Goal: Task Accomplishment & Management: Use online tool/utility

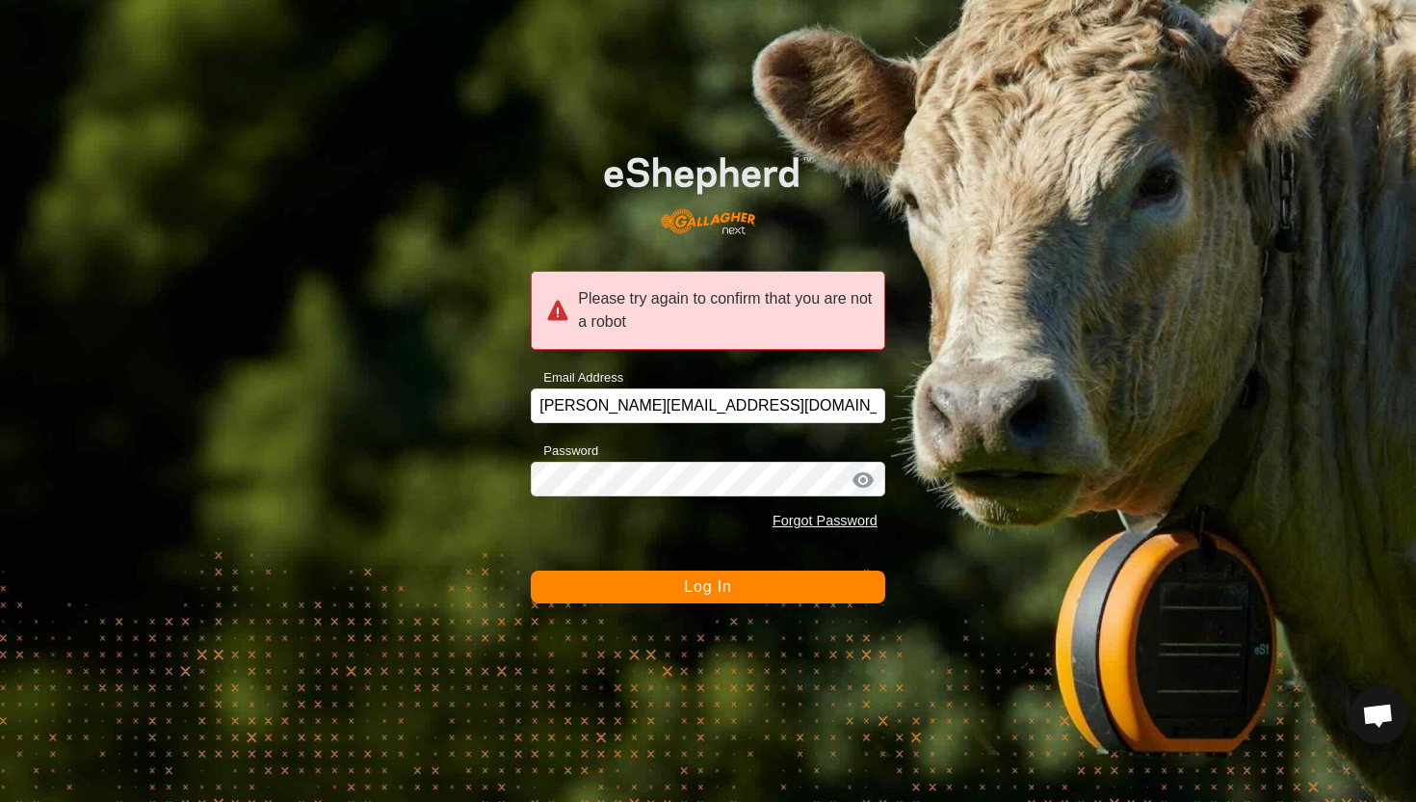
click at [703, 590] on span "Log In" at bounding box center [707, 586] width 47 height 16
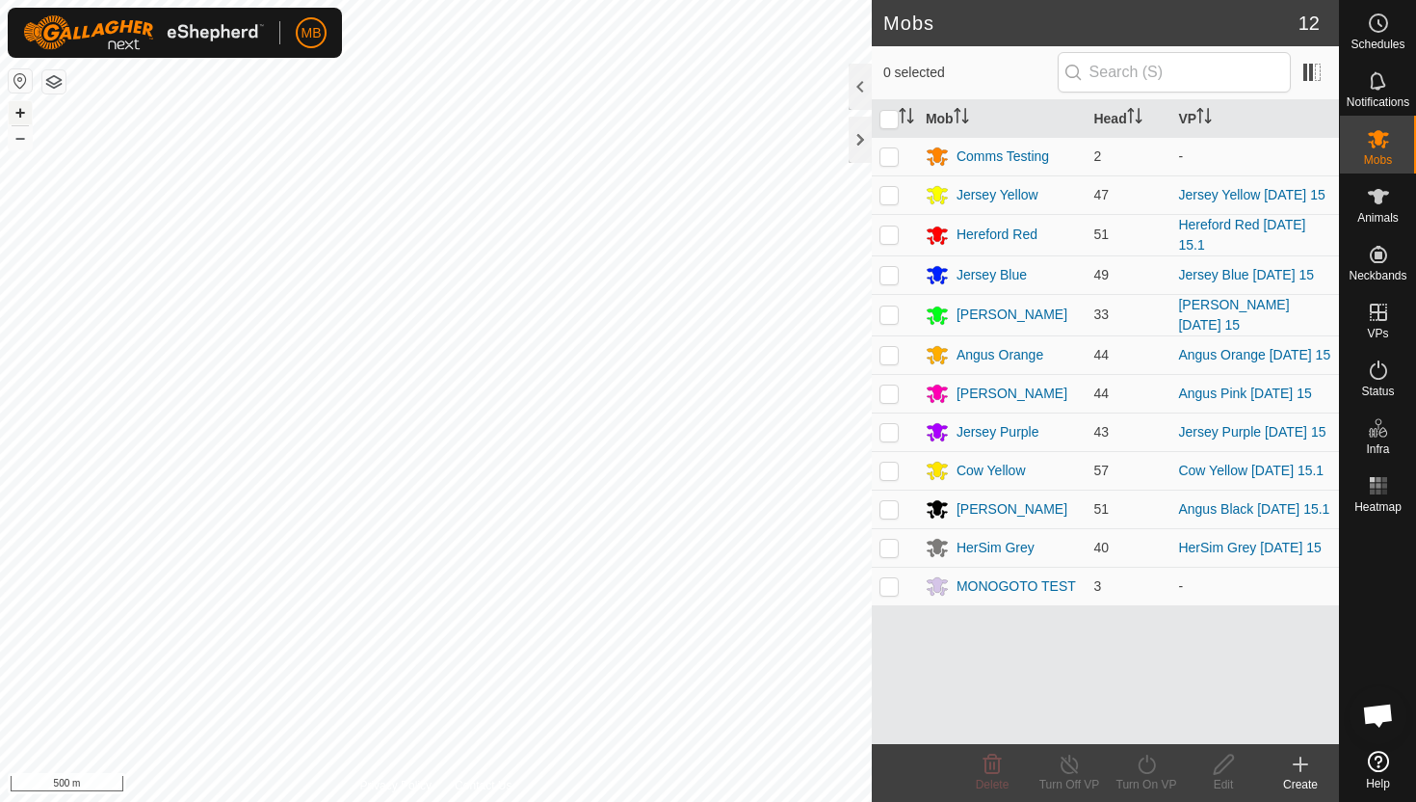
click at [24, 112] on button "+" at bounding box center [20, 112] width 23 height 23
click at [1373, 202] on icon at bounding box center [1378, 196] width 23 height 23
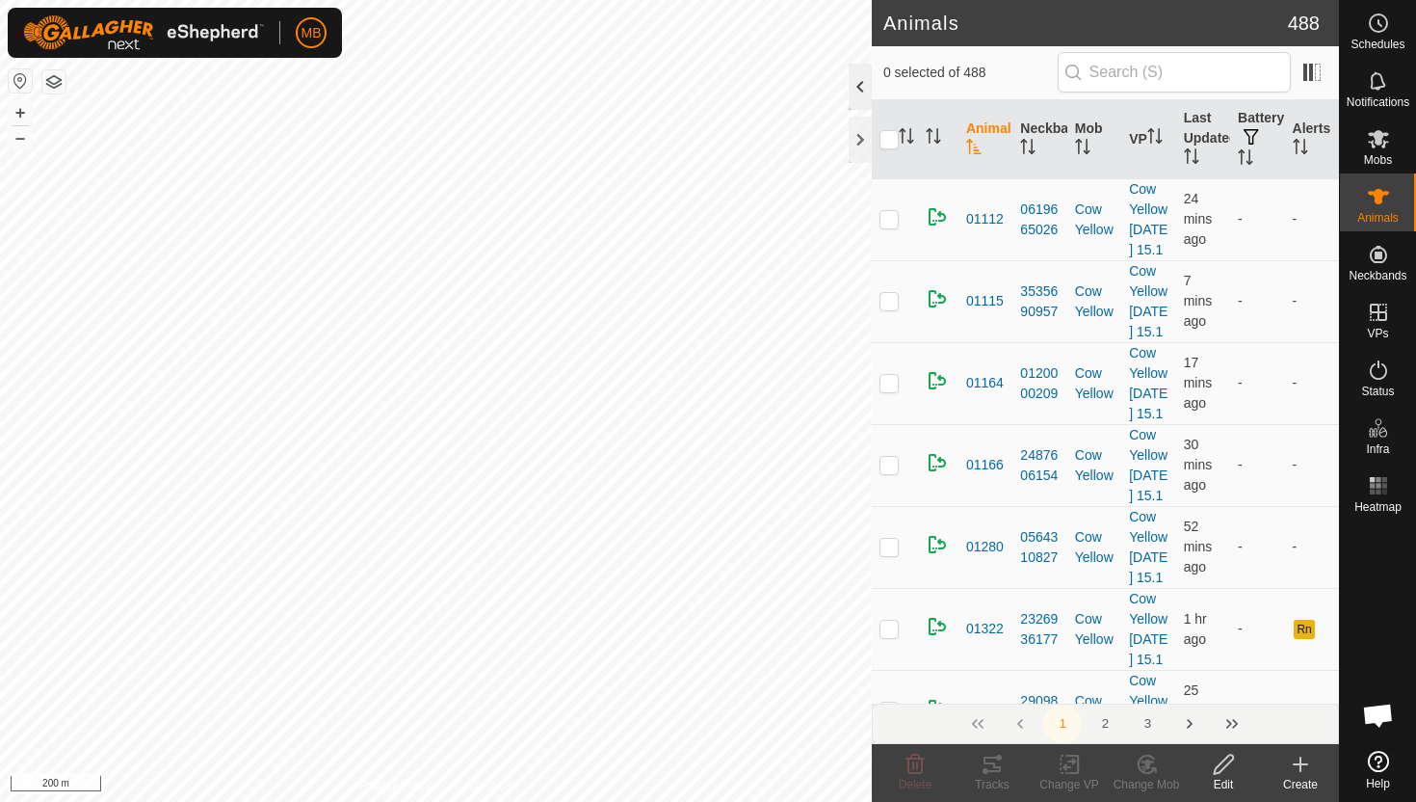
click at [861, 83] on div at bounding box center [860, 87] width 23 height 46
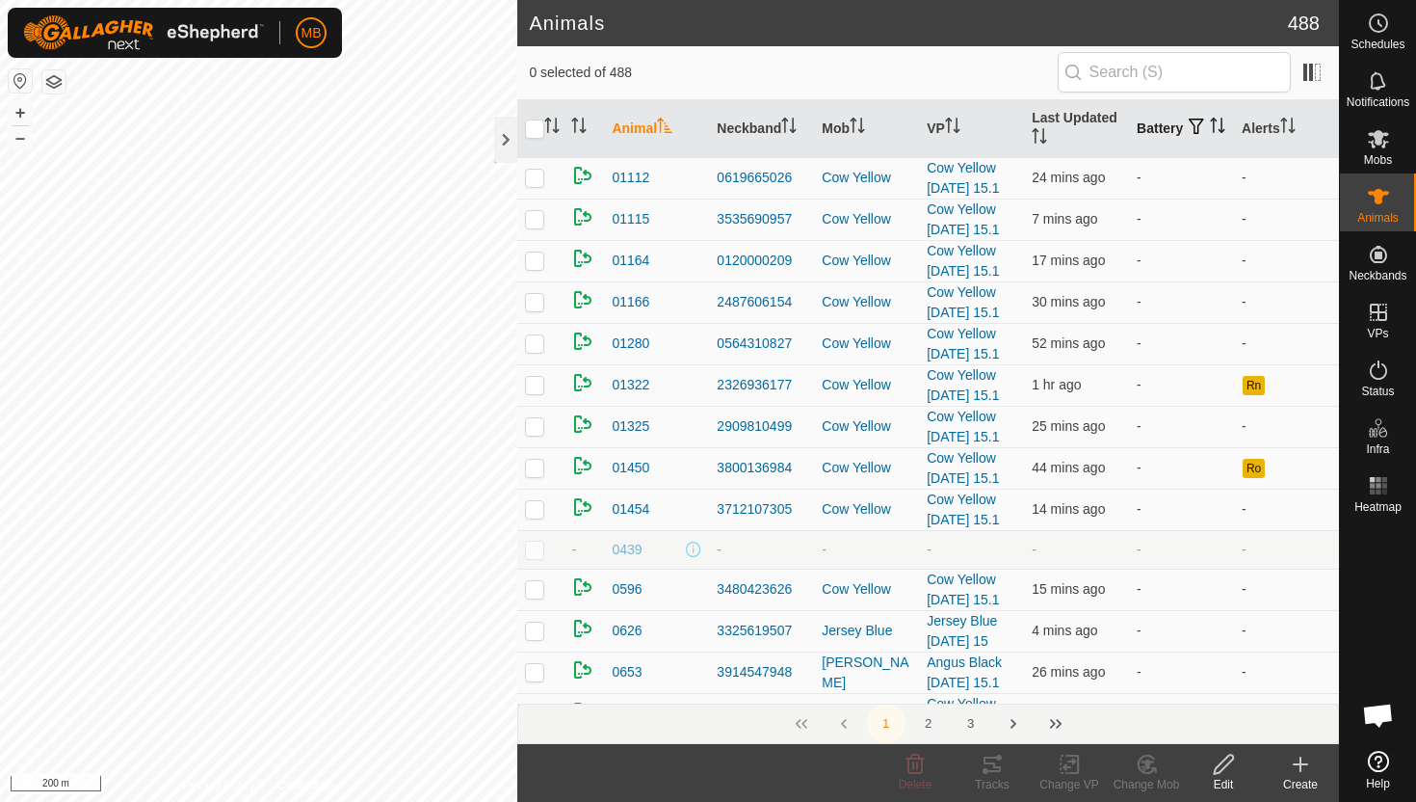
click at [1210, 133] on icon "Activate to sort" at bounding box center [1217, 125] width 15 height 15
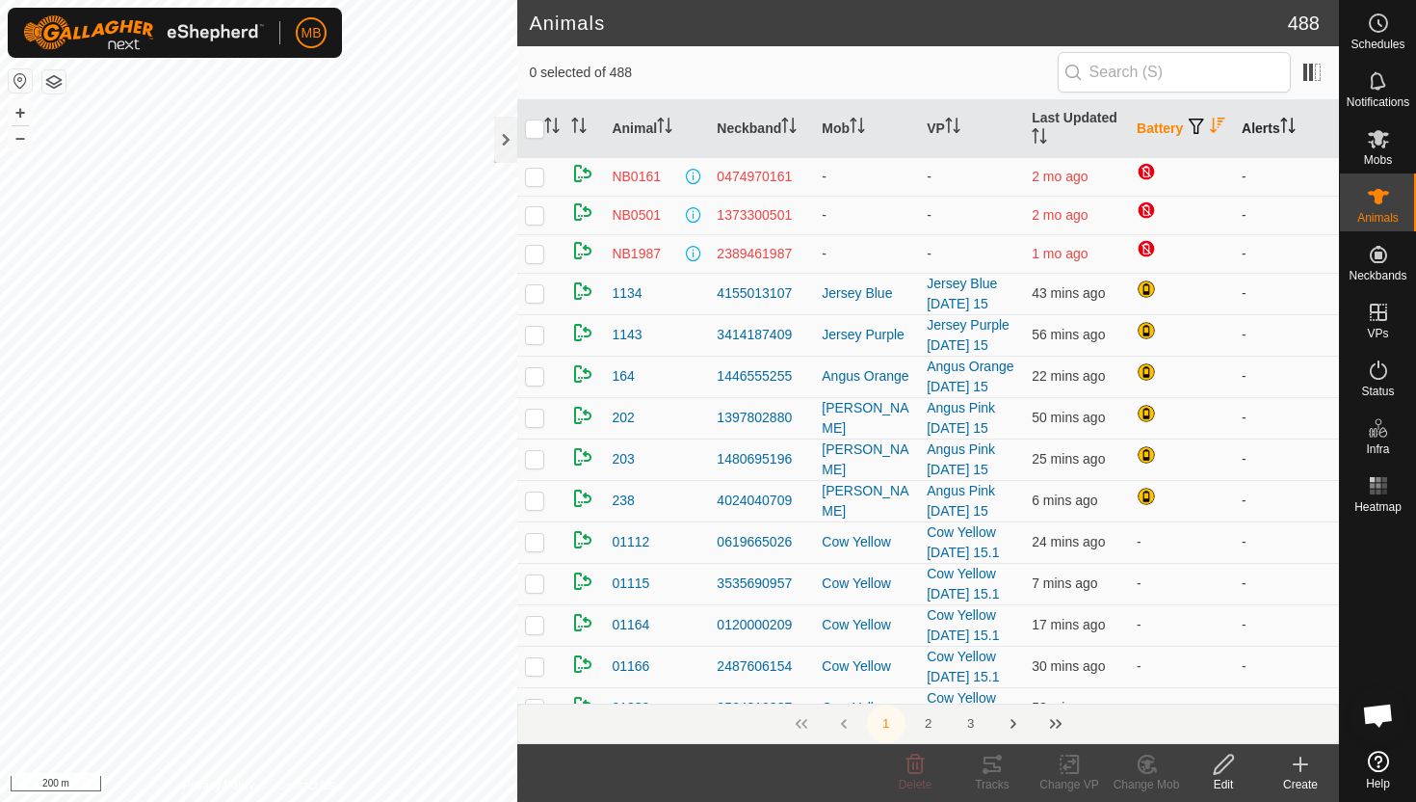
click at [1292, 121] on icon "Activate to sort" at bounding box center [1287, 125] width 15 height 15
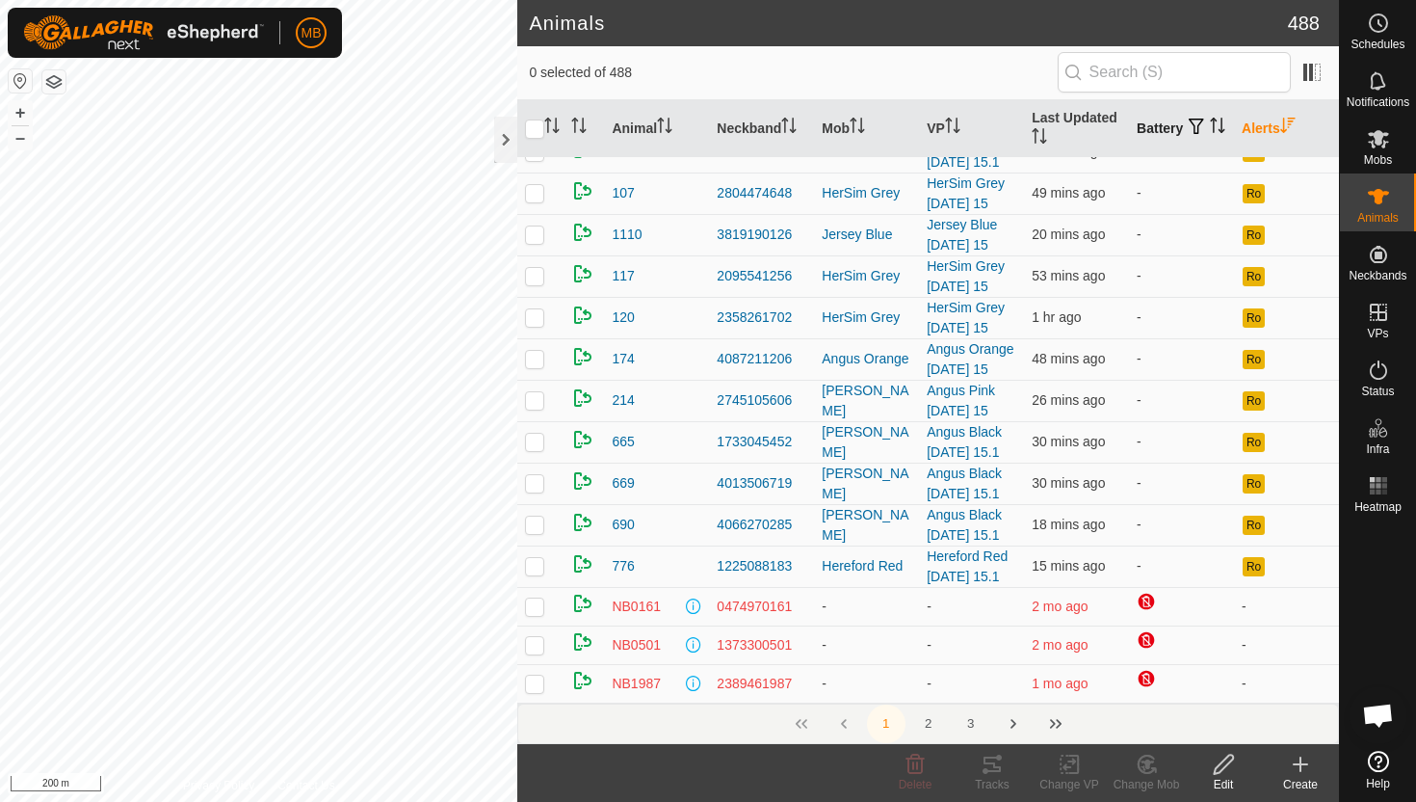
scroll to position [213, 0]
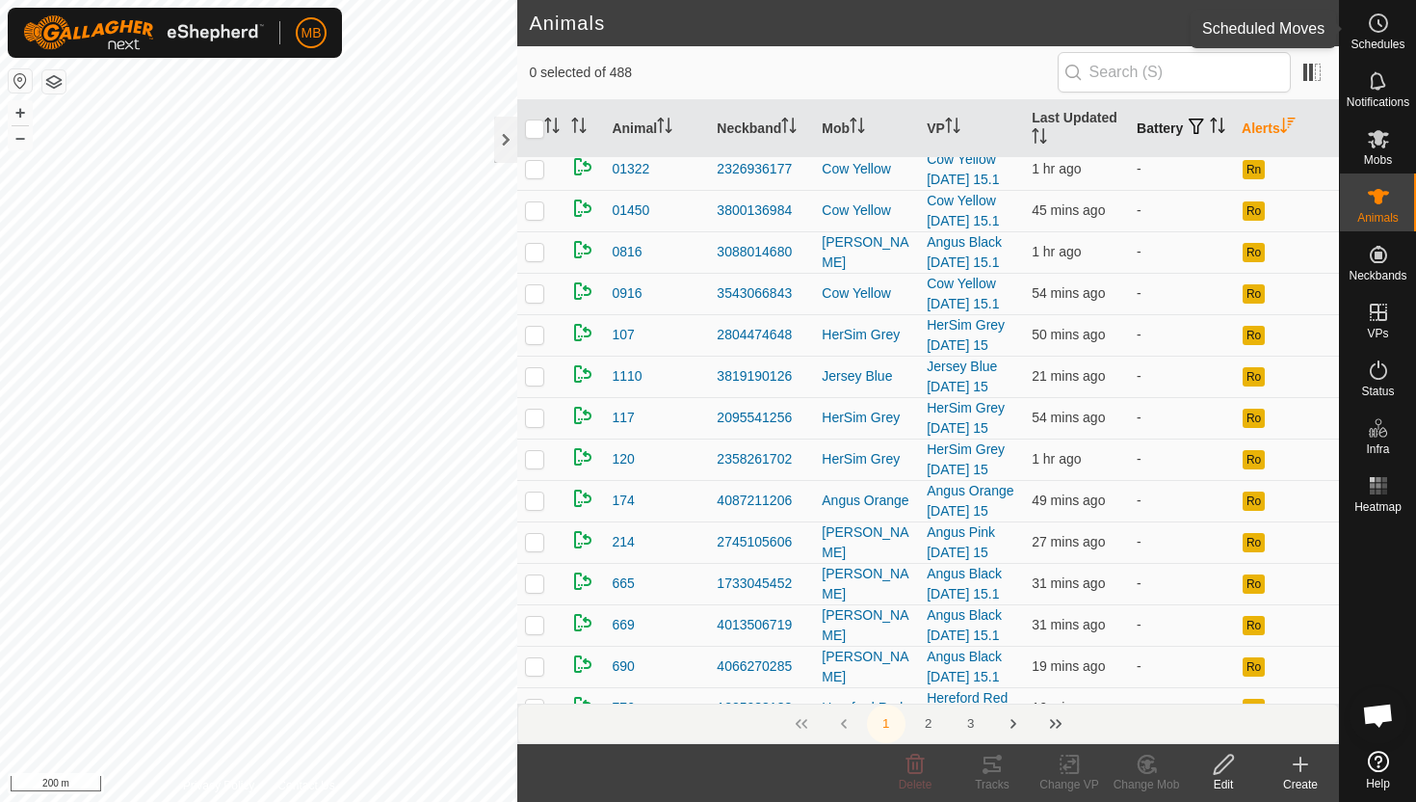
click at [1379, 24] on icon at bounding box center [1380, 23] width 3 height 6
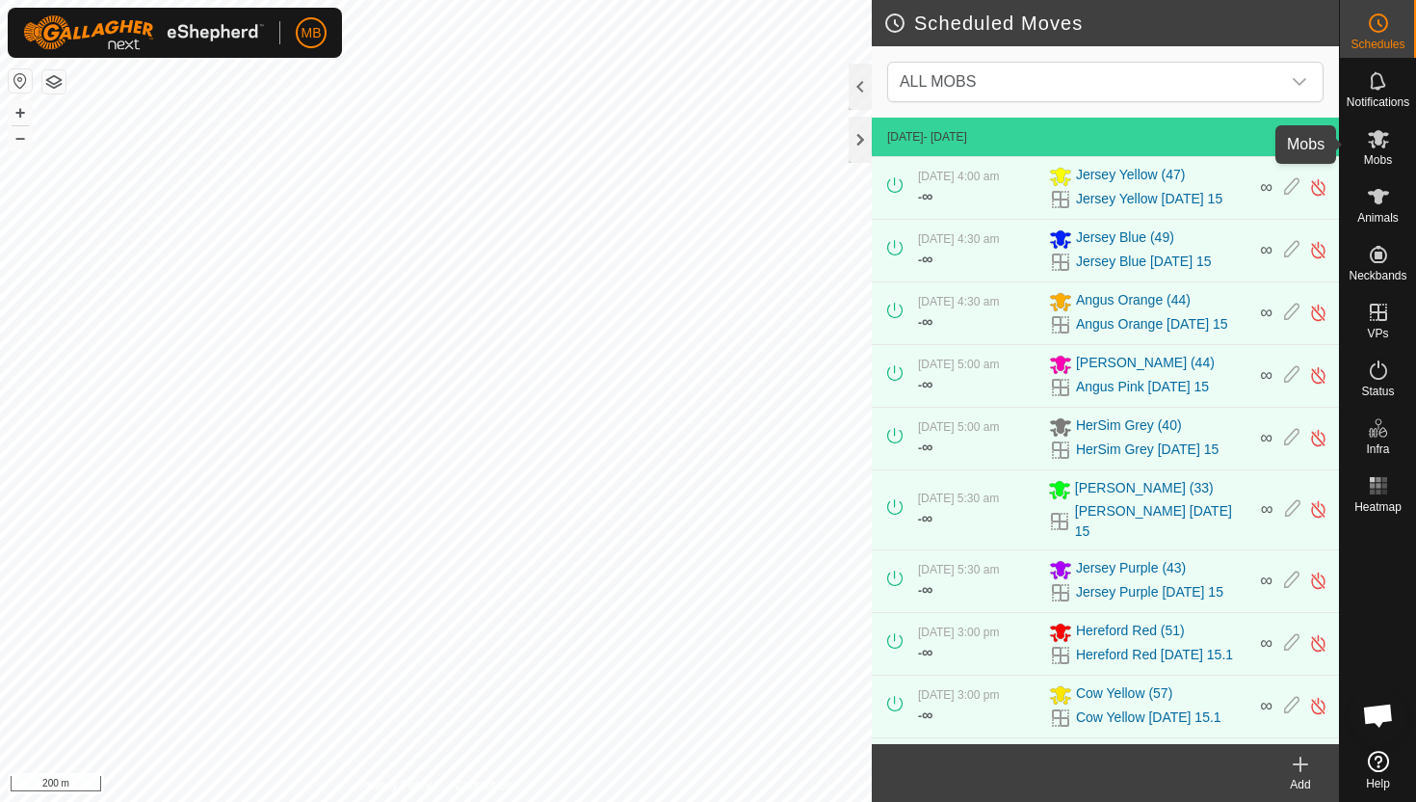
click at [1381, 145] on icon at bounding box center [1378, 139] width 21 height 18
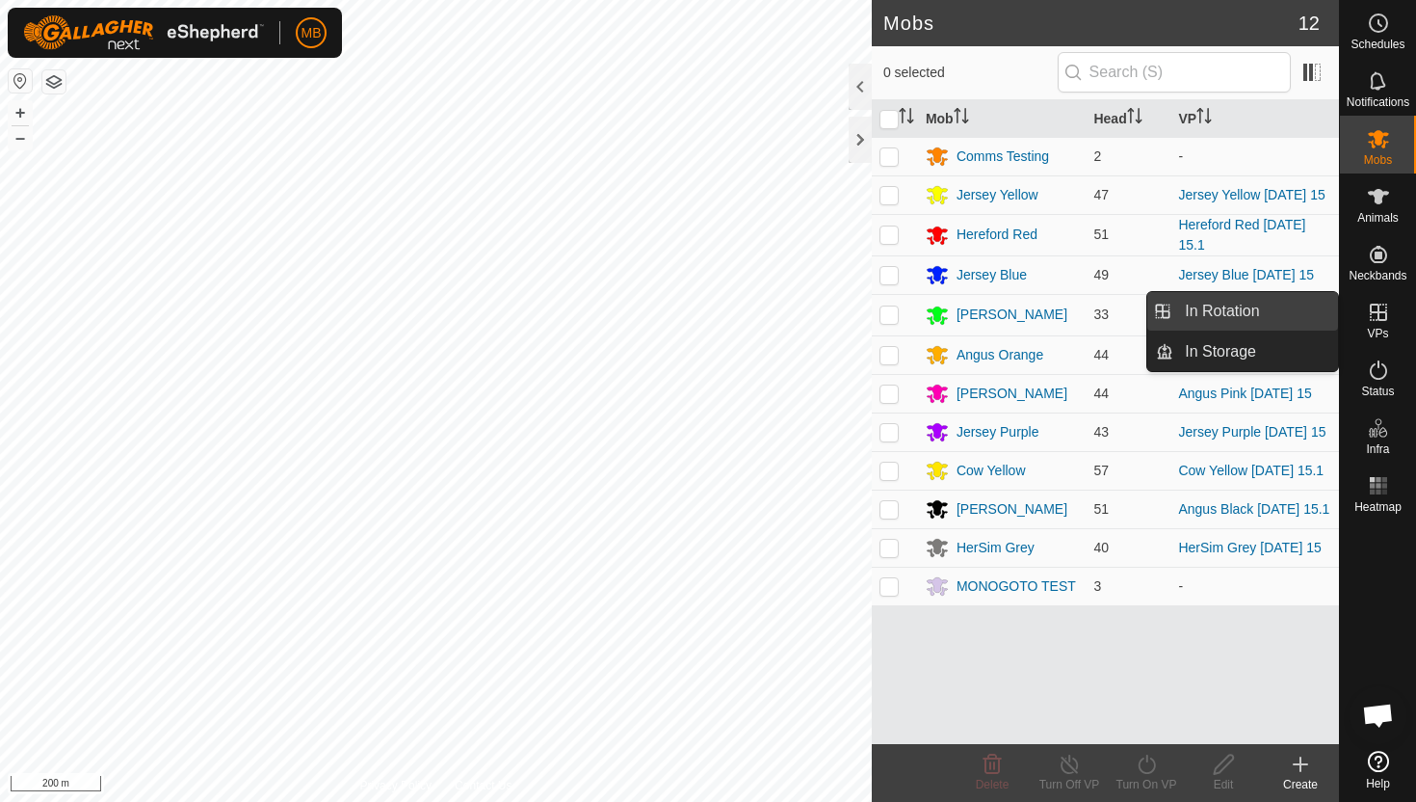
click at [1286, 307] on link "In Rotation" at bounding box center [1255, 311] width 165 height 39
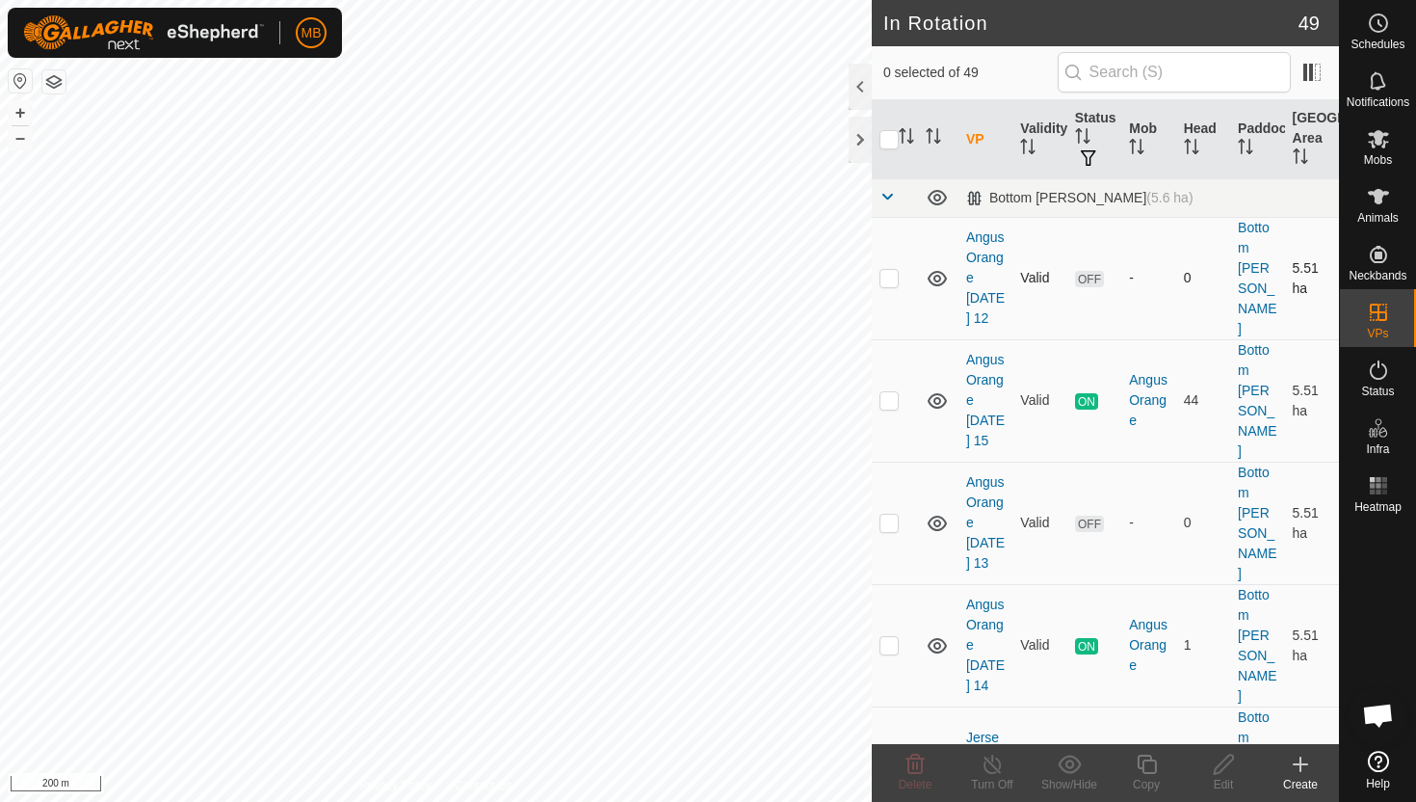
click at [893, 270] on p-checkbox at bounding box center [889, 277] width 19 height 15
checkbox input "true"
click at [893, 514] on p-checkbox at bounding box center [889, 521] width 19 height 15
checkbox input "true"
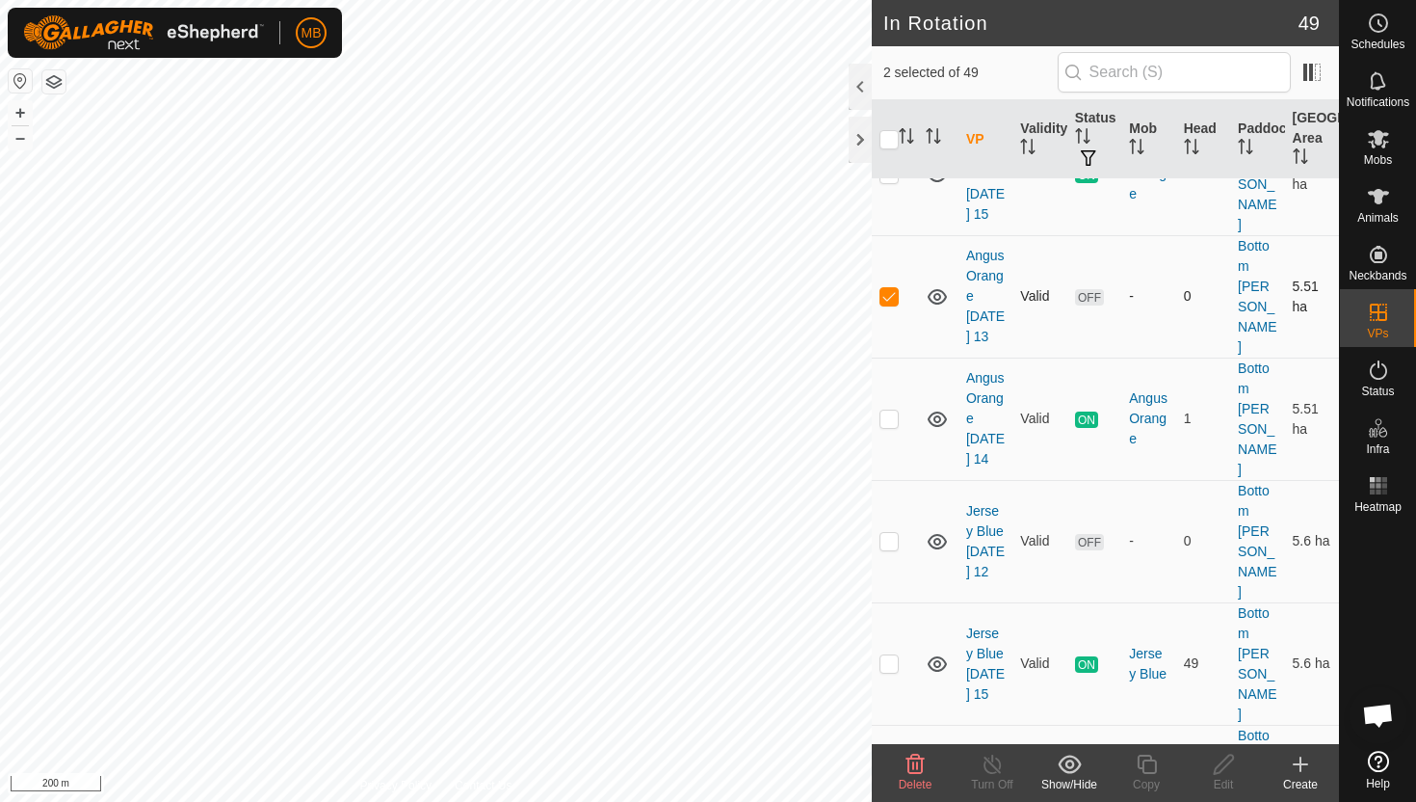
scroll to position [231, 0]
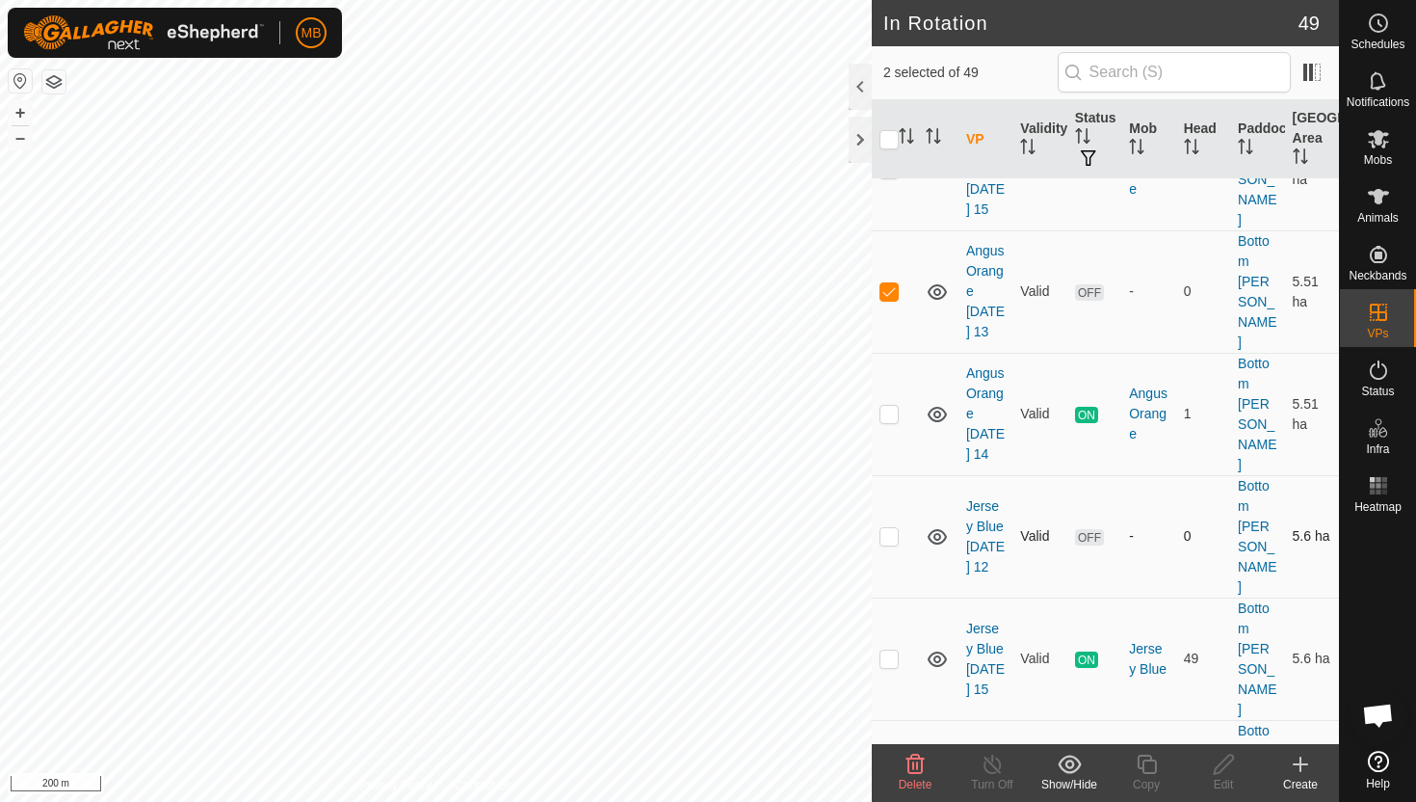
click at [895, 528] on p-checkbox at bounding box center [889, 535] width 19 height 15
checkbox input "true"
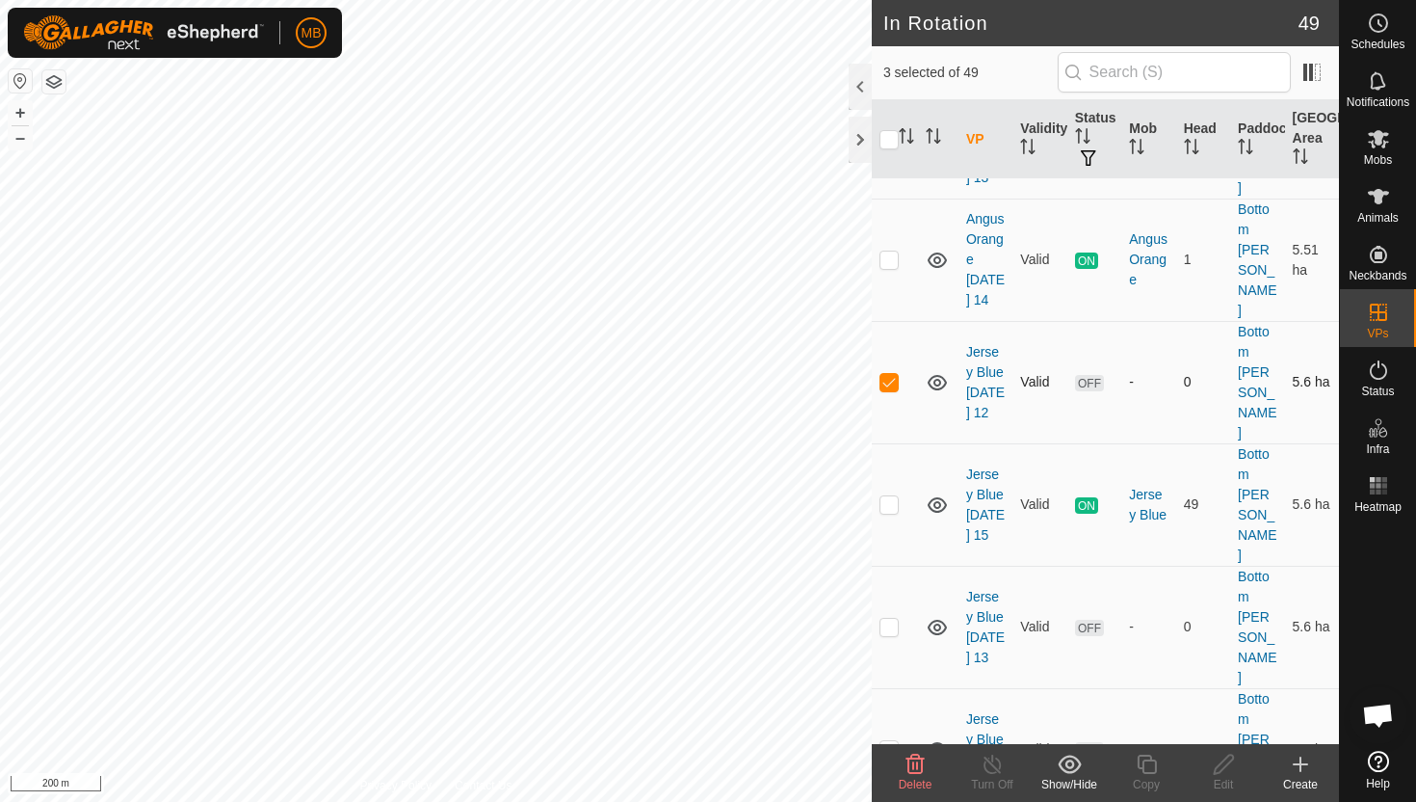
scroll to position [391, 0]
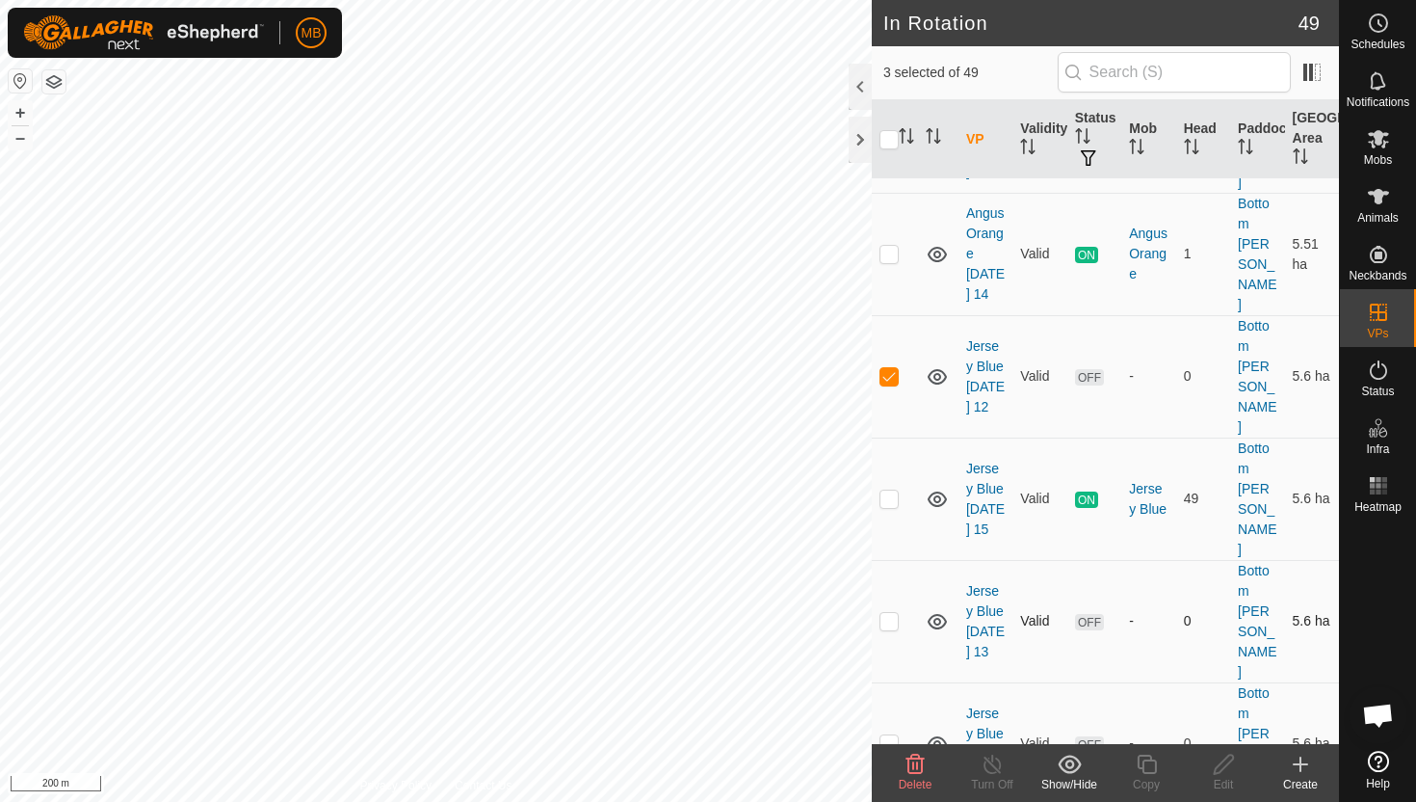
click at [891, 613] on p-checkbox at bounding box center [889, 620] width 19 height 15
checkbox input "true"
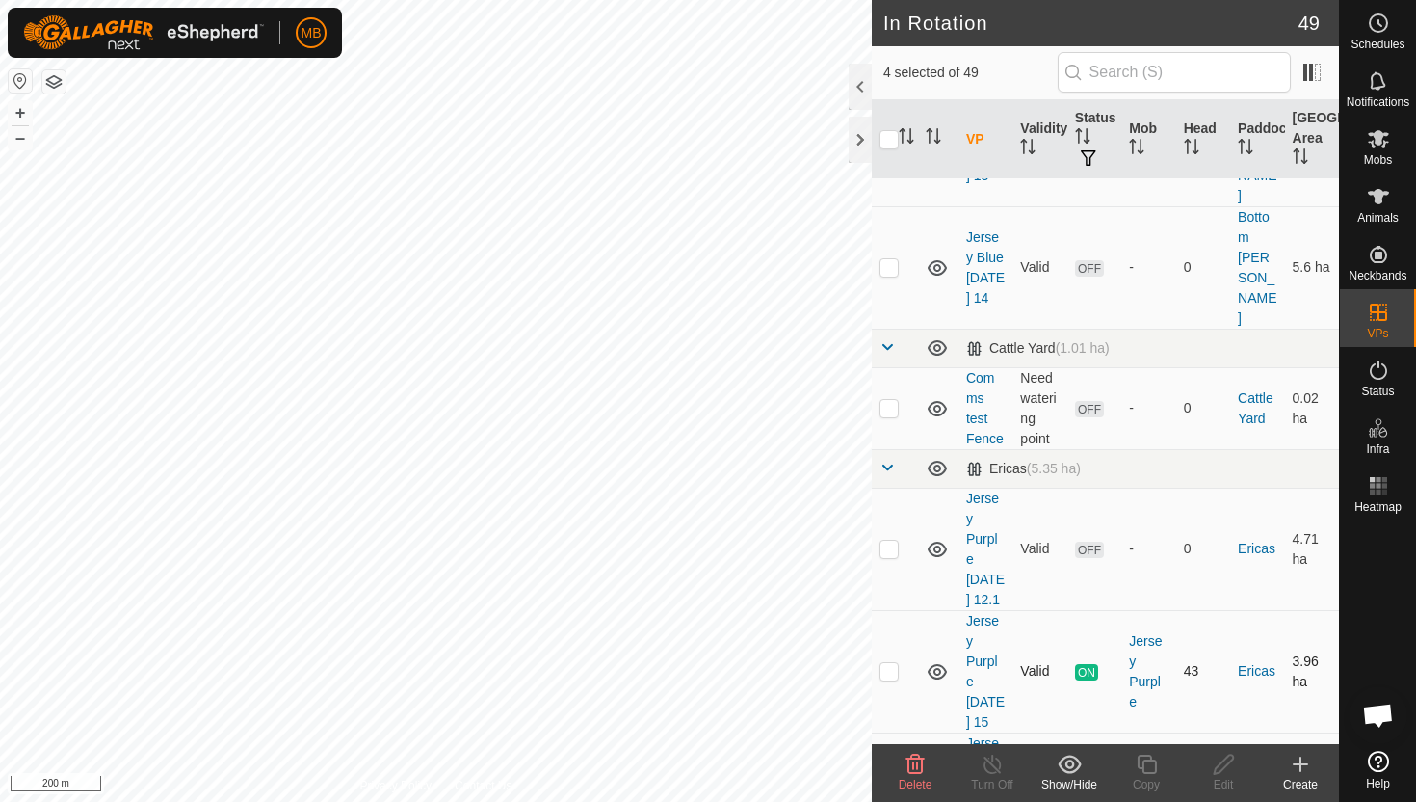
scroll to position [870, 0]
click at [894, 538] on p-checkbox at bounding box center [889, 545] width 19 height 15
checkbox input "true"
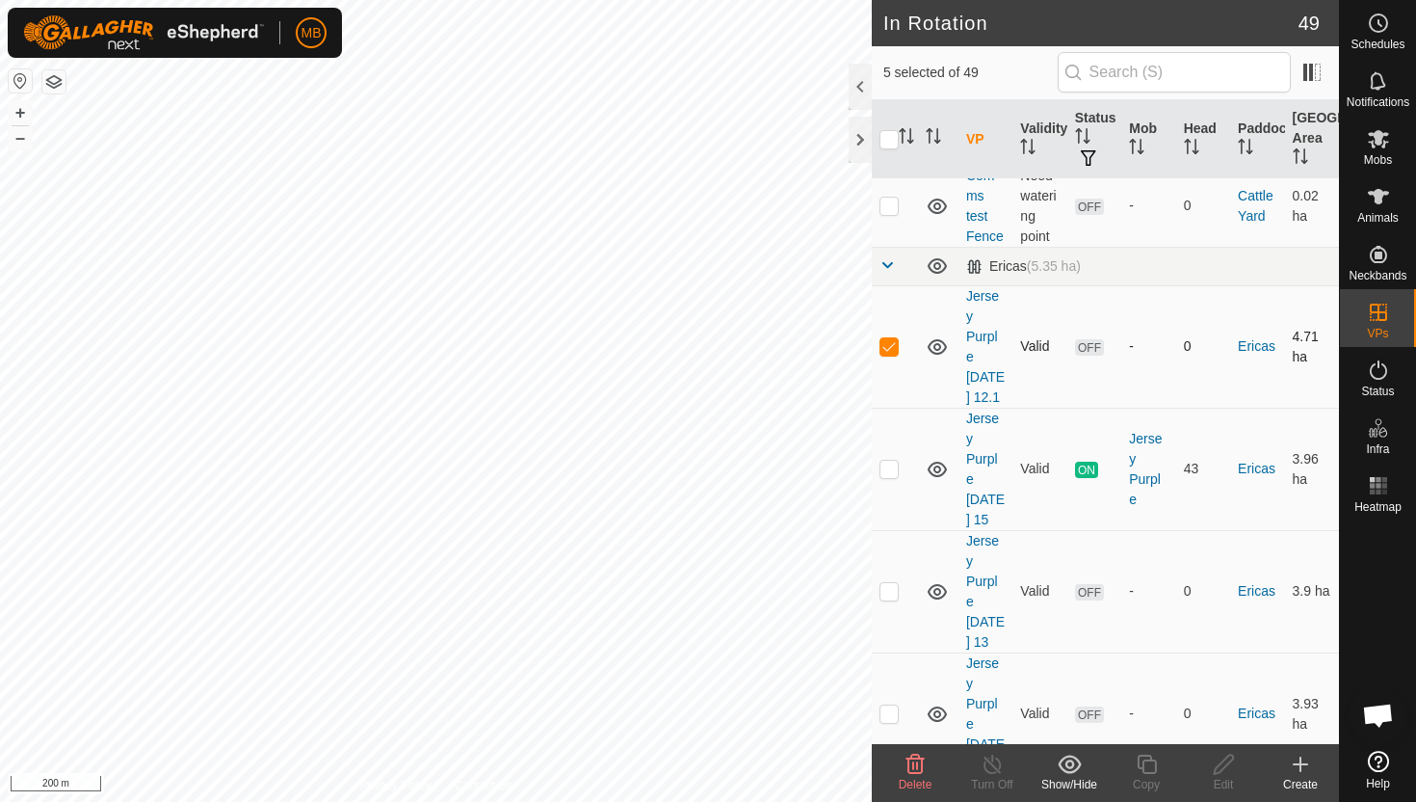
scroll to position [1074, 0]
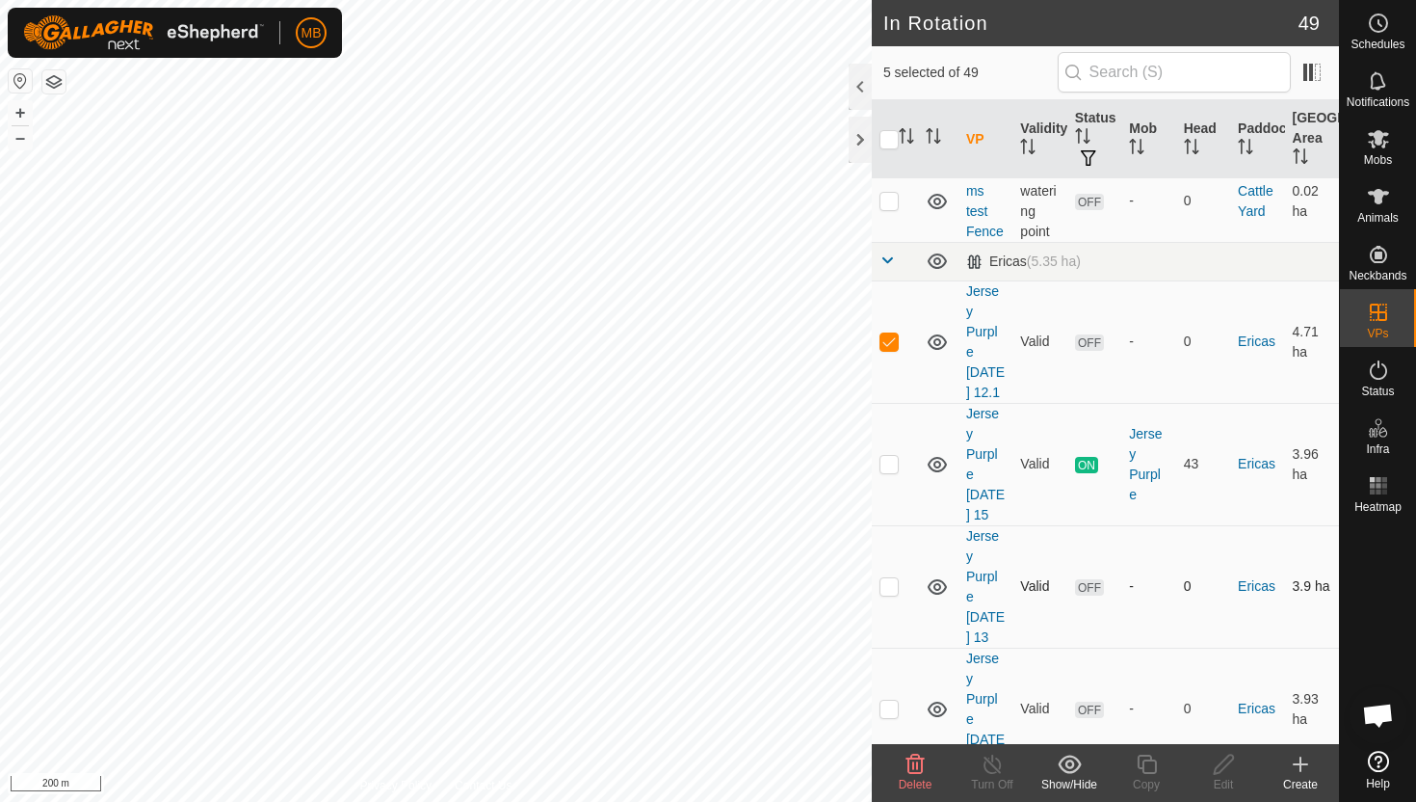
click at [891, 578] on p-checkbox at bounding box center [889, 585] width 19 height 15
checkbox input "true"
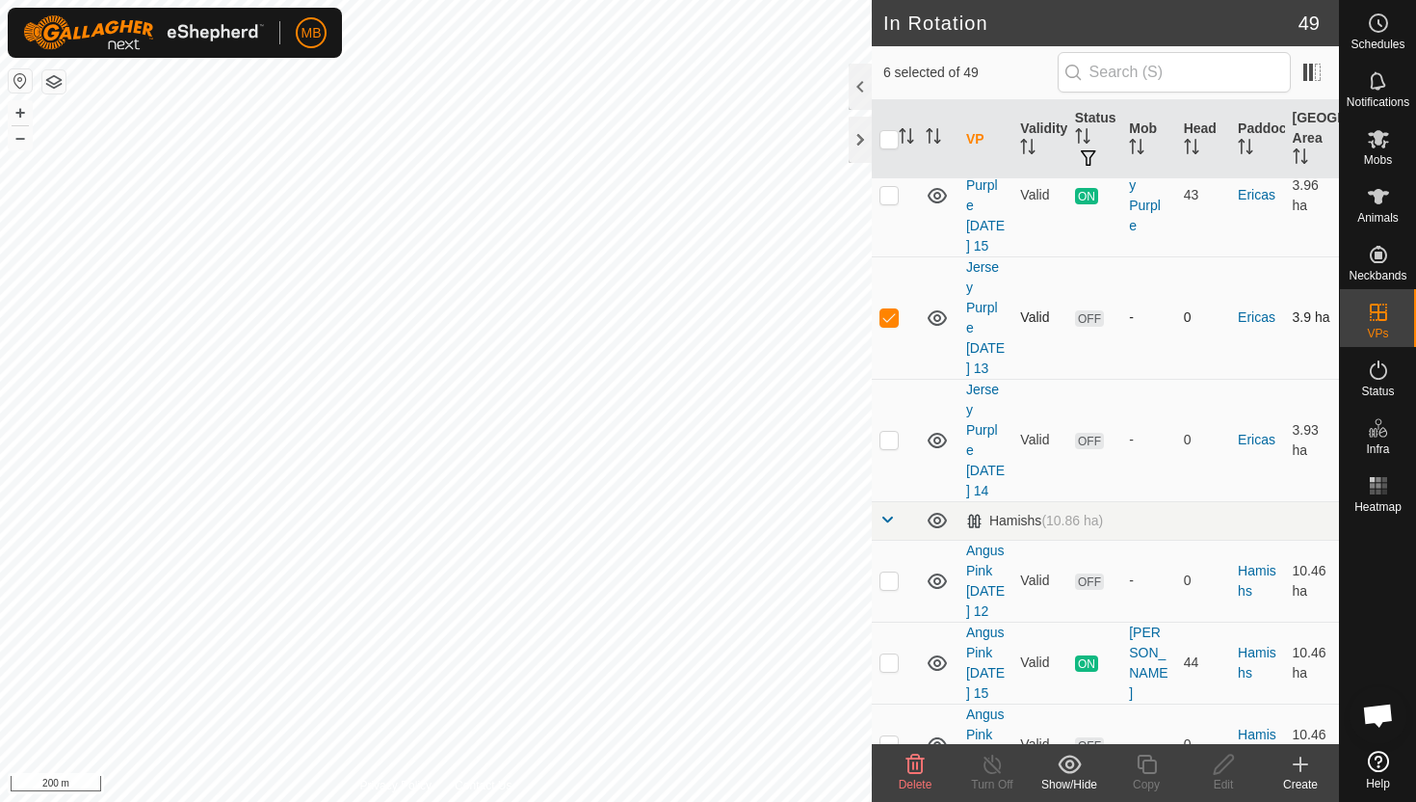
scroll to position [1353, 0]
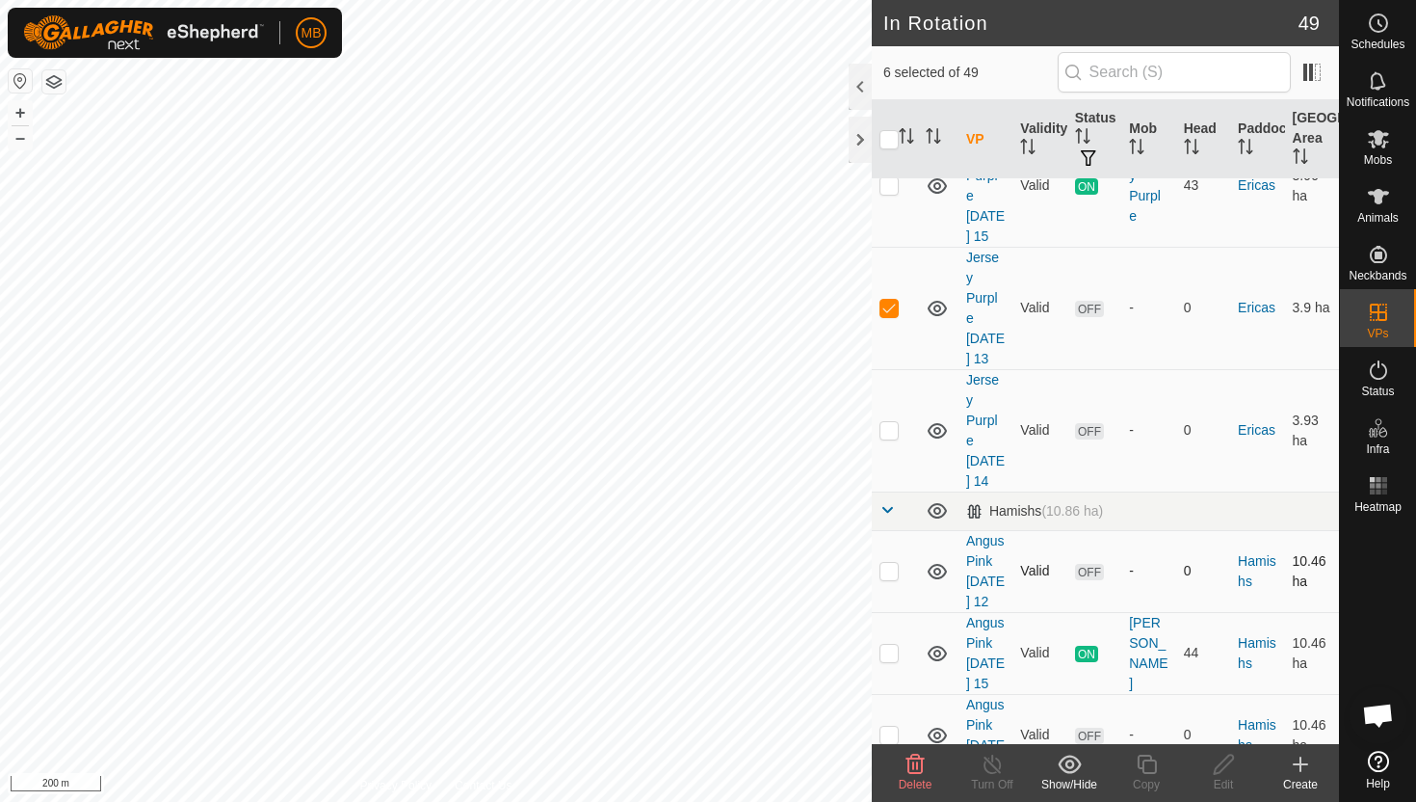
click at [891, 530] on td at bounding box center [895, 571] width 46 height 82
checkbox input "true"
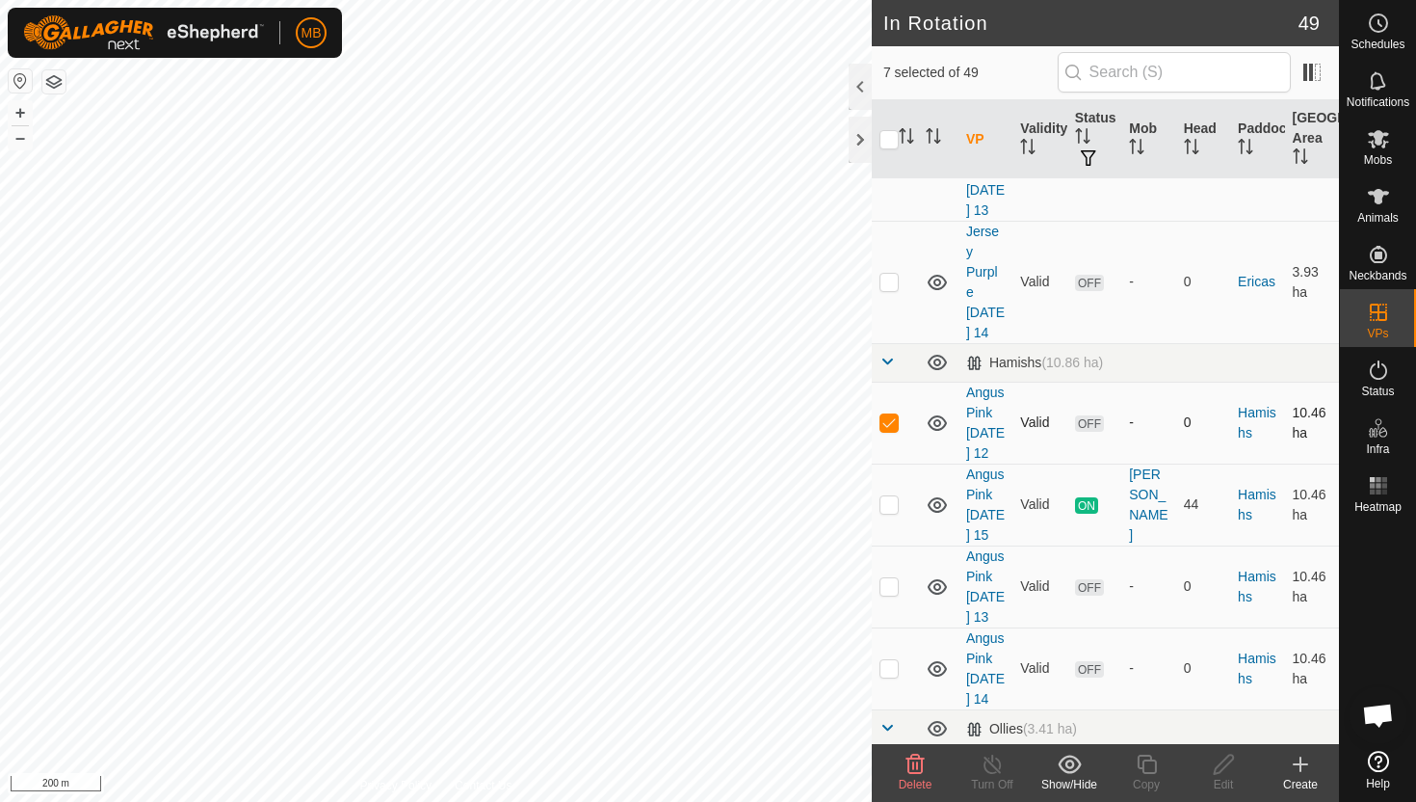
scroll to position [1502, 0]
click at [888, 577] on p-checkbox at bounding box center [889, 584] width 19 height 15
checkbox input "true"
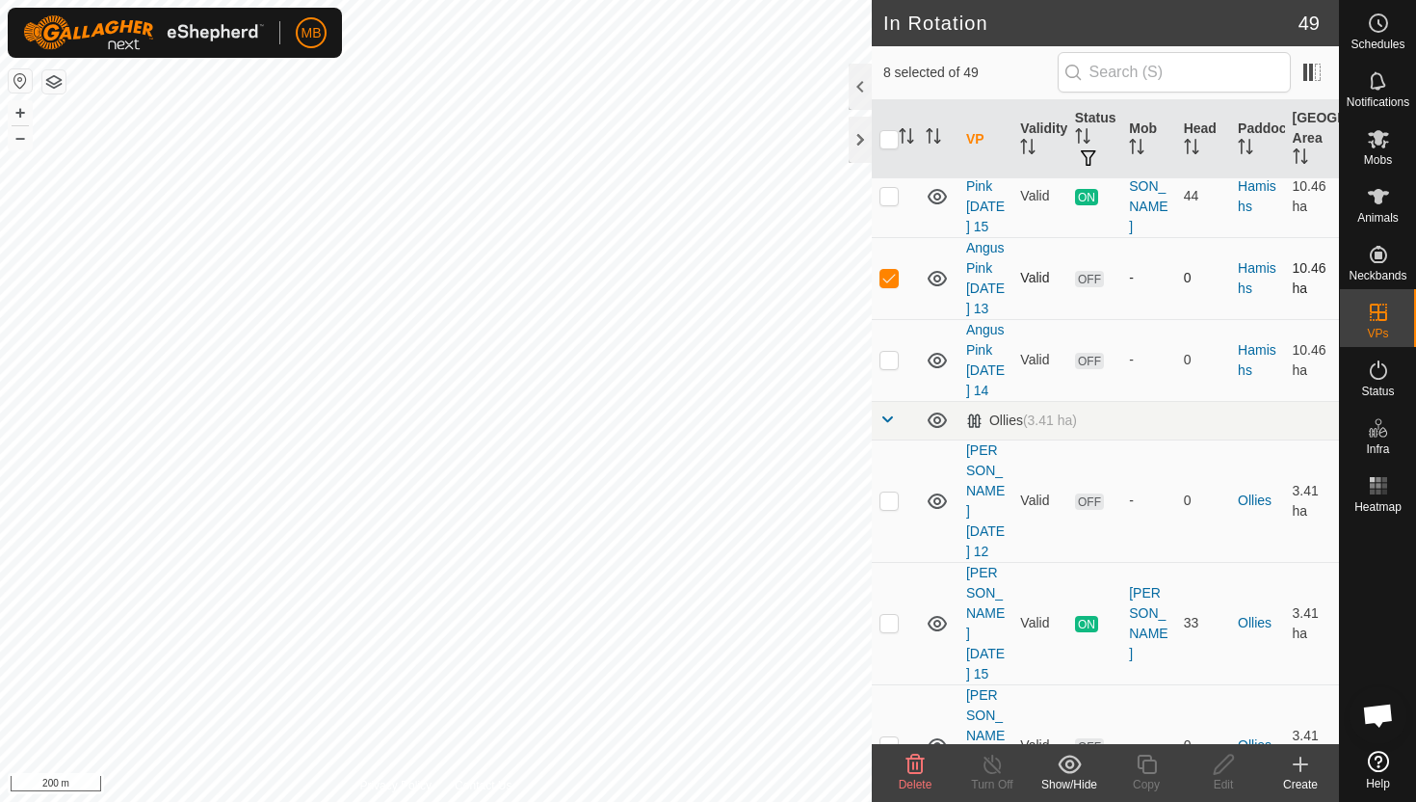
scroll to position [1819, 0]
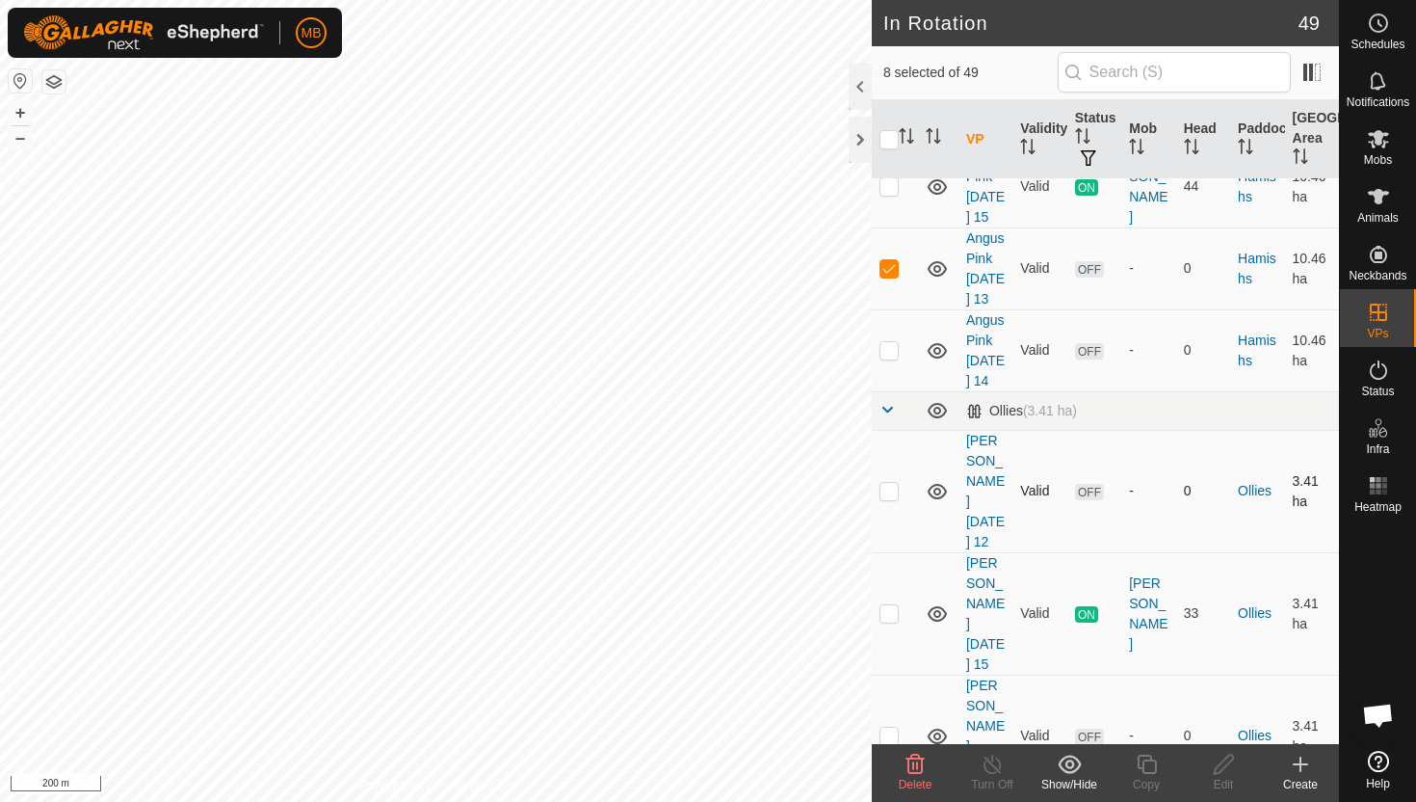
click at [887, 483] on p-checkbox at bounding box center [889, 490] width 19 height 15
checkbox input "true"
click at [887, 727] on p-checkbox at bounding box center [889, 734] width 19 height 15
checkbox input "true"
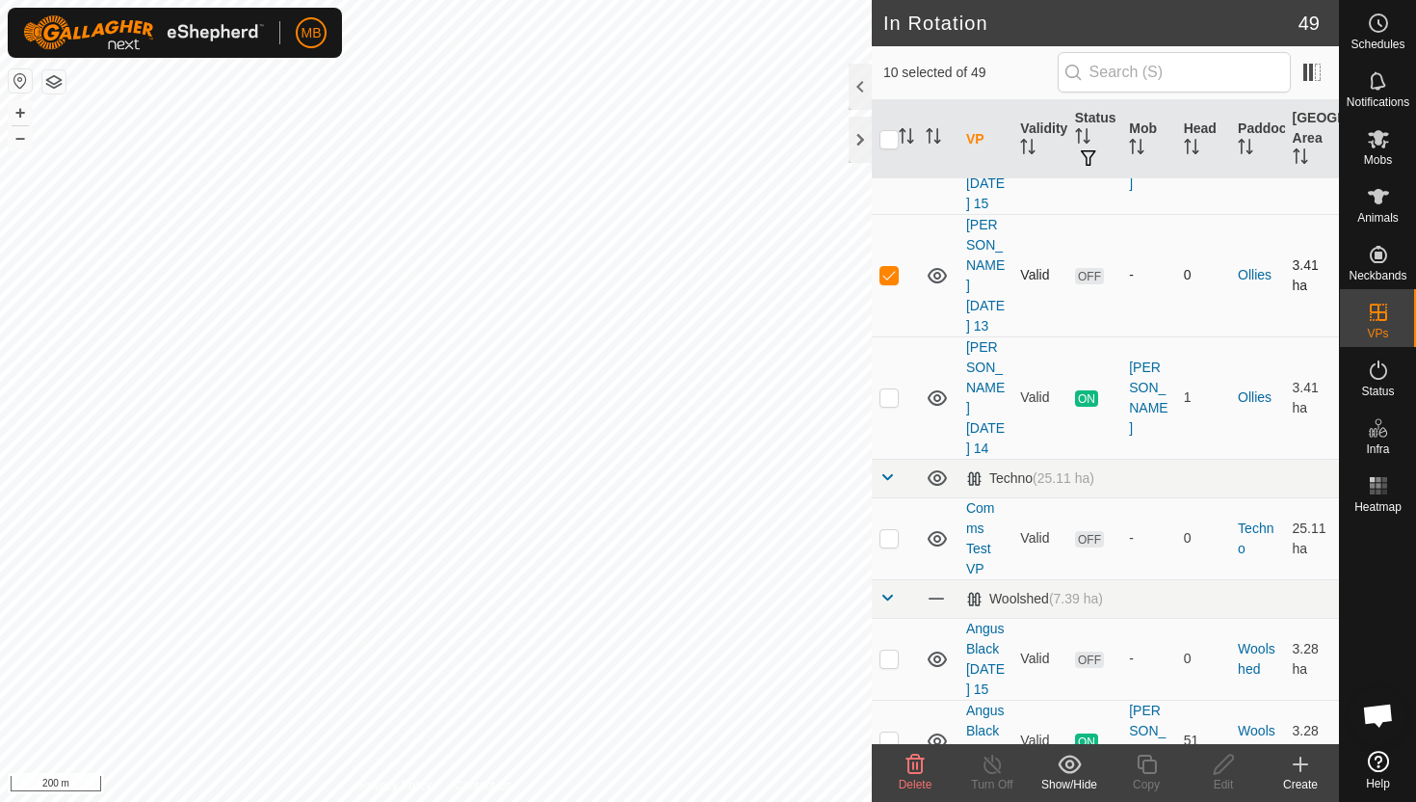
scroll to position [2283, 0]
click at [884, 801] on p-checkbox at bounding box center [889, 817] width 19 height 15
checkbox input "true"
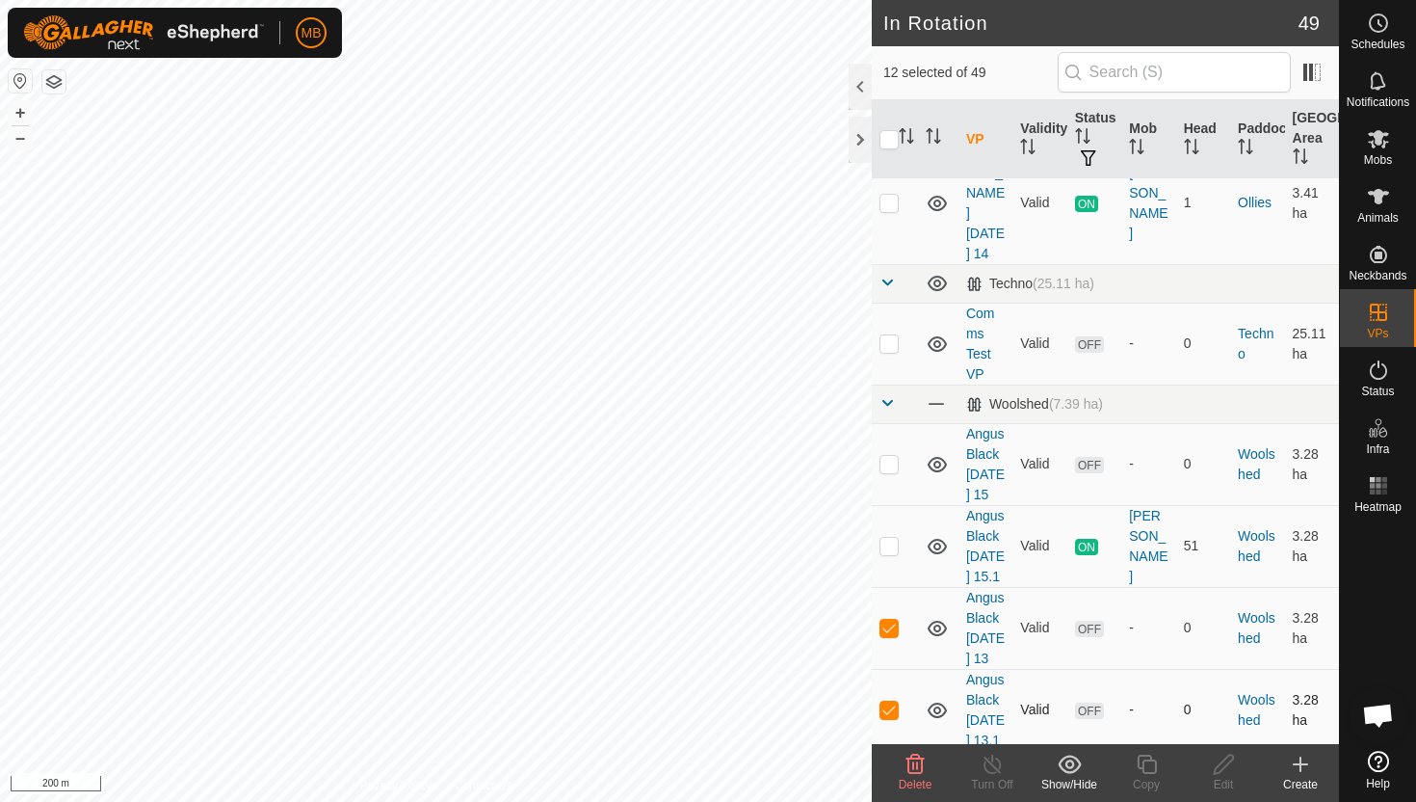
scroll to position [2508, 0]
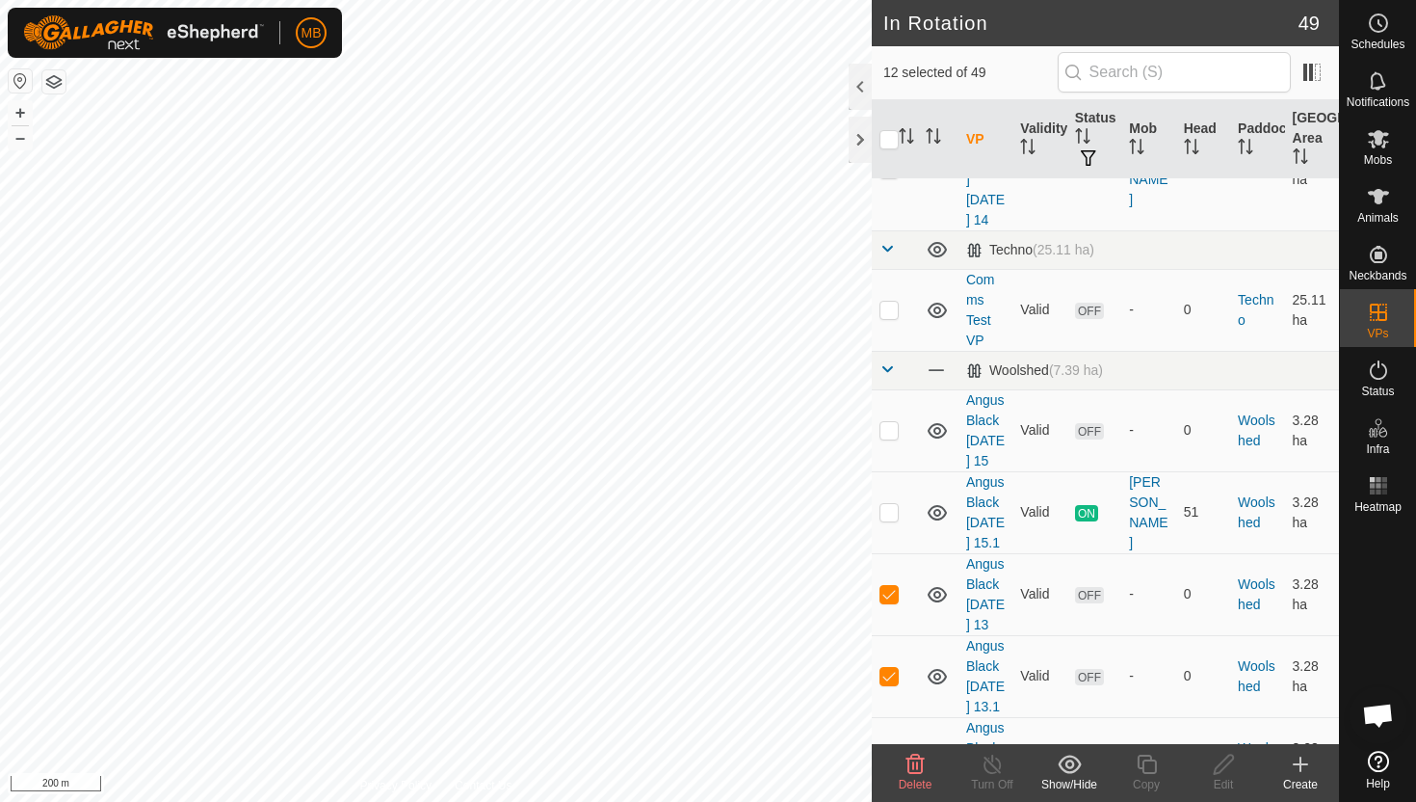
click at [891, 750] on p-checkbox at bounding box center [889, 757] width 19 height 15
checkbox input "true"
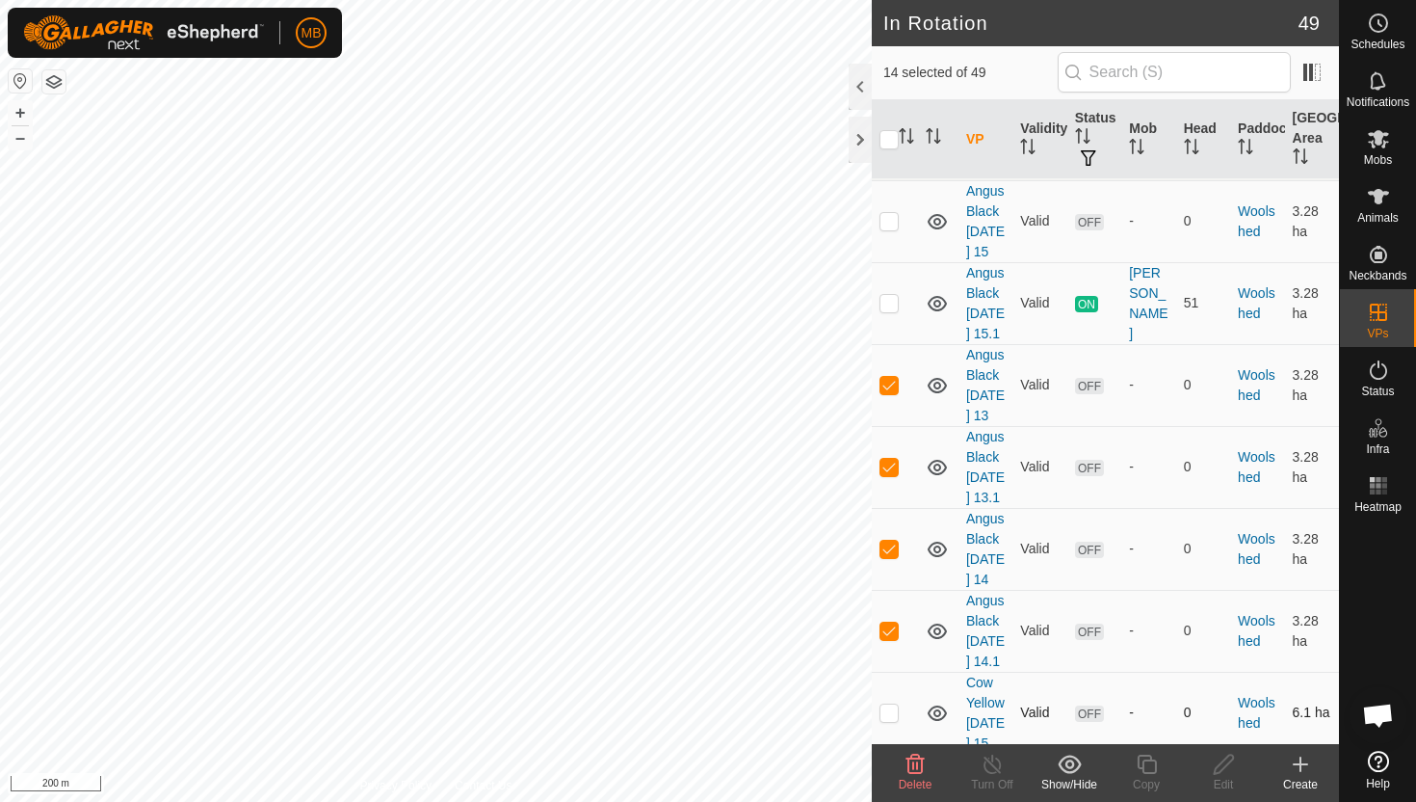
scroll to position [2724, 0]
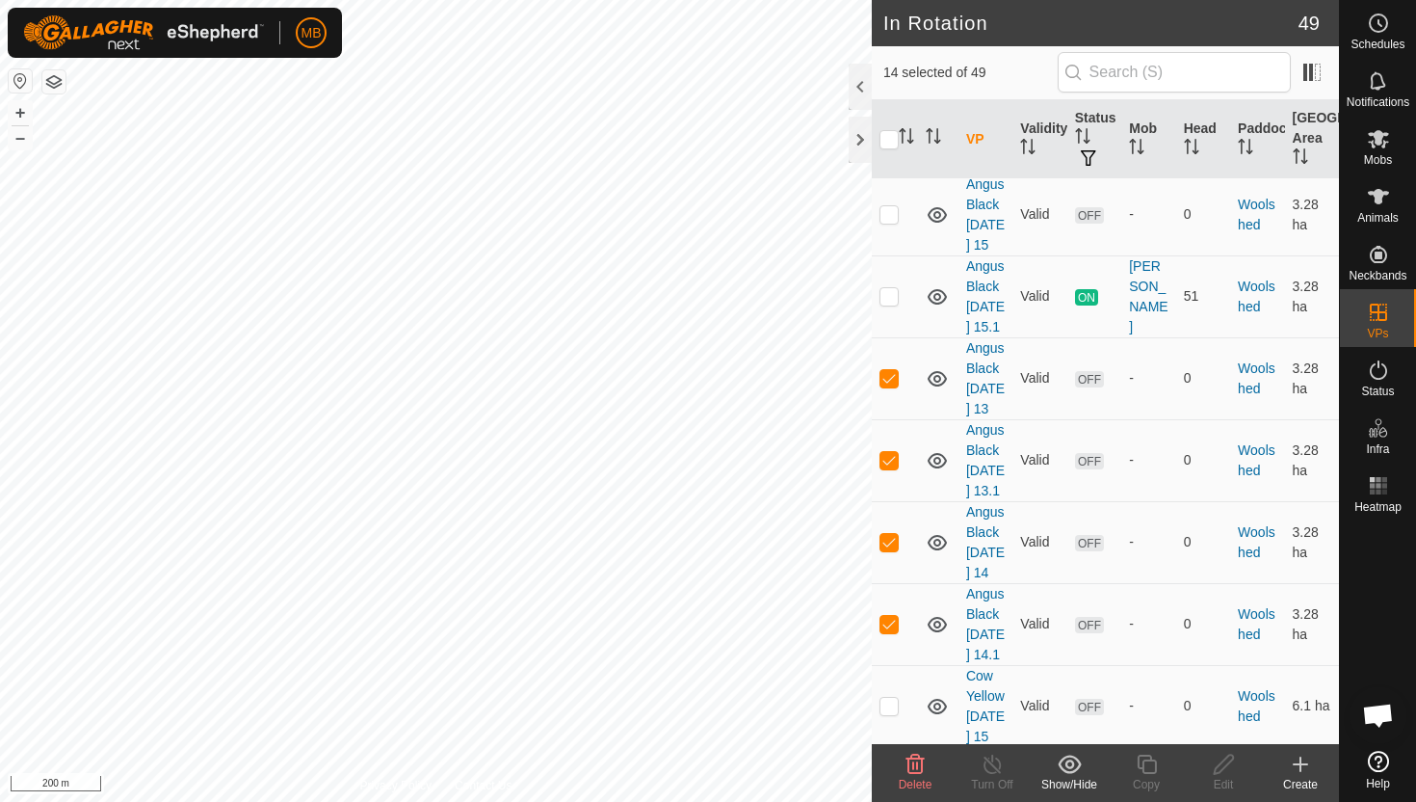
checkbox input "true"
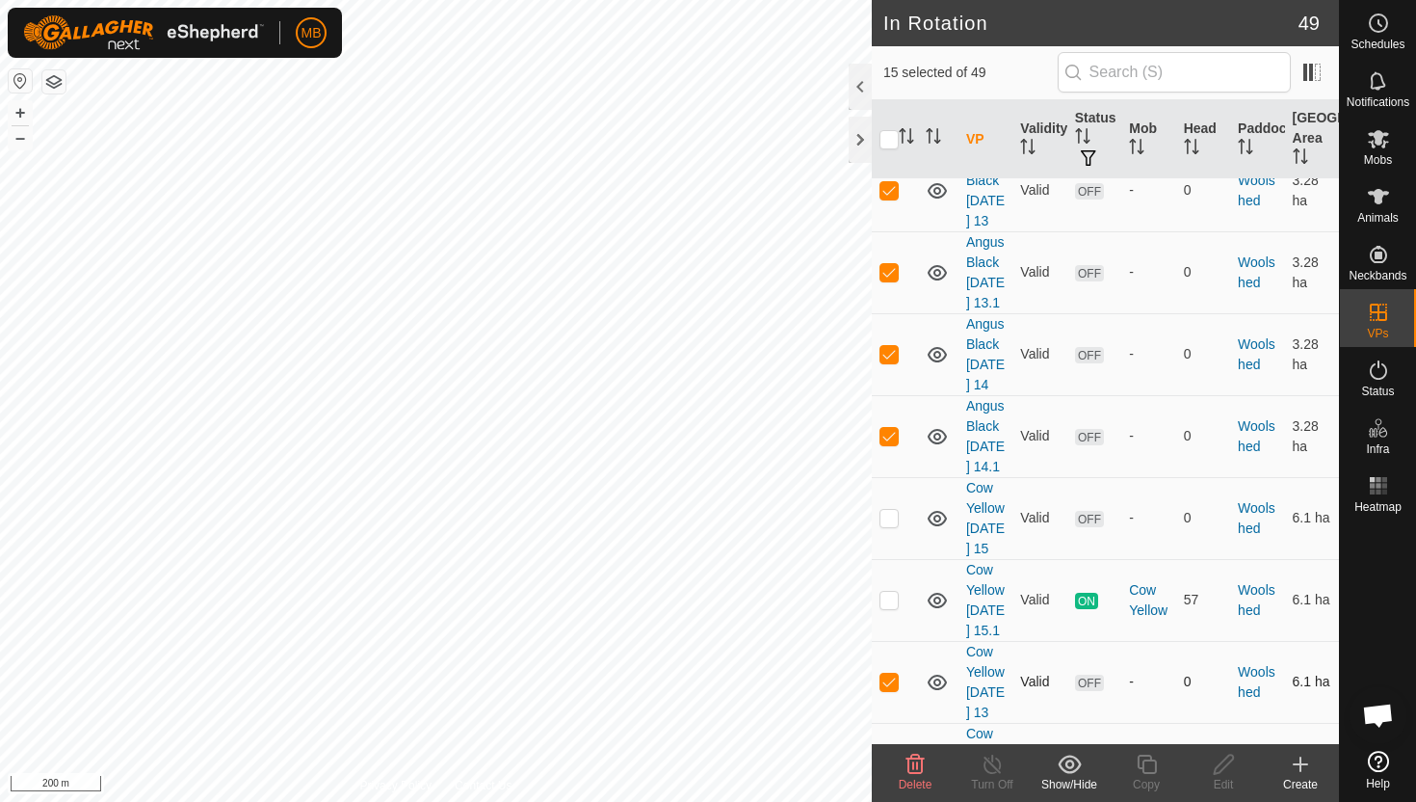
scroll to position [2937, 0]
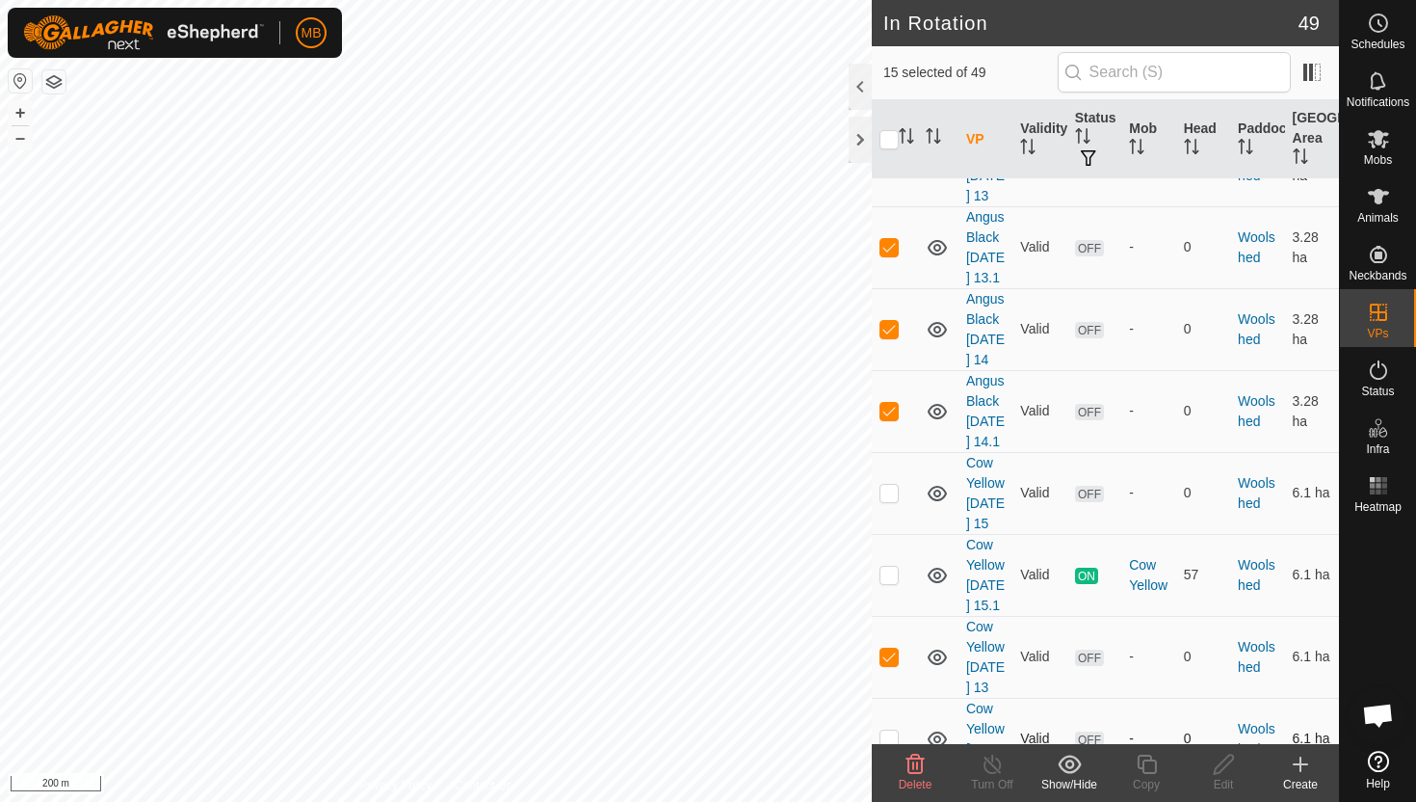
click at [889, 730] on p-checkbox at bounding box center [889, 737] width 19 height 15
checkbox input "true"
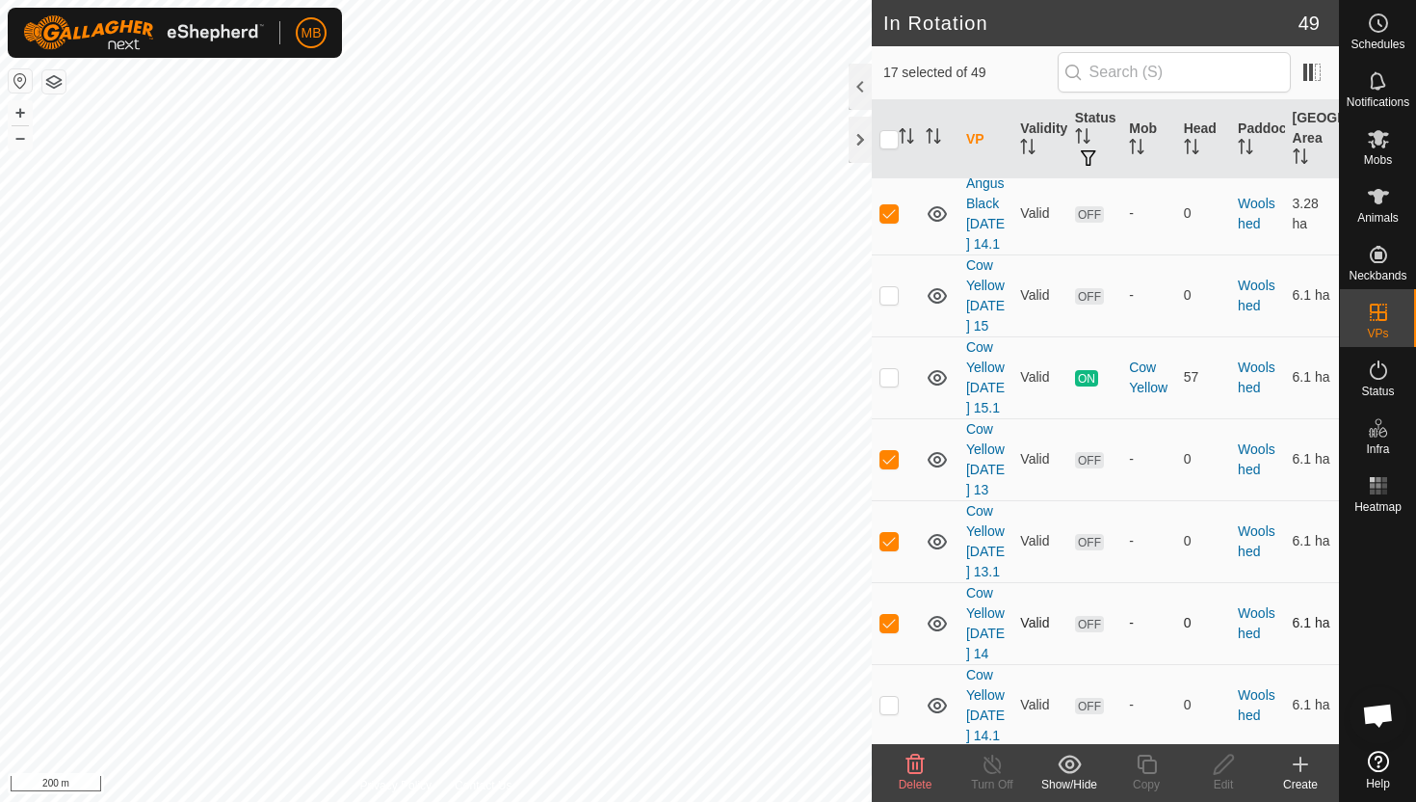
scroll to position [3138, 0]
click at [883, 660] on td at bounding box center [895, 701] width 46 height 82
checkbox input "true"
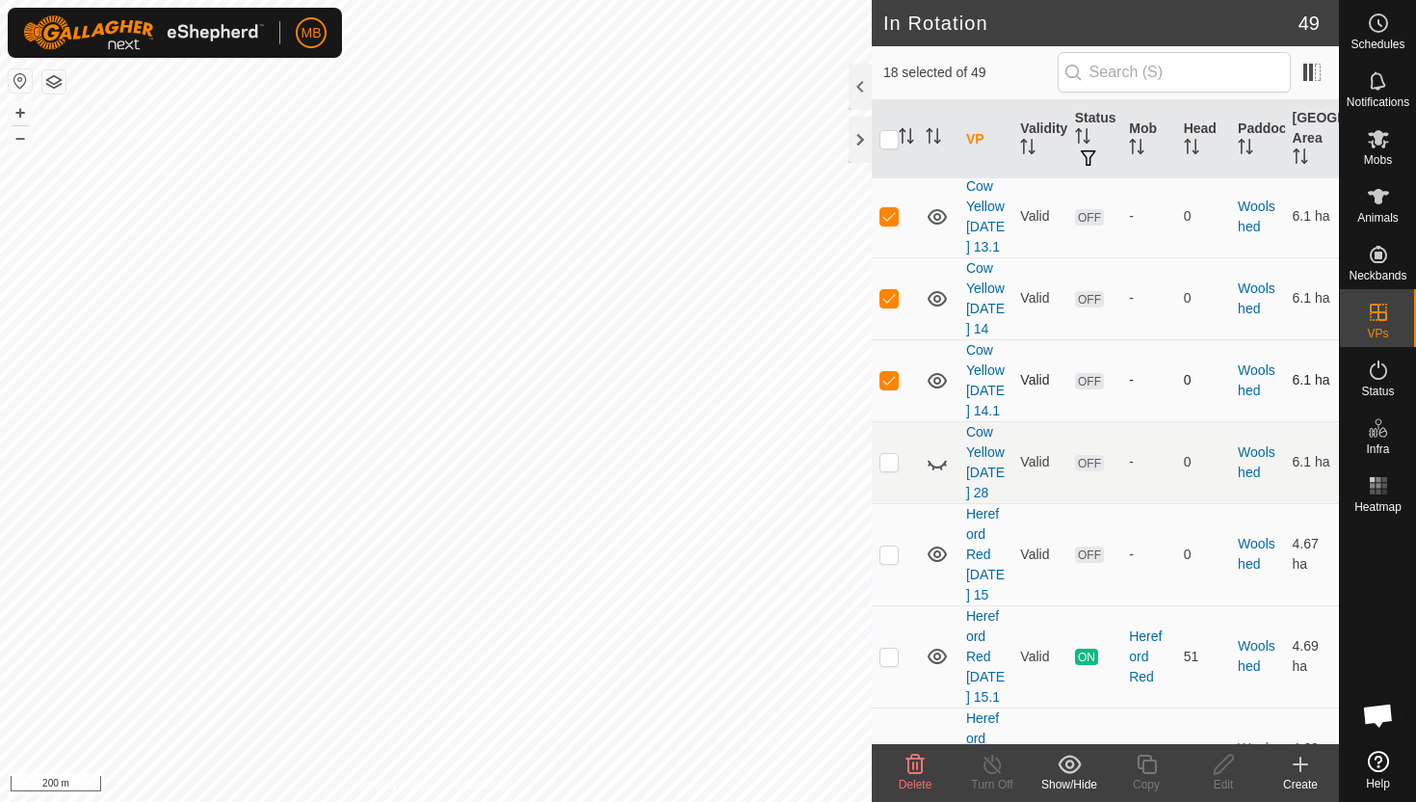
scroll to position [3465, 0]
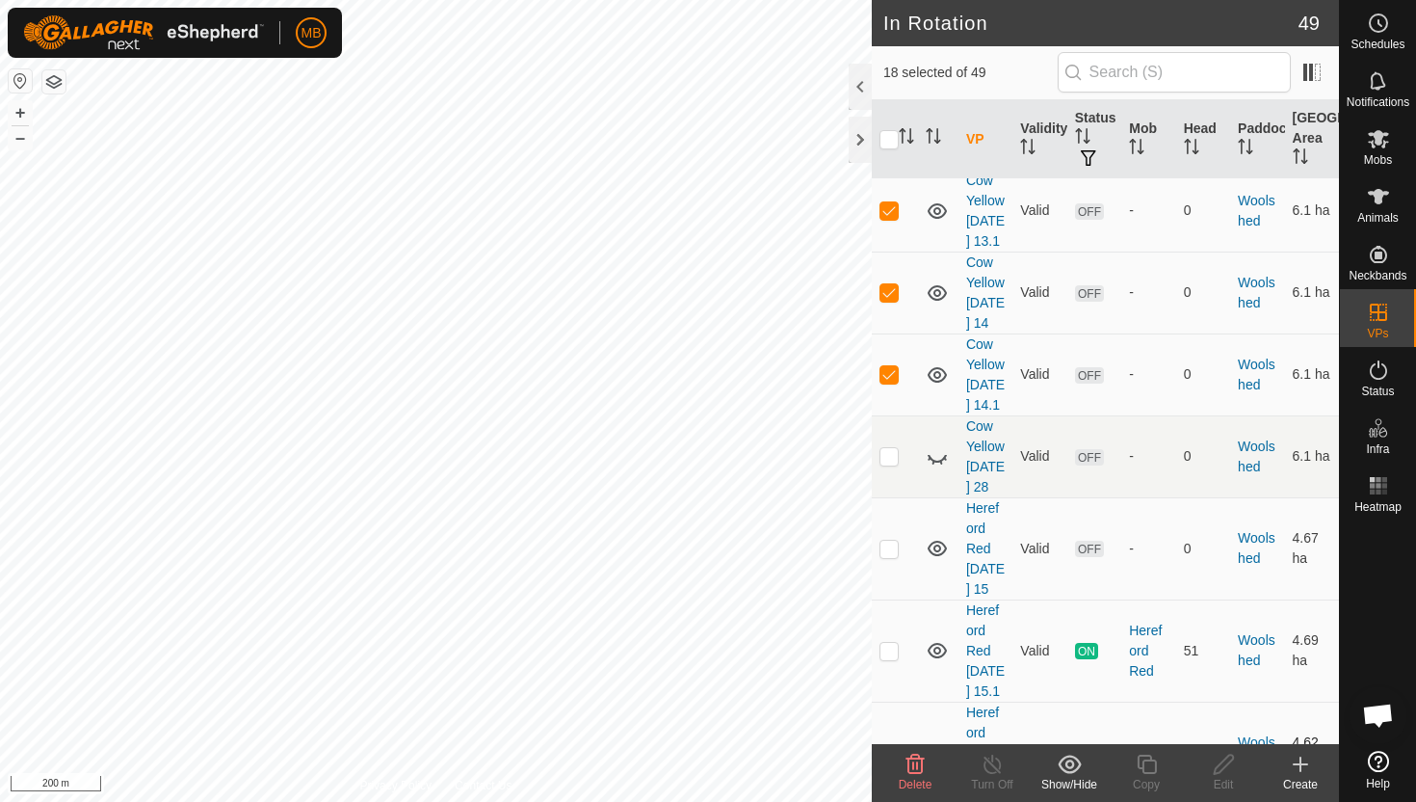
click at [891, 745] on p-checkbox at bounding box center [889, 752] width 19 height 15
checkbox input "true"
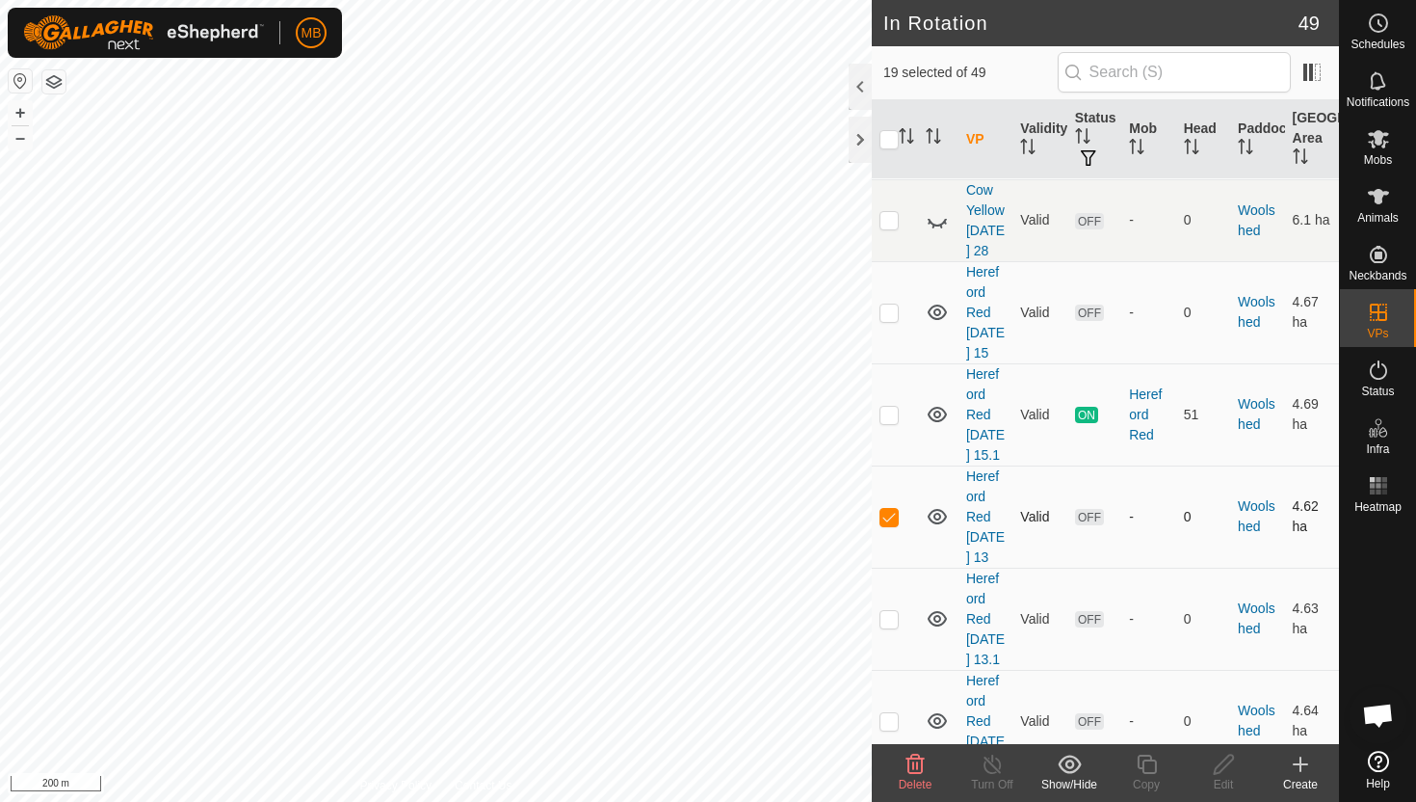
scroll to position [3705, 0]
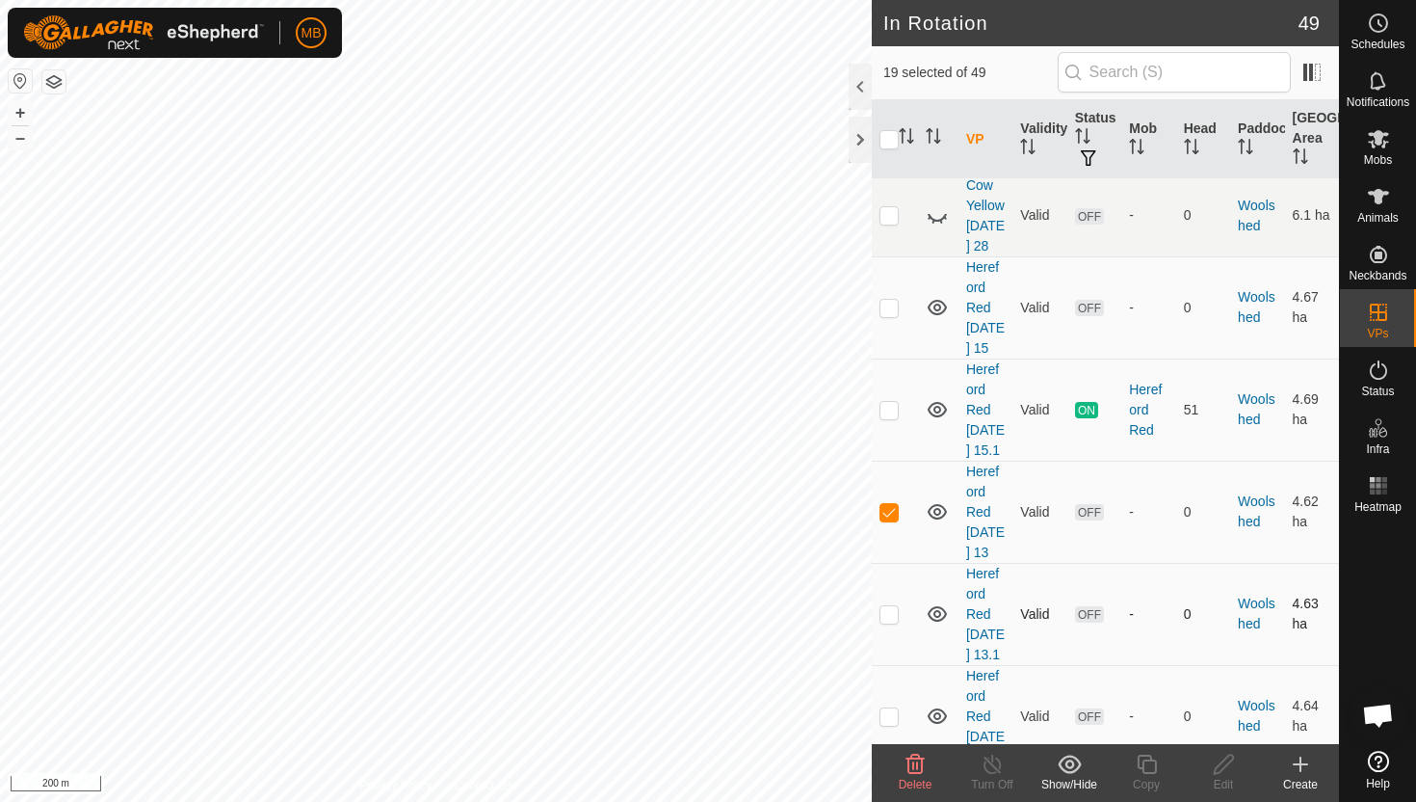
click at [890, 606] on p-checkbox at bounding box center [889, 613] width 19 height 15
checkbox input "true"
click at [890, 708] on p-checkbox at bounding box center [889, 715] width 19 height 15
checkbox input "true"
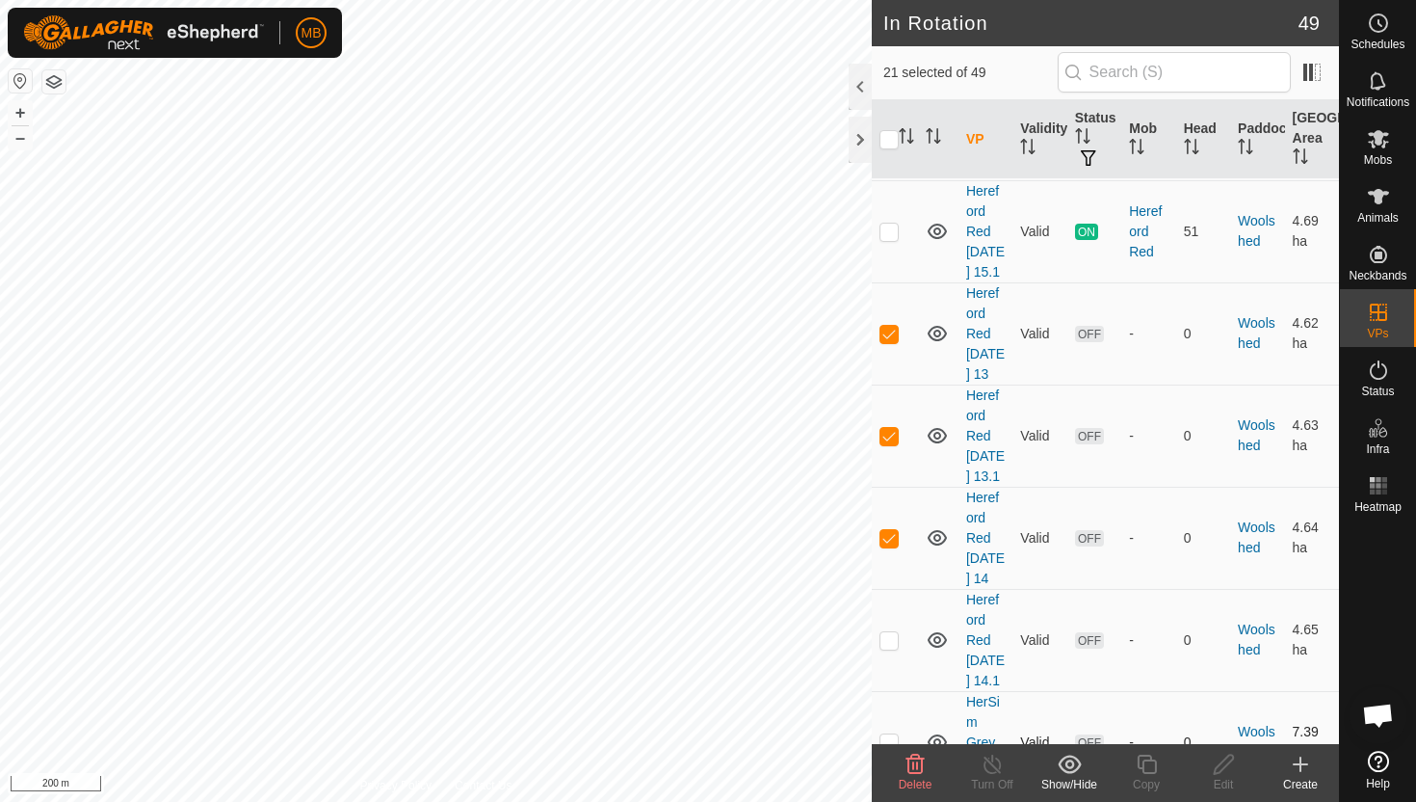
scroll to position [3888, 0]
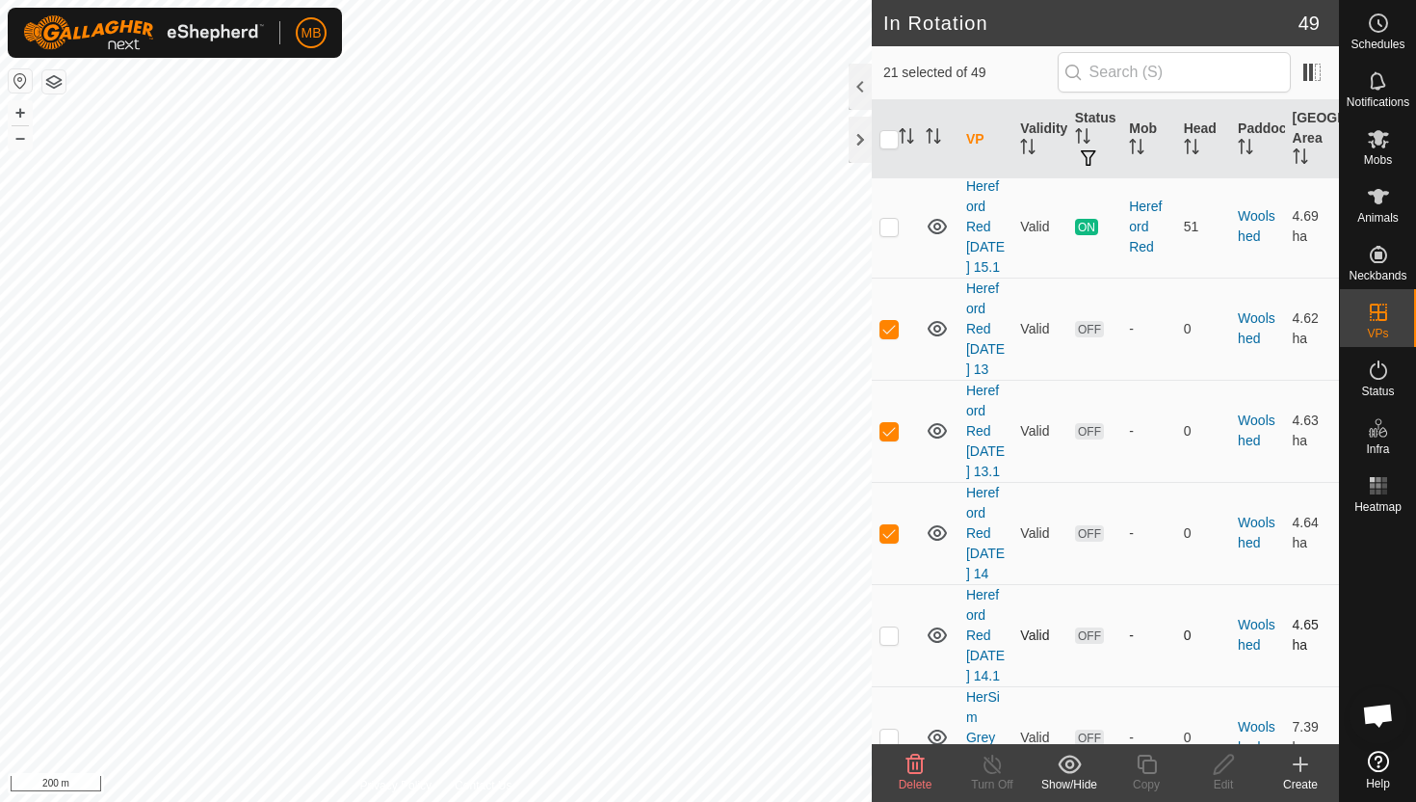
click at [891, 627] on p-checkbox at bounding box center [889, 634] width 19 height 15
checkbox input "true"
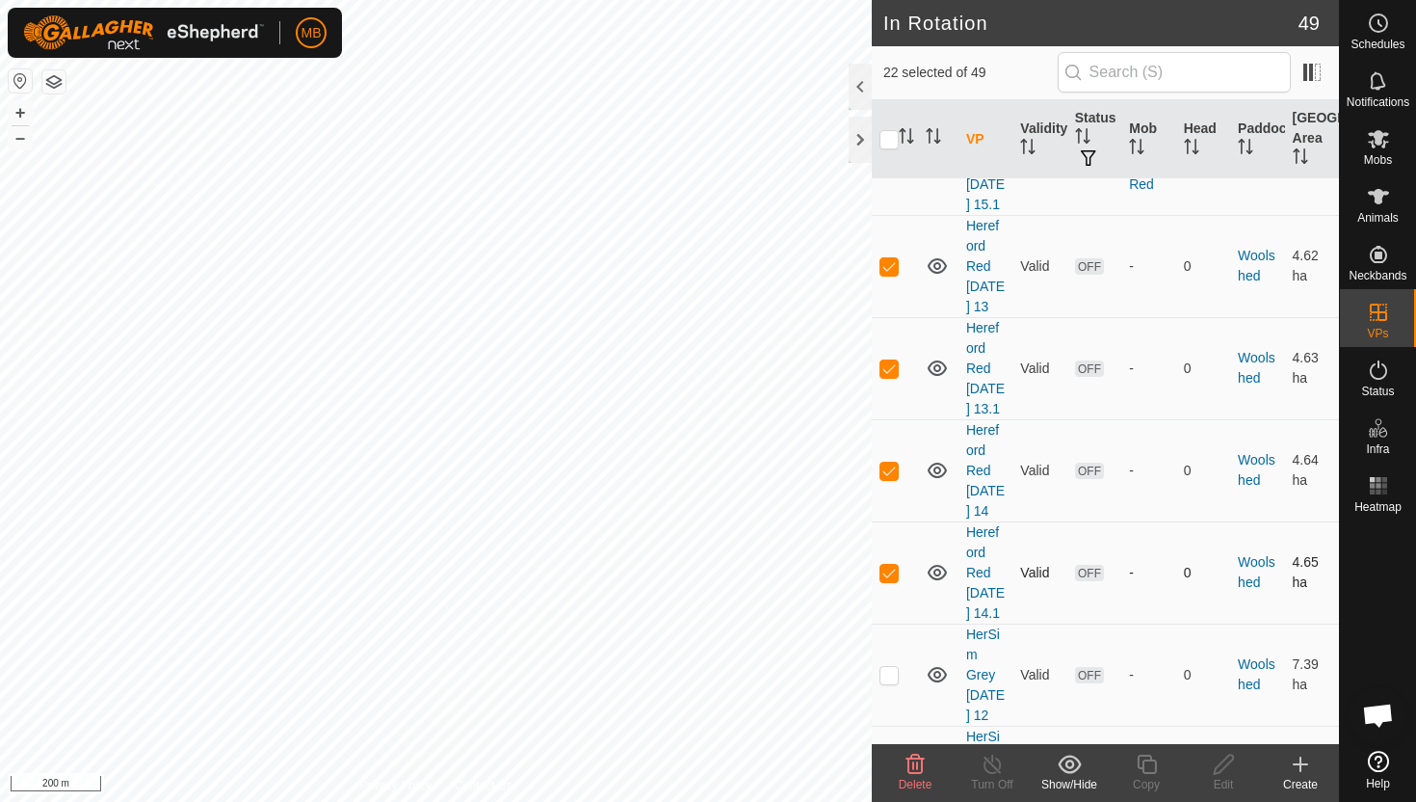
scroll to position [3956, 0]
click at [890, 662] on p-checkbox at bounding box center [889, 669] width 19 height 15
checkbox input "true"
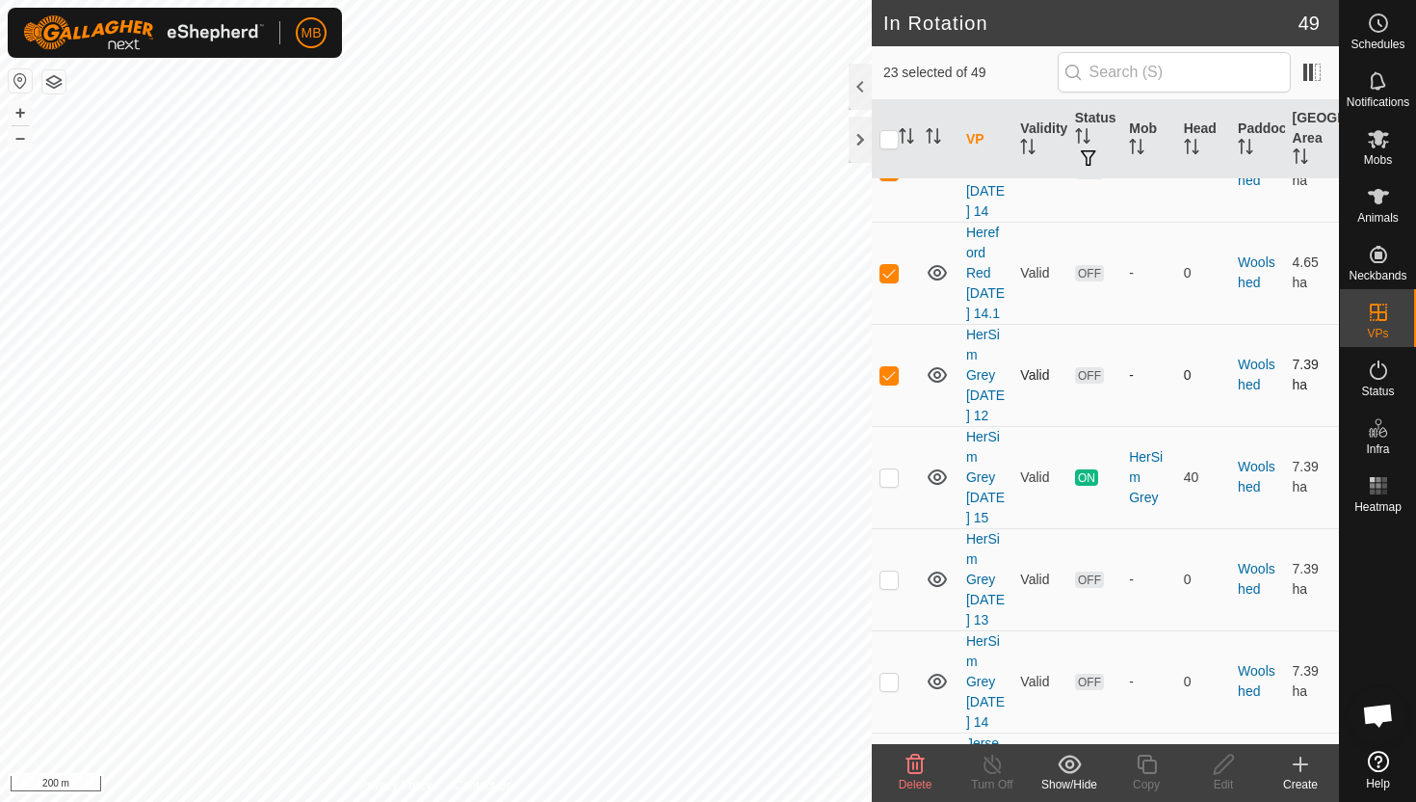
scroll to position [4254, 0]
click at [894, 568] on p-checkbox at bounding box center [889, 575] width 19 height 15
checkbox input "true"
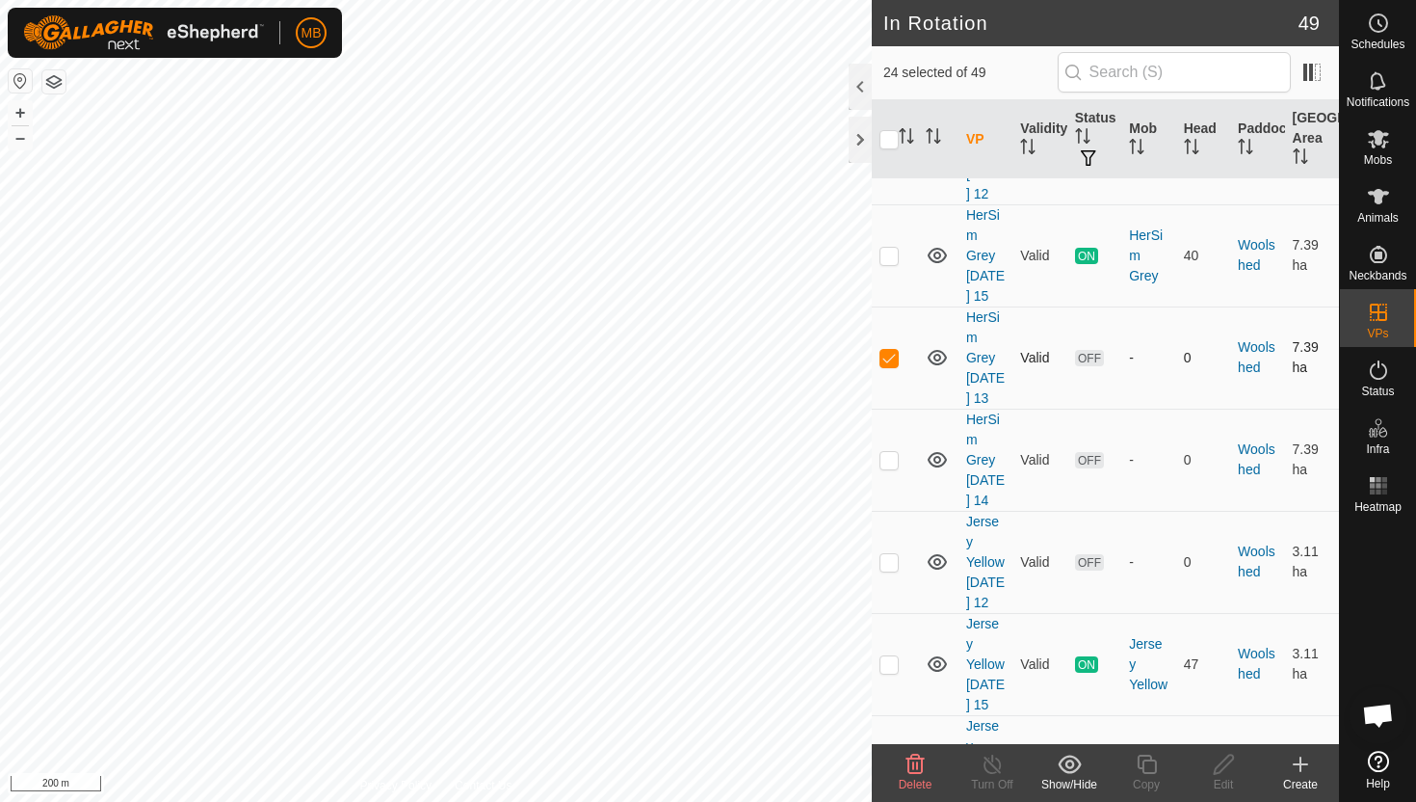
scroll to position [4475, 0]
click at [891, 551] on p-checkbox at bounding box center [889, 558] width 19 height 15
checkbox input "true"
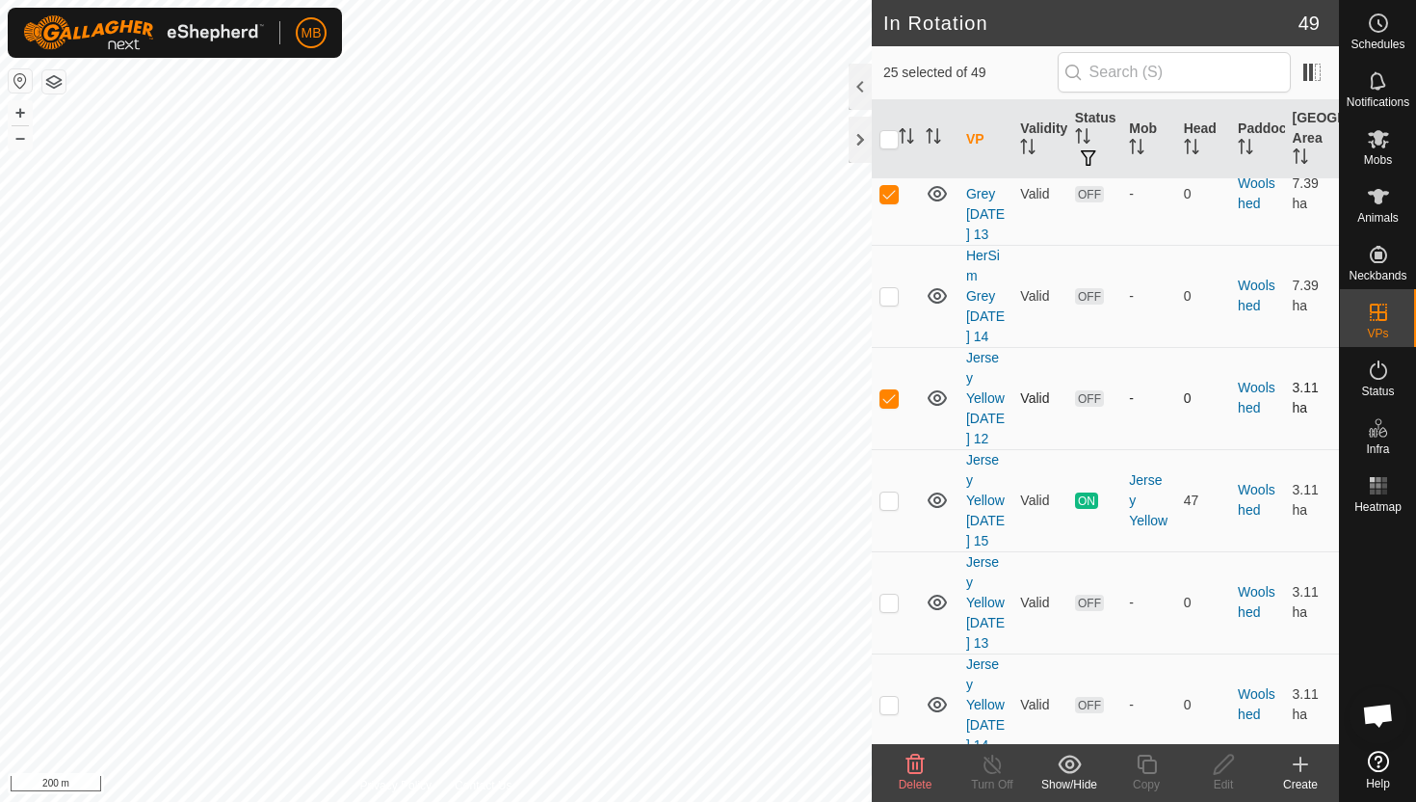
scroll to position [4648, 0]
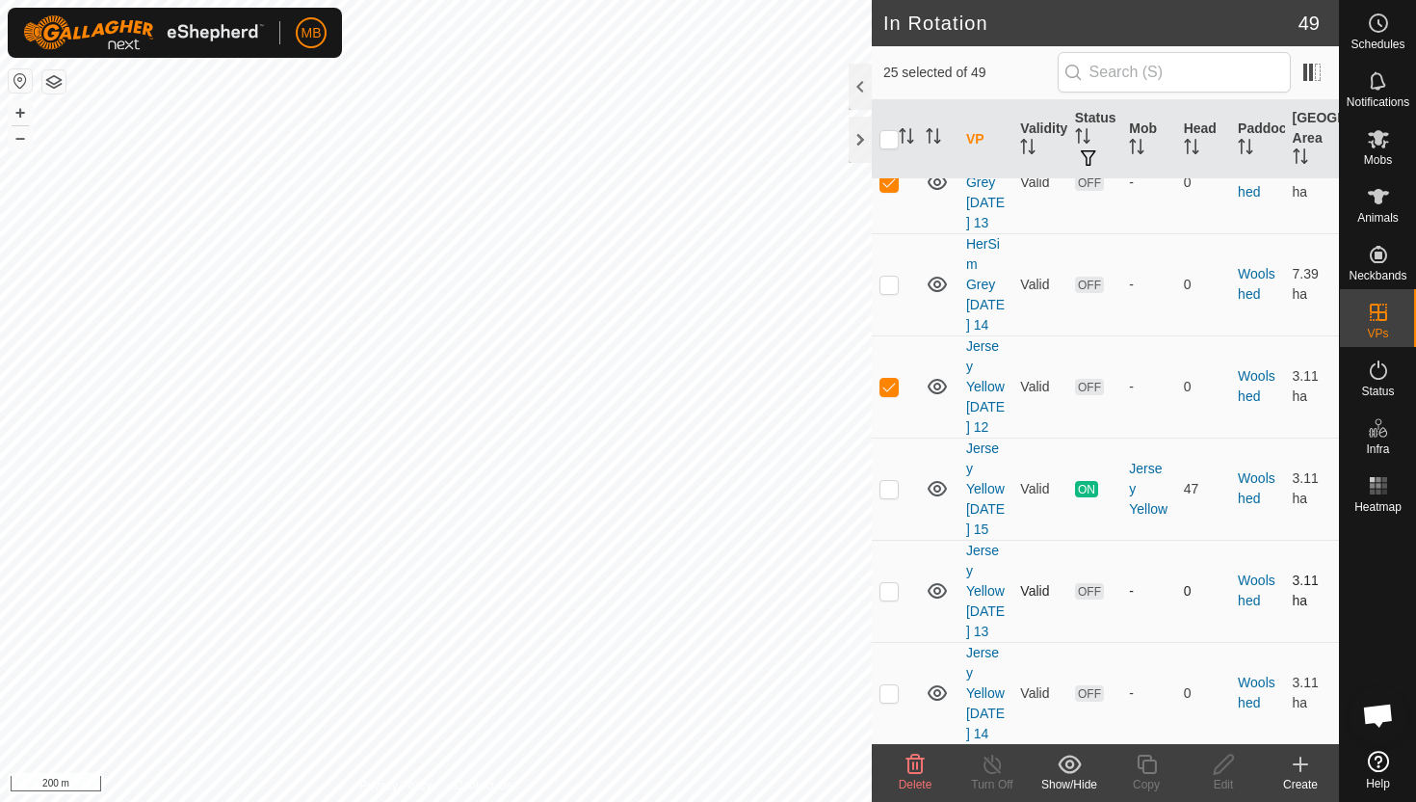
click at [894, 583] on p-checkbox at bounding box center [889, 590] width 19 height 15
checkbox input "true"
click at [916, 763] on icon at bounding box center [916, 763] width 18 height 19
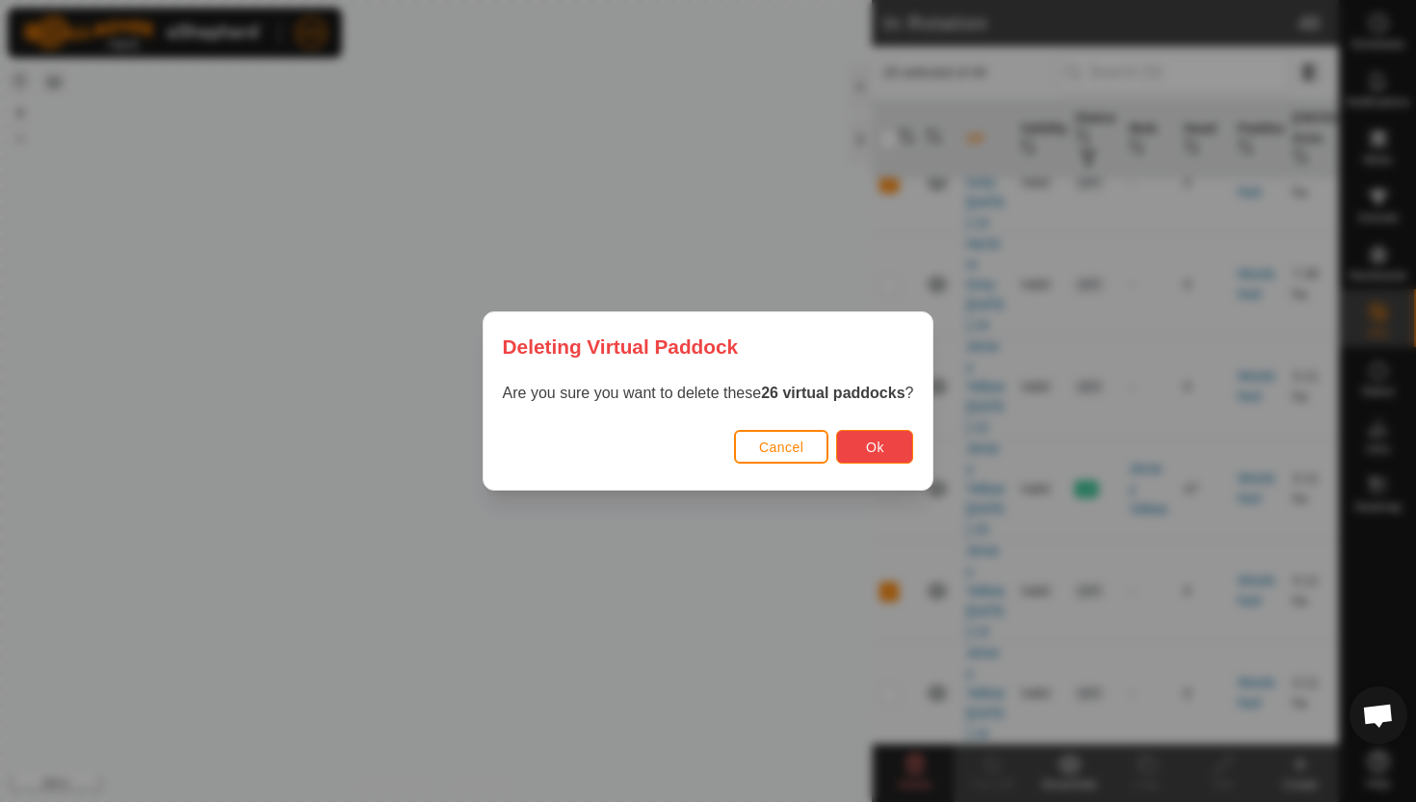
click at [875, 456] on button "Ok" at bounding box center [874, 447] width 77 height 34
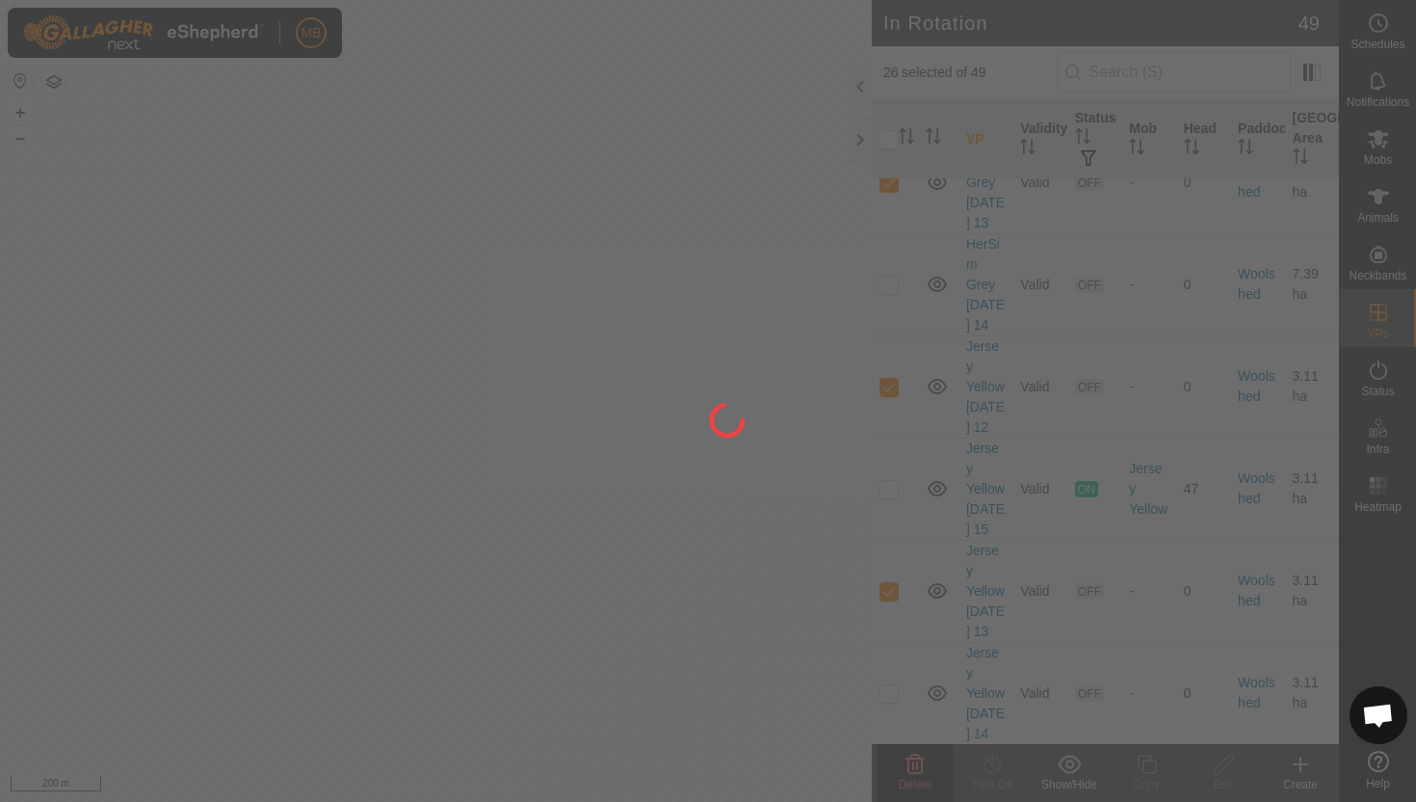
checkbox input "false"
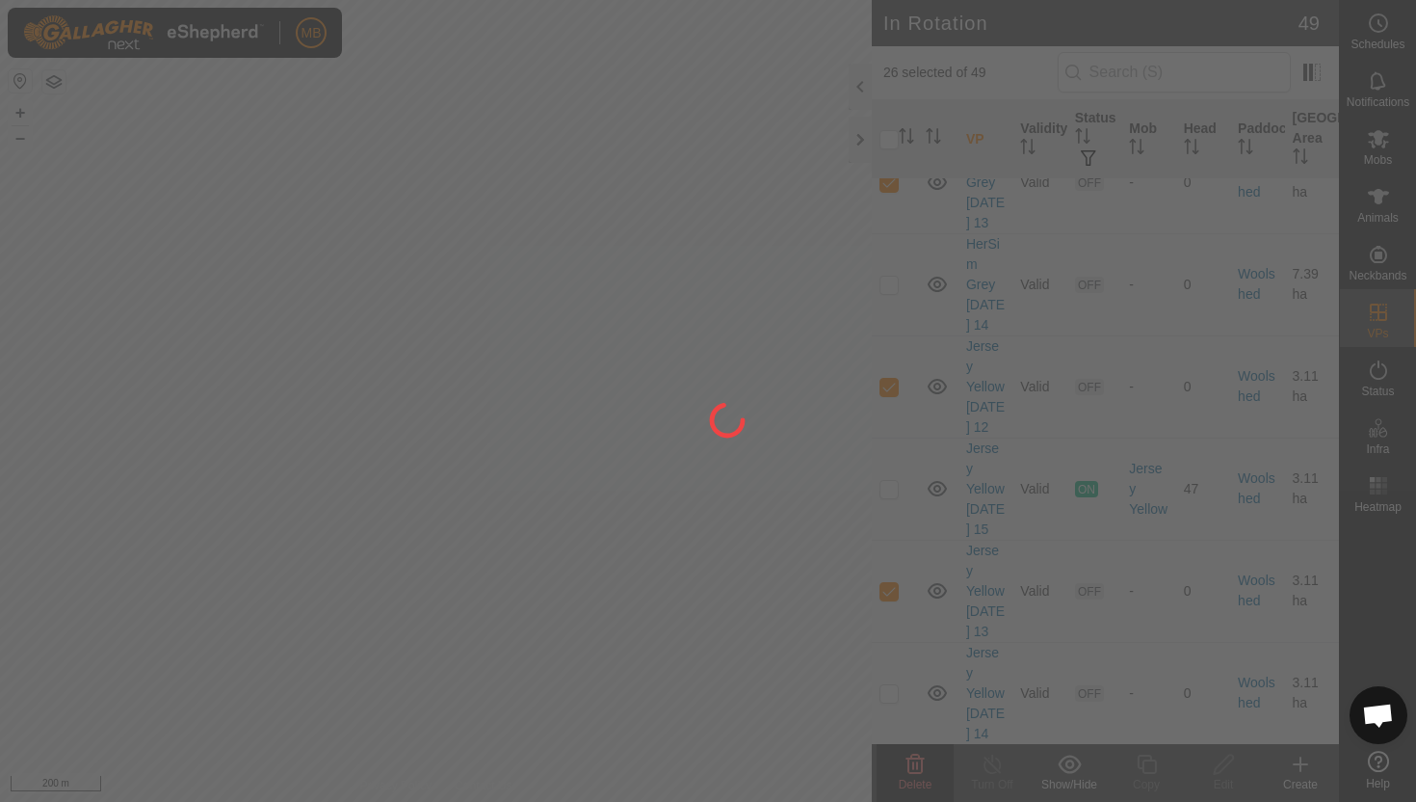
checkbox input "false"
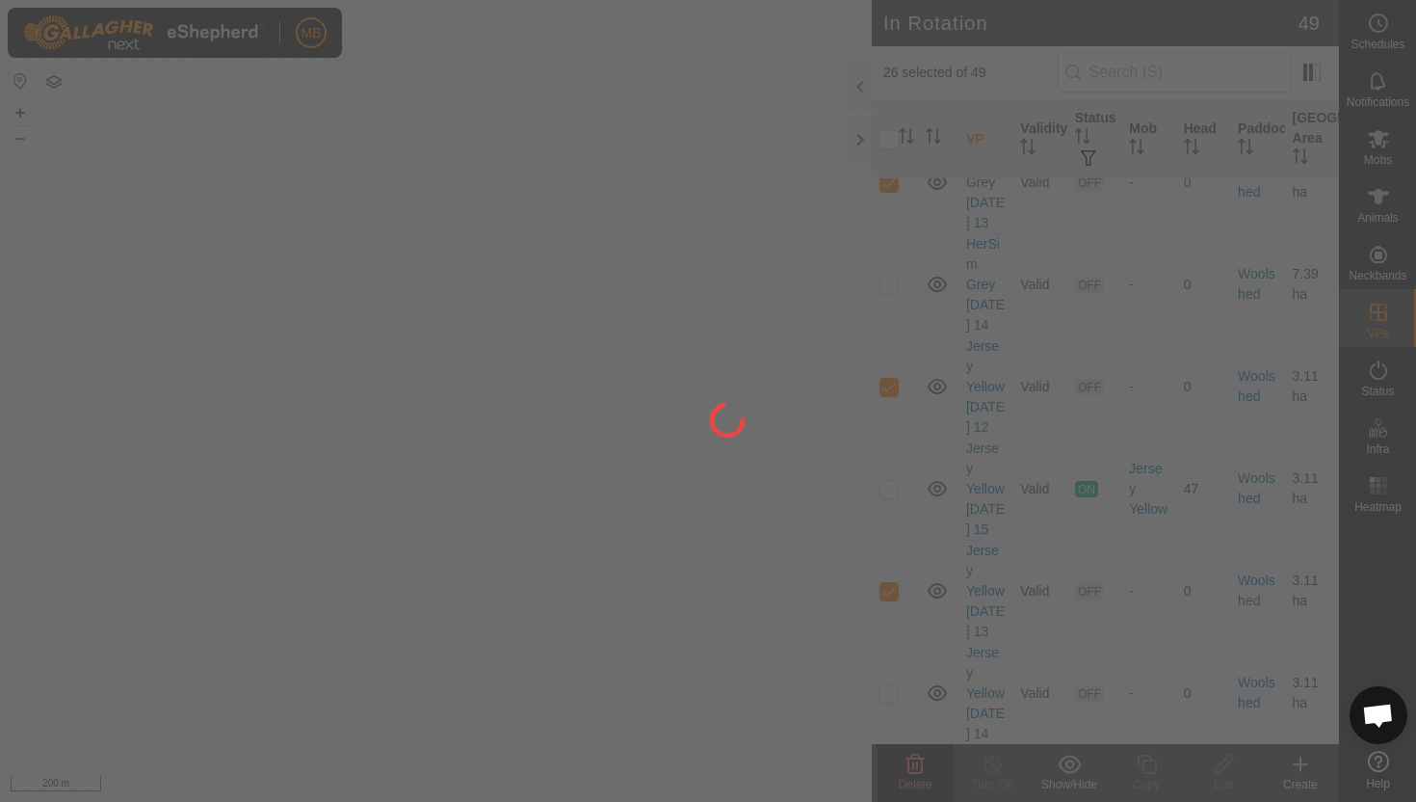
checkbox input "false"
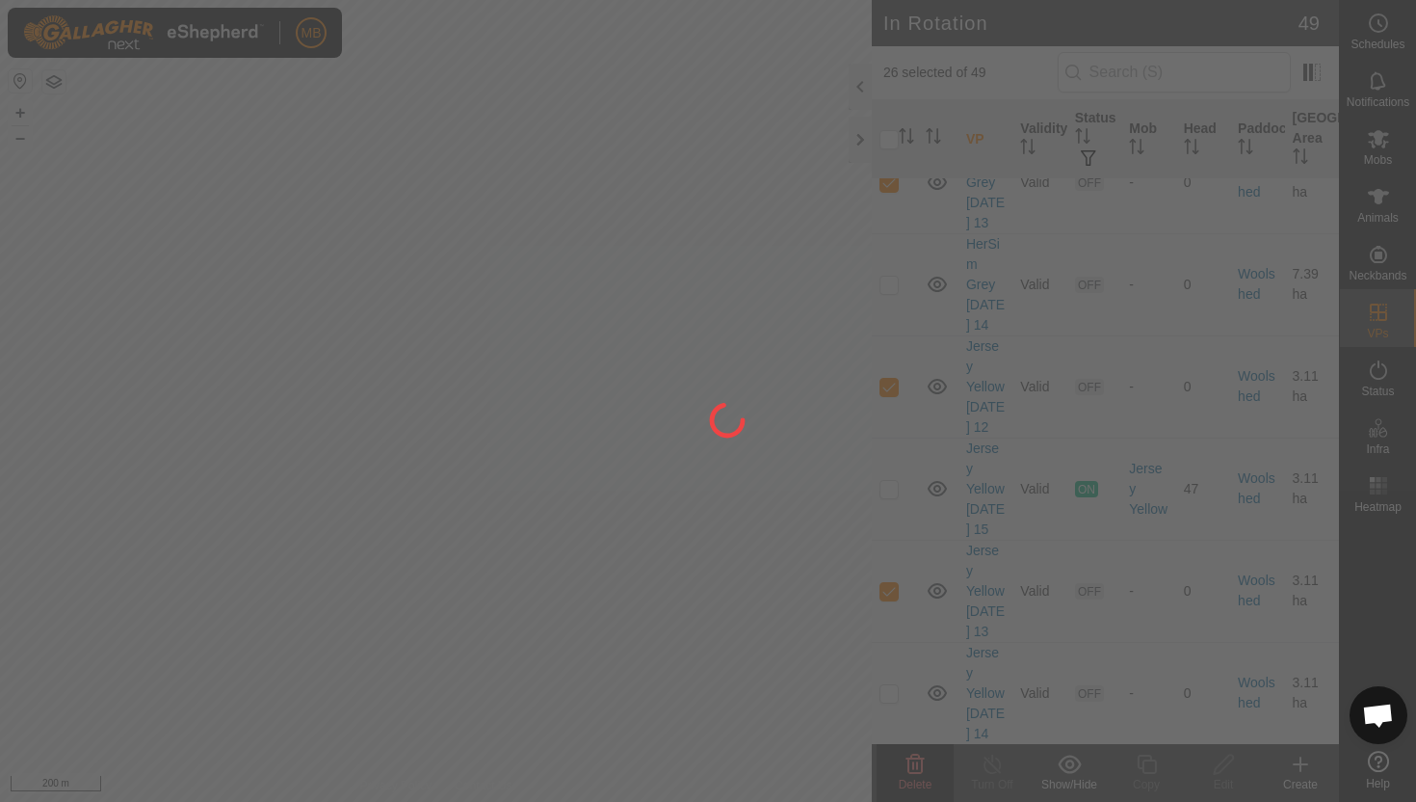
checkbox input "false"
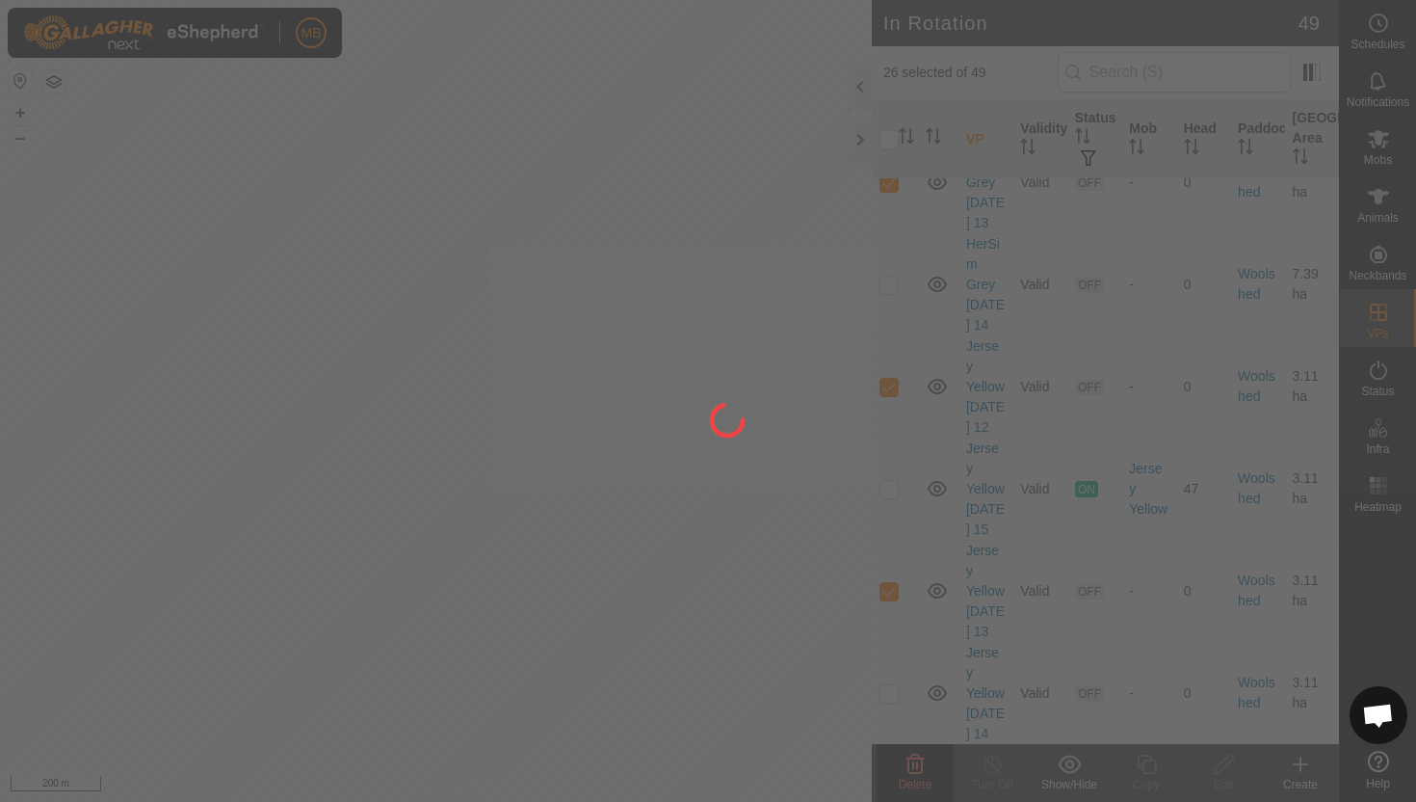
checkbox input "false"
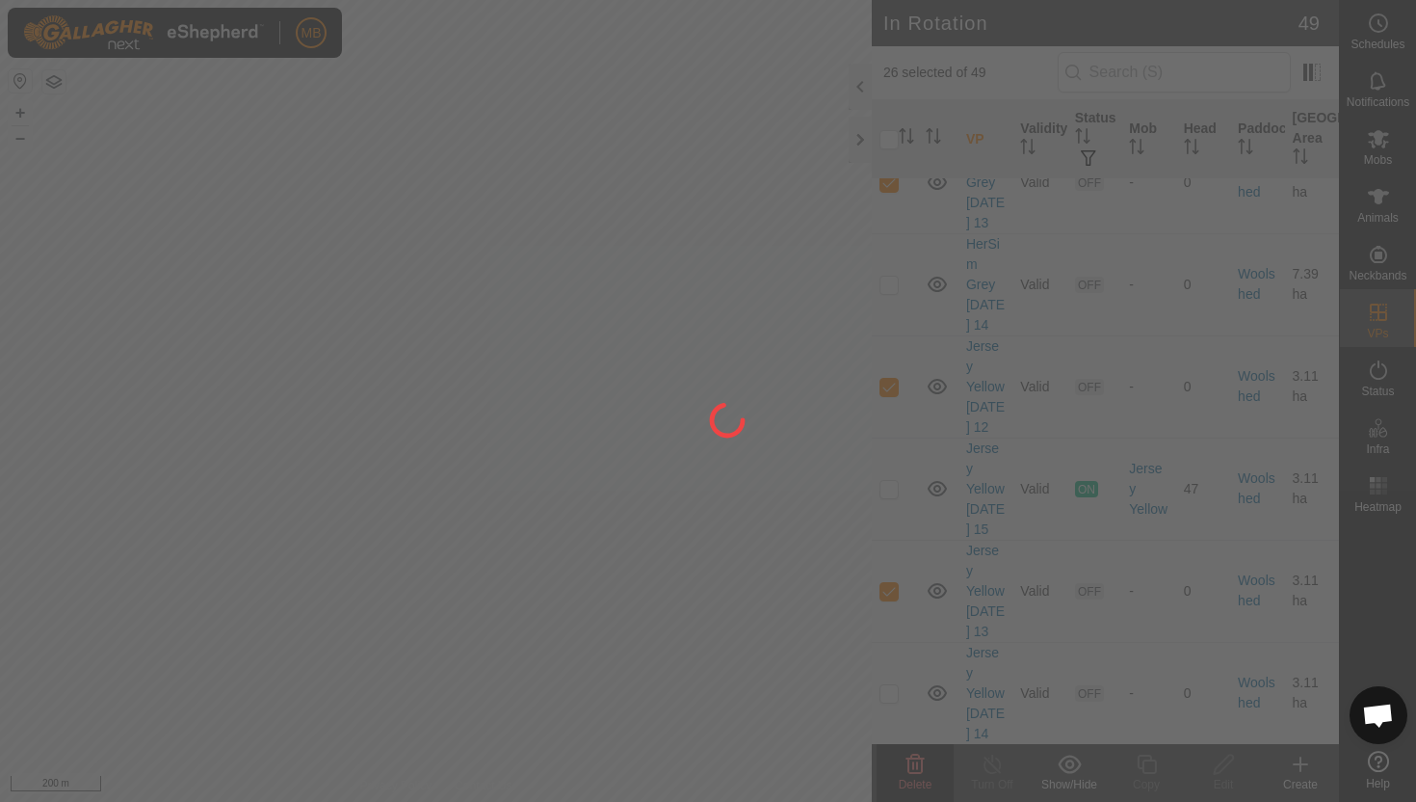
checkbox input "false"
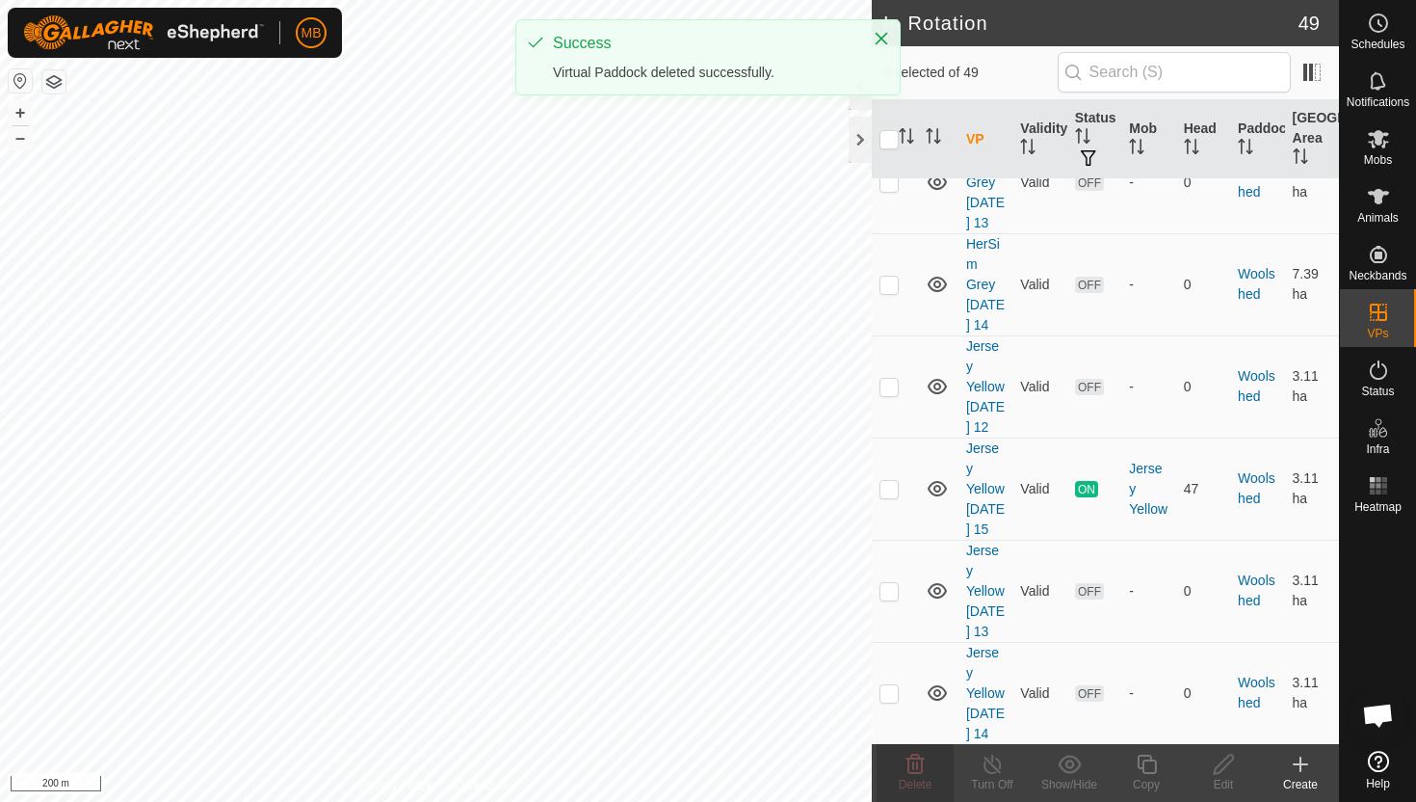
scroll to position [0, 0]
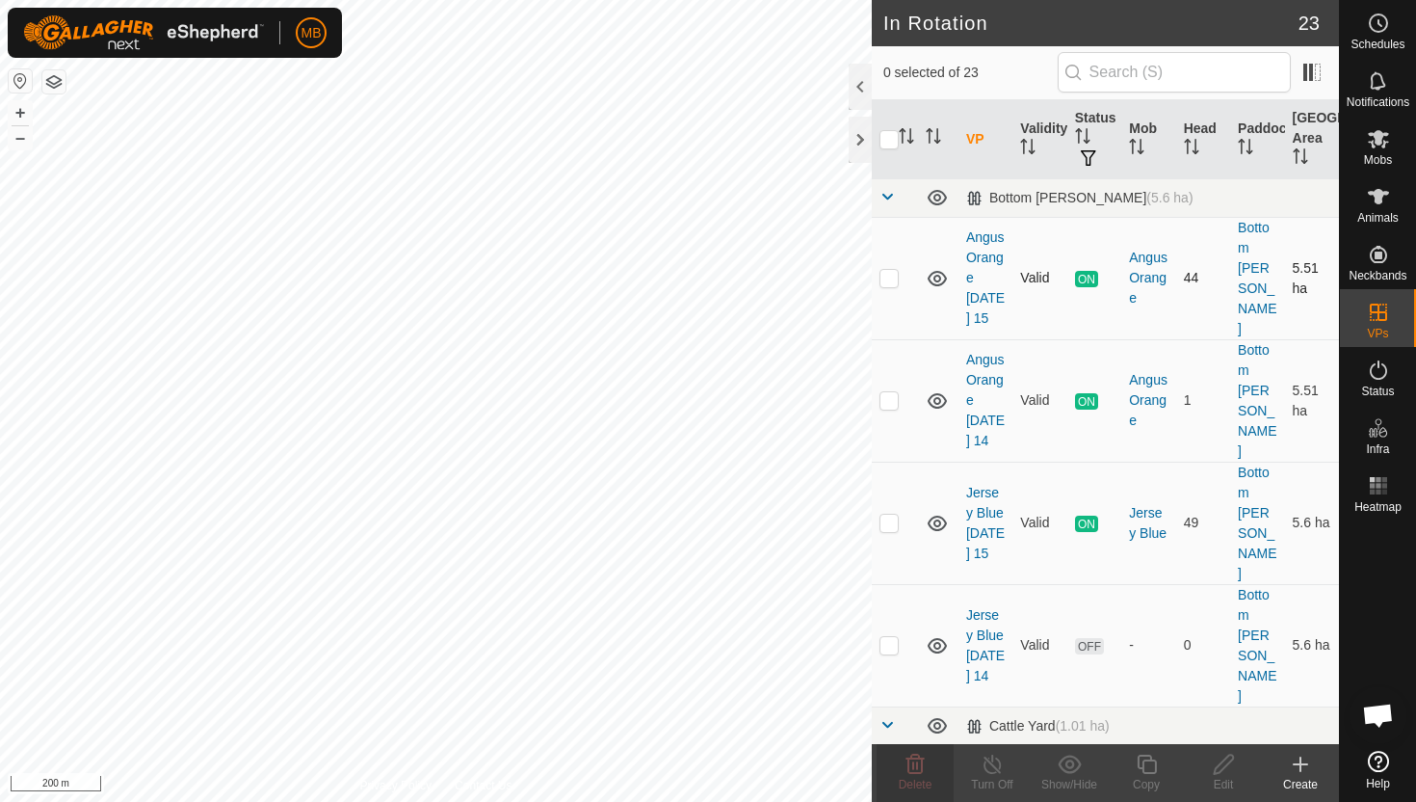
click at [893, 270] on p-checkbox at bounding box center [889, 277] width 19 height 15
checkbox input "true"
click at [1376, 204] on icon at bounding box center [1378, 196] width 23 height 23
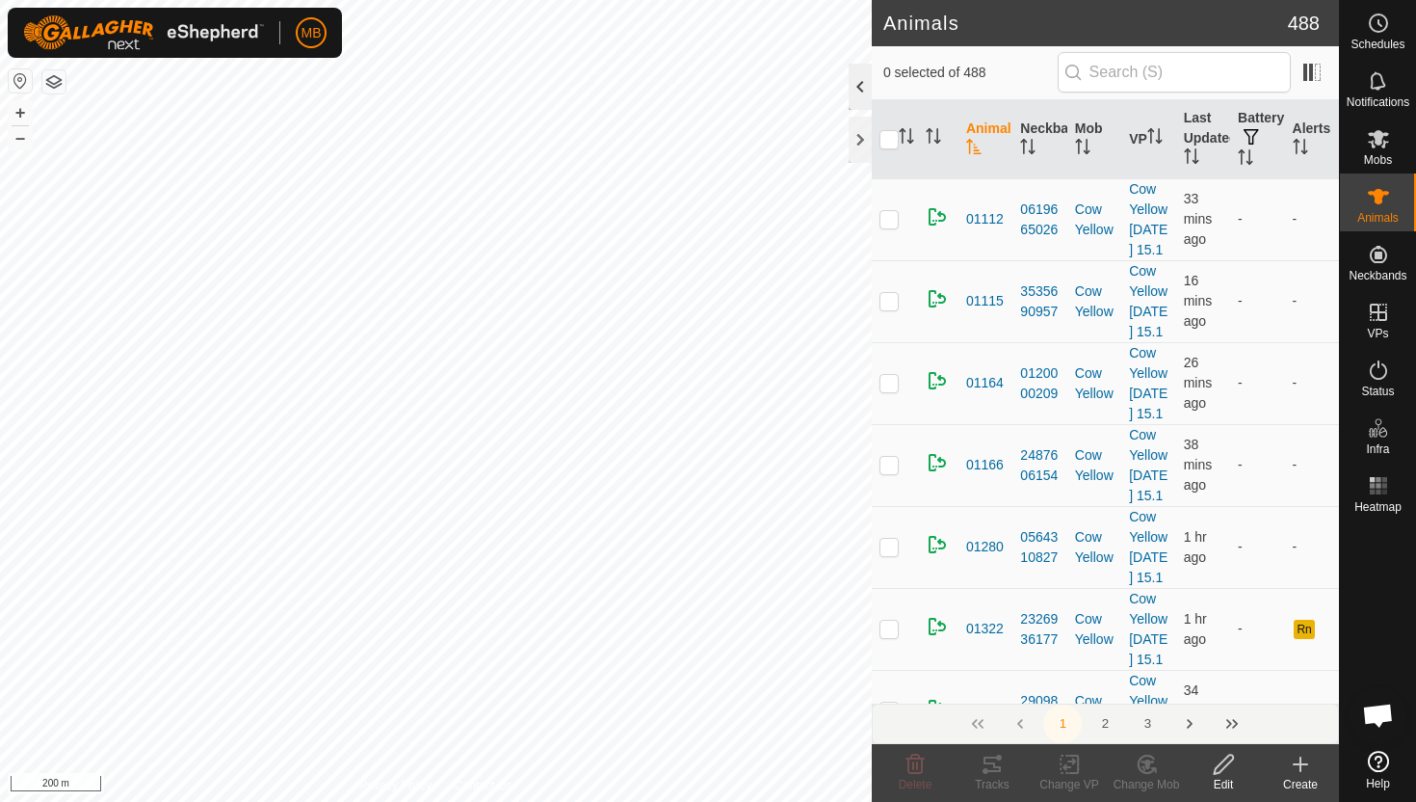
click at [863, 92] on div at bounding box center [860, 87] width 23 height 46
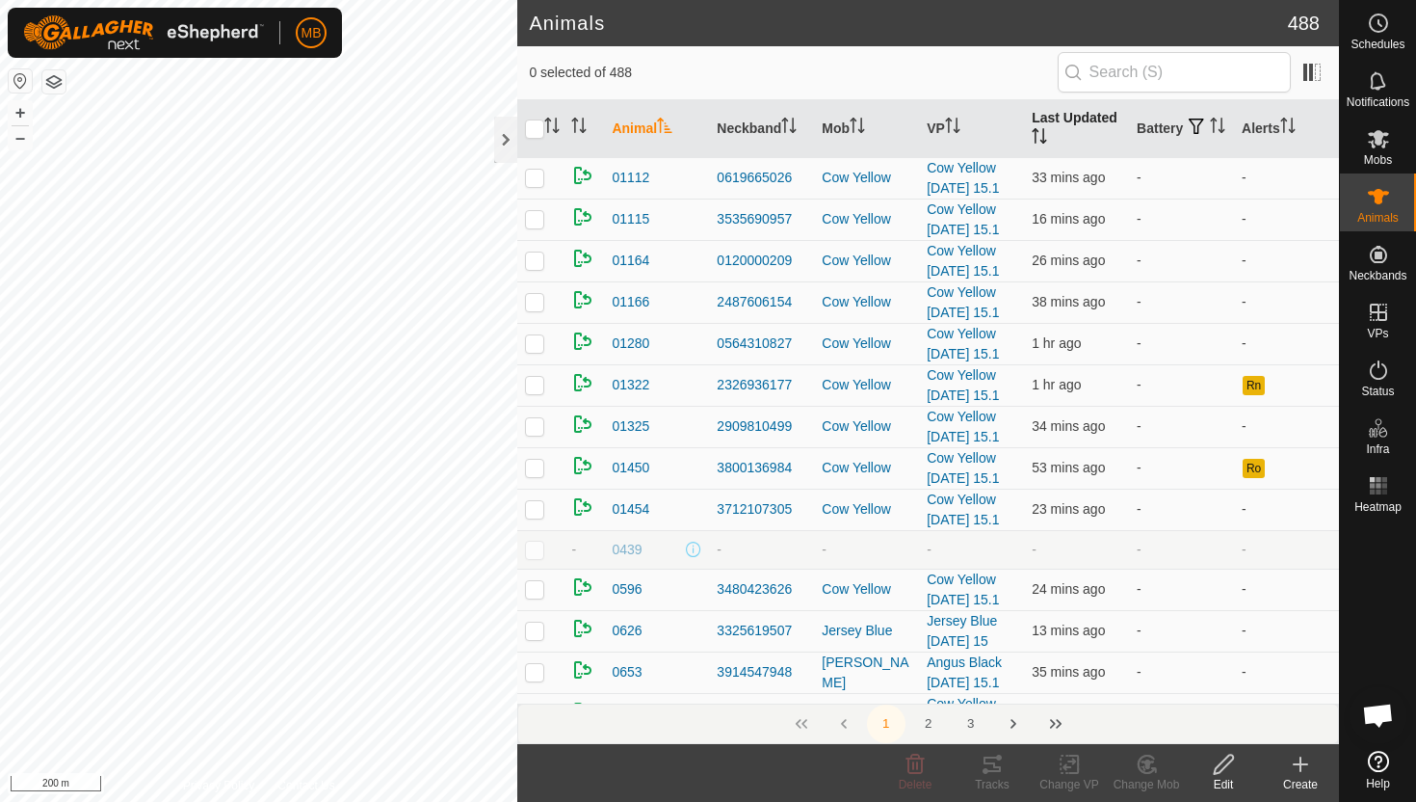
click at [1039, 133] on icon "Activate to sort" at bounding box center [1039, 135] width 15 height 15
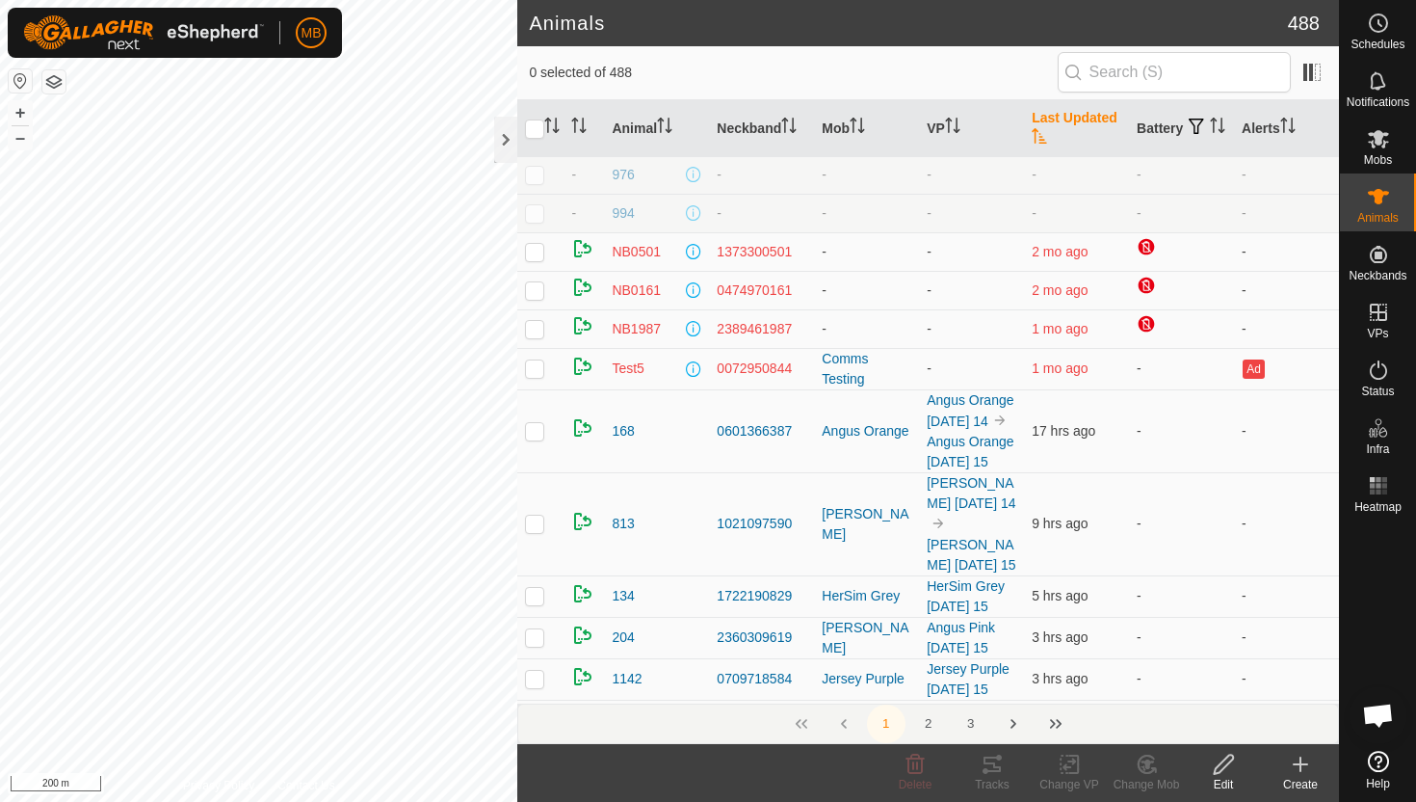
scroll to position [662, 0]
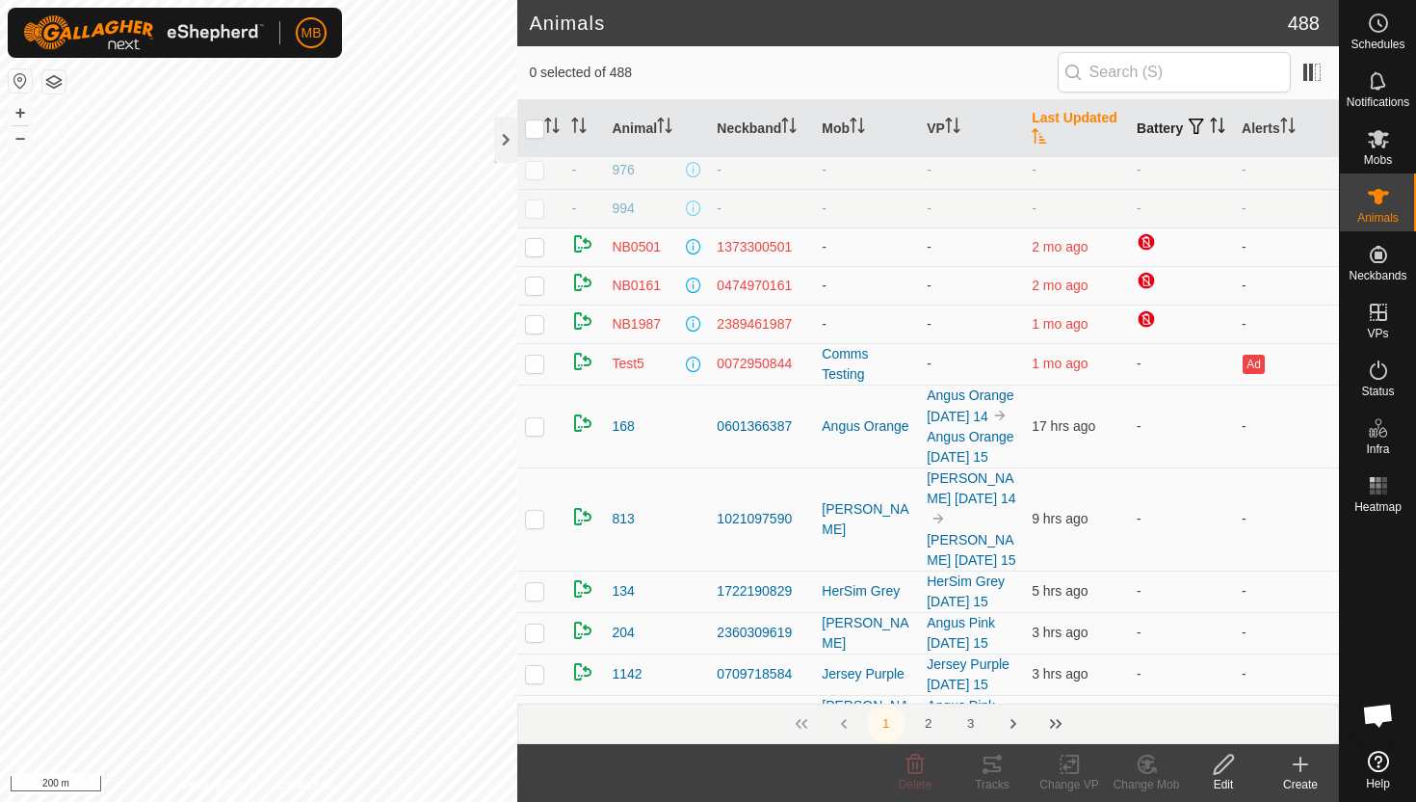
click at [1210, 133] on icon "Activate to sort" at bounding box center [1217, 125] width 15 height 15
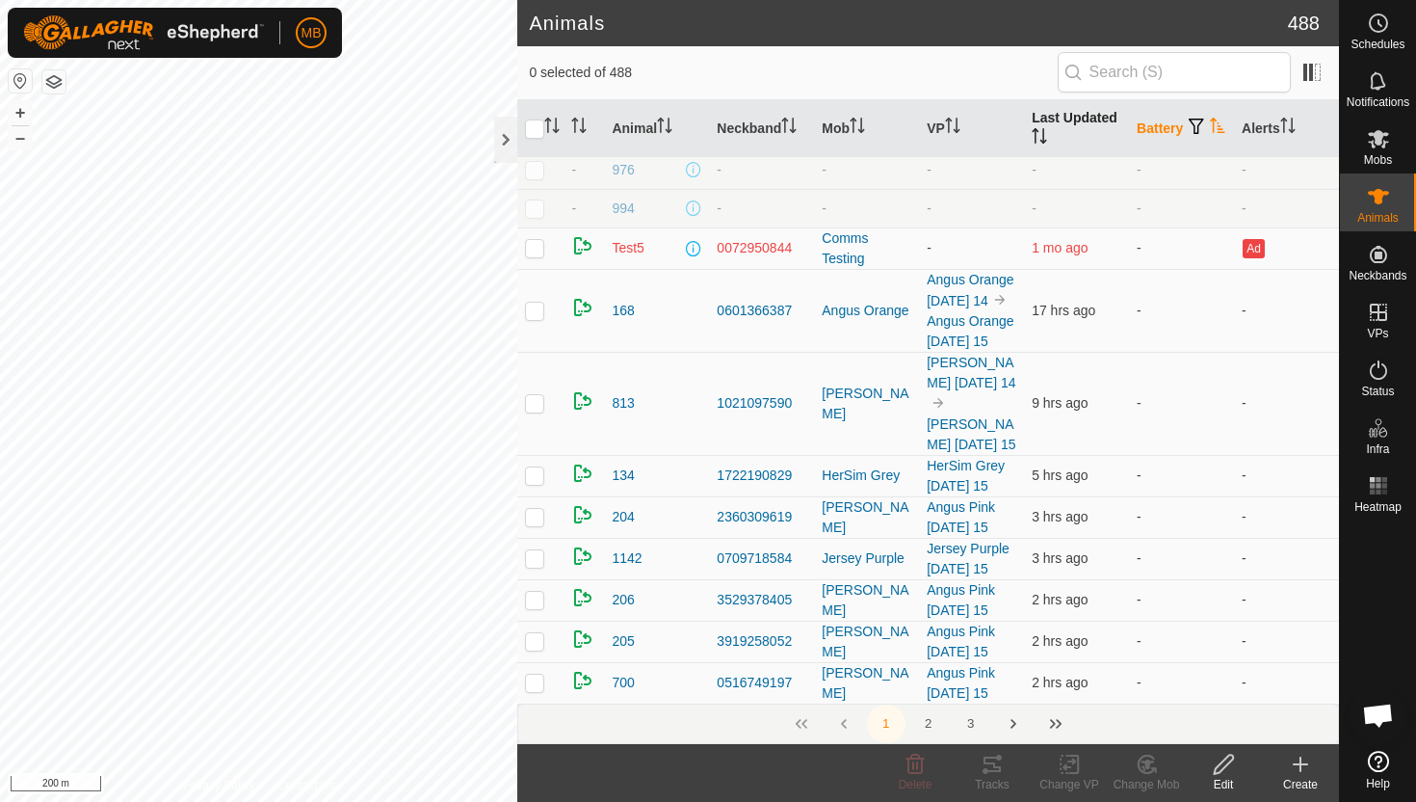
scroll to position [0, 0]
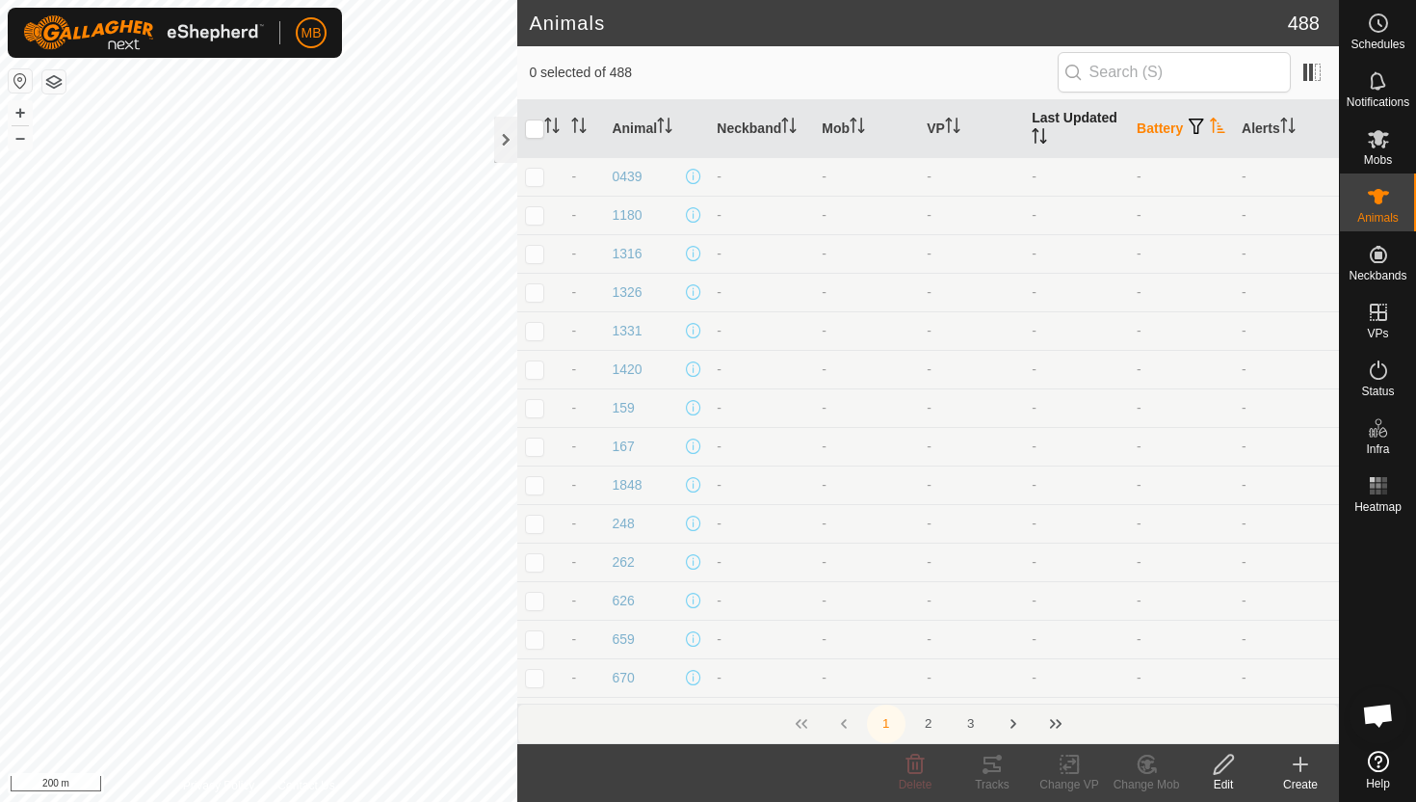
click at [1210, 133] on icon "Activate to sort" at bounding box center [1217, 125] width 15 height 15
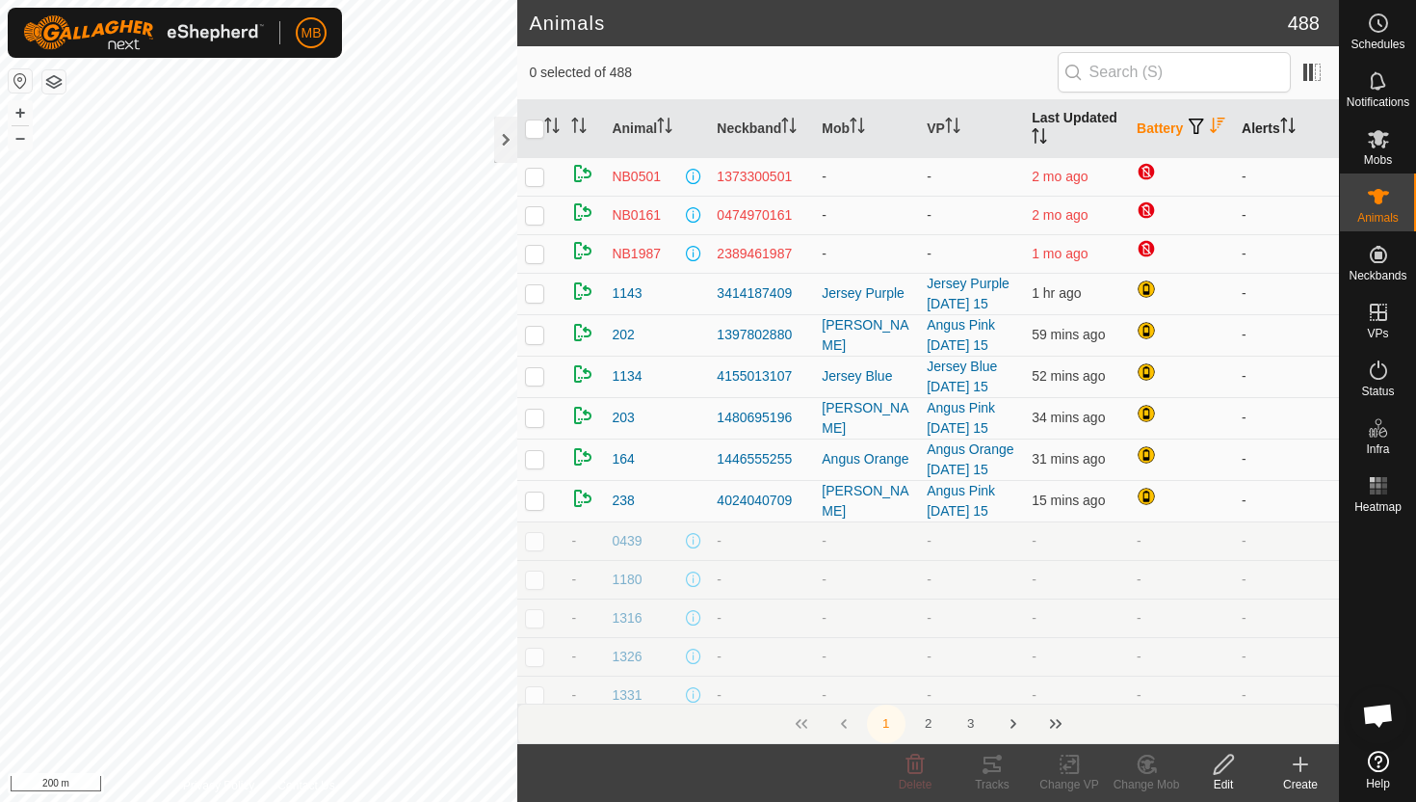
click at [1289, 123] on icon "Activate to sort" at bounding box center [1287, 125] width 15 height 15
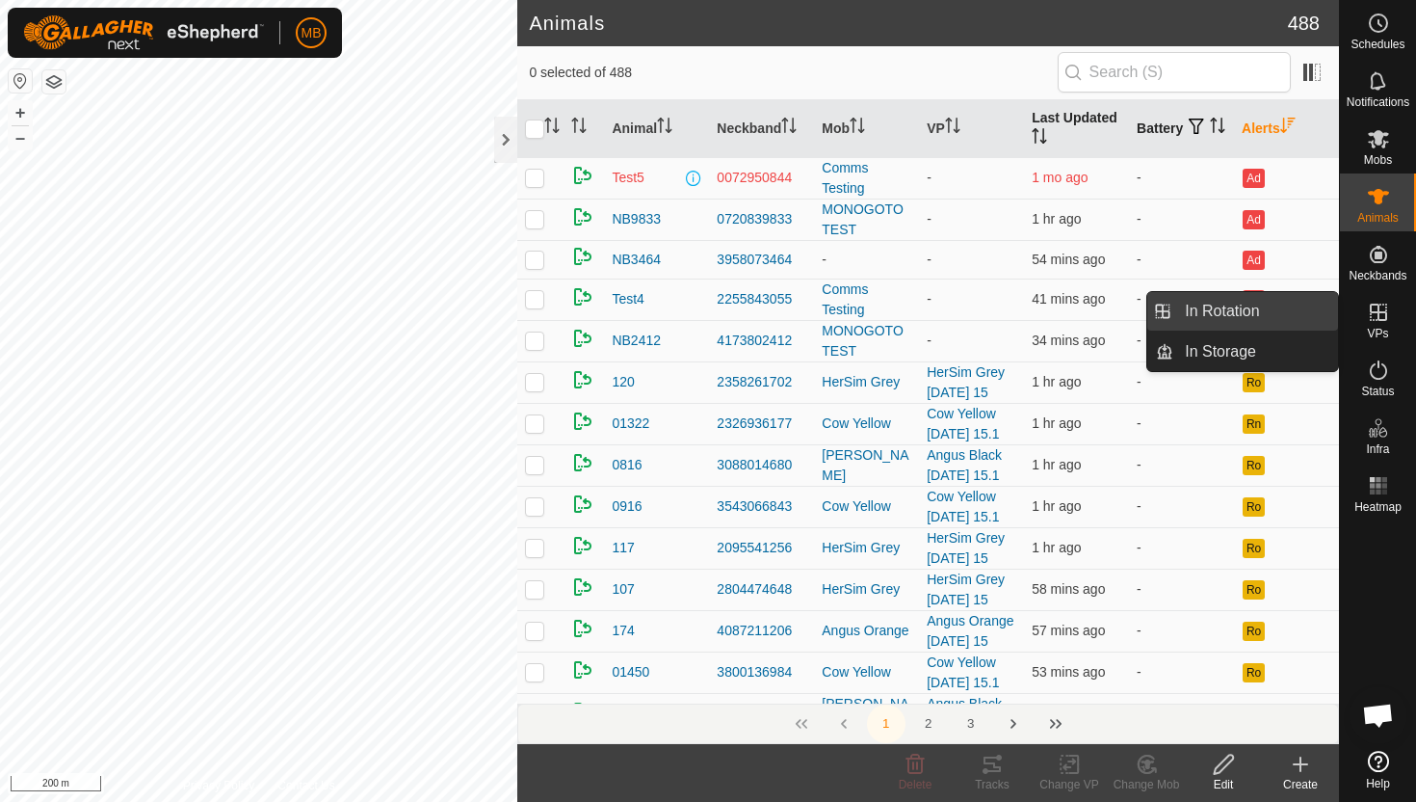
click at [1252, 320] on link "In Rotation" at bounding box center [1255, 311] width 165 height 39
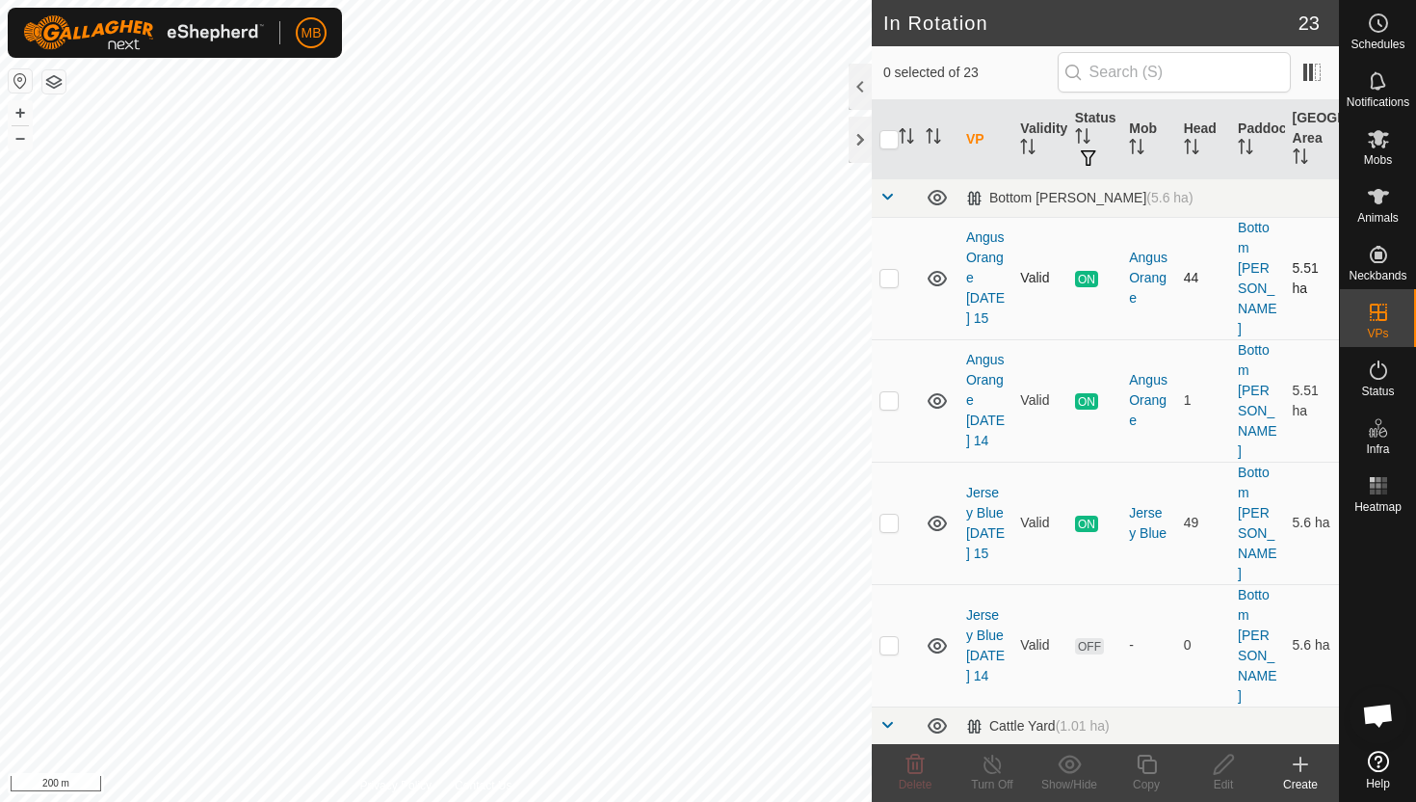
click at [884, 270] on p-checkbox at bounding box center [889, 277] width 19 height 15
checkbox input "true"
click at [1142, 768] on icon at bounding box center [1146, 763] width 19 height 19
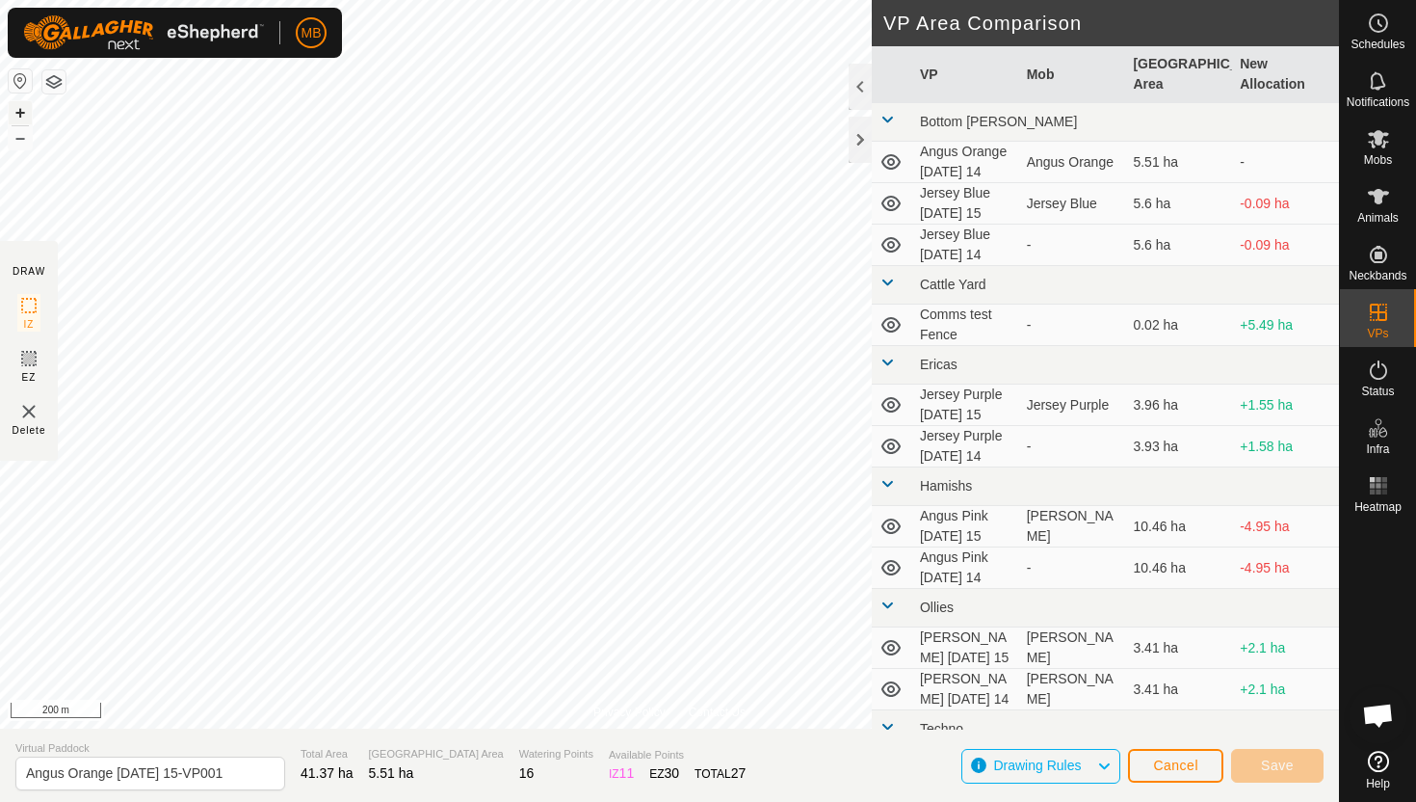
click at [14, 114] on button "+" at bounding box center [20, 112] width 23 height 23
click at [21, 106] on button "+" at bounding box center [20, 112] width 23 height 23
click at [25, 109] on button "+" at bounding box center [20, 112] width 23 height 23
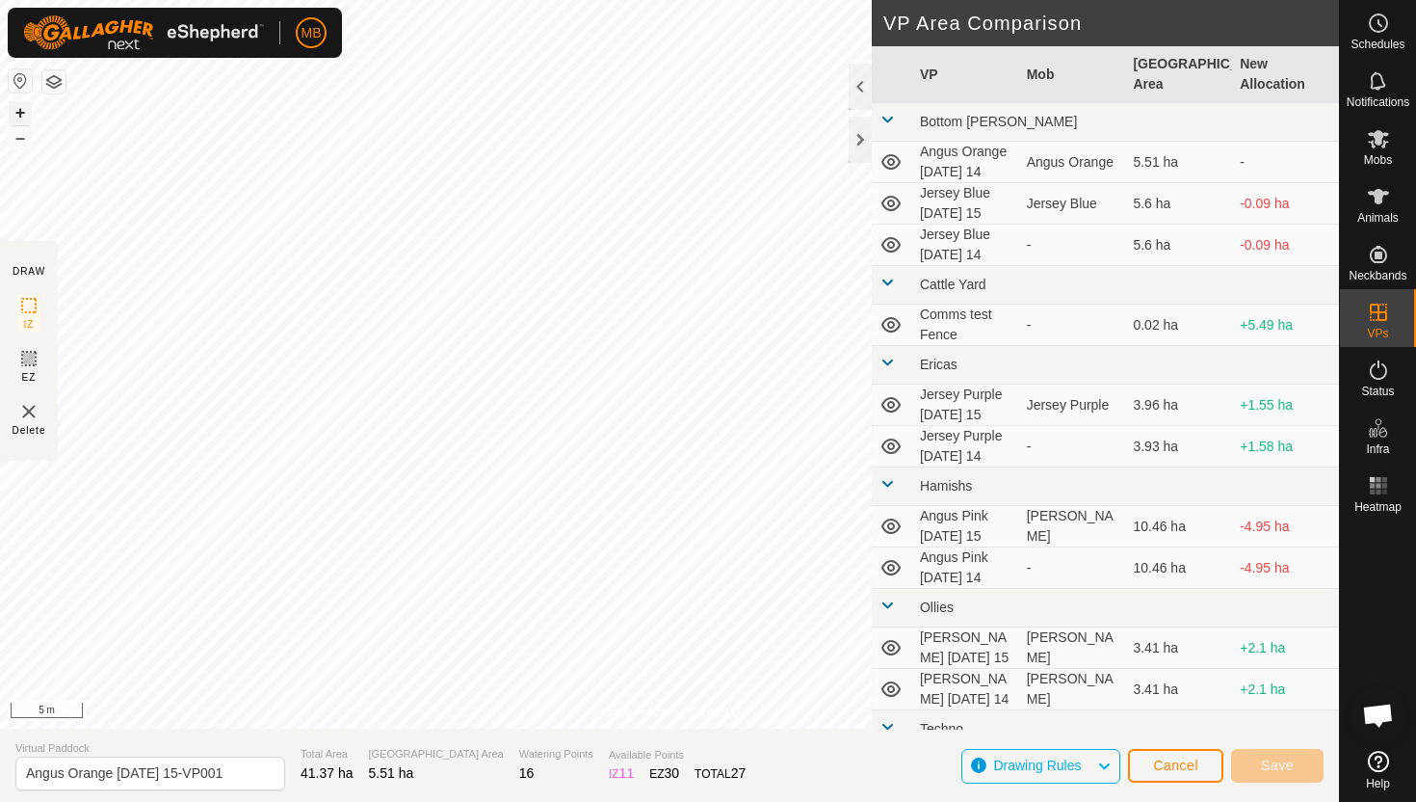
click at [22, 109] on button "+" at bounding box center [20, 112] width 23 height 23
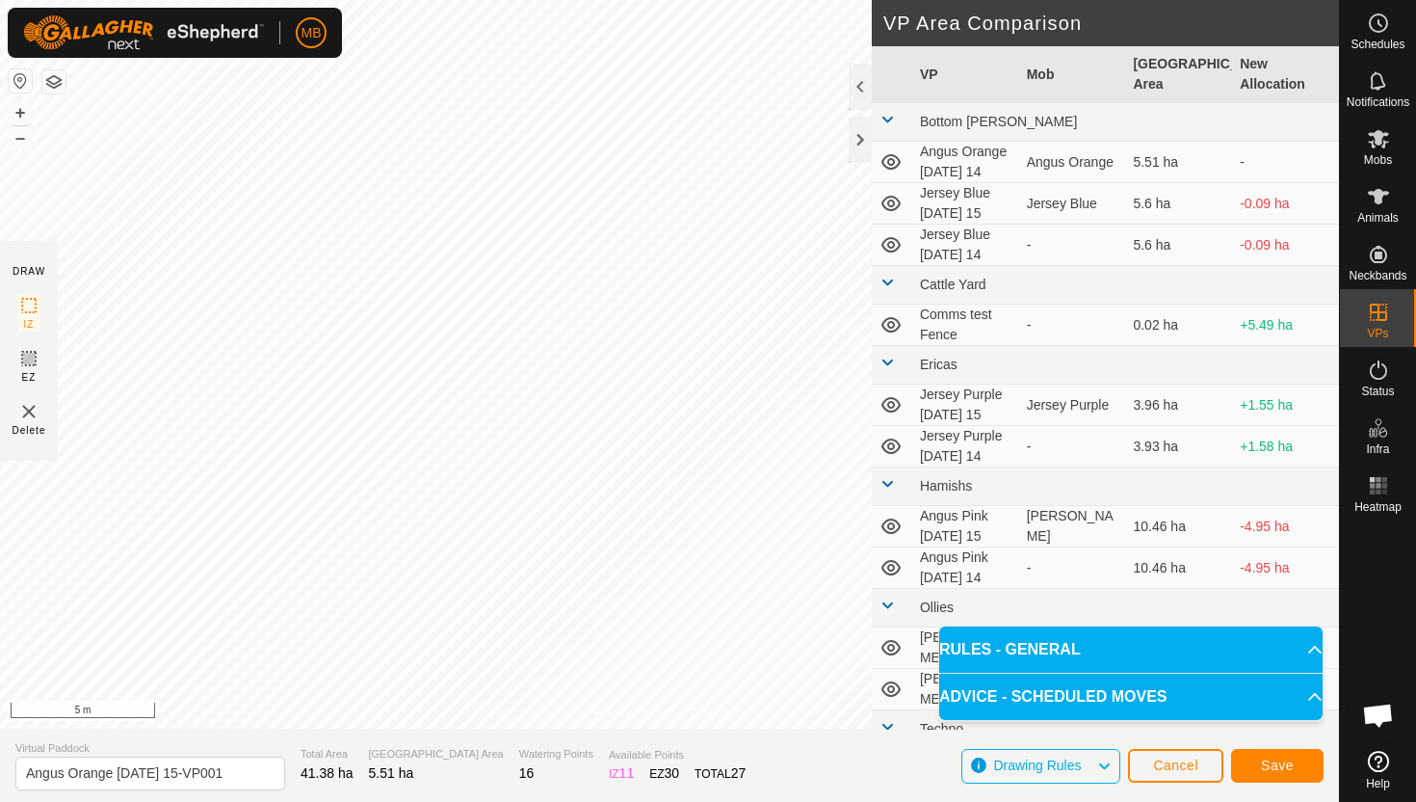
click at [455, 0] on html "MB Schedules Notifications Mobs Animals Neckbands VPs Status Infra Heatmap Help…" at bounding box center [708, 401] width 1416 height 802
click at [566, 0] on html "MB Schedules Notifications Mobs Animals Neckbands VPs Status Infra Heatmap Help…" at bounding box center [708, 401] width 1416 height 802
click at [525, 0] on html "MB Schedules Notifications Mobs Animals Neckbands VPs Status Infra Heatmap Help…" at bounding box center [708, 401] width 1416 height 802
click at [564, 0] on html "MB Schedules Notifications Mobs Animals Neckbands VPs Status Infra Heatmap Help…" at bounding box center [708, 401] width 1416 height 802
click at [234, 778] on input "Angus Orange Monday 15-VP001" at bounding box center [150, 773] width 270 height 34
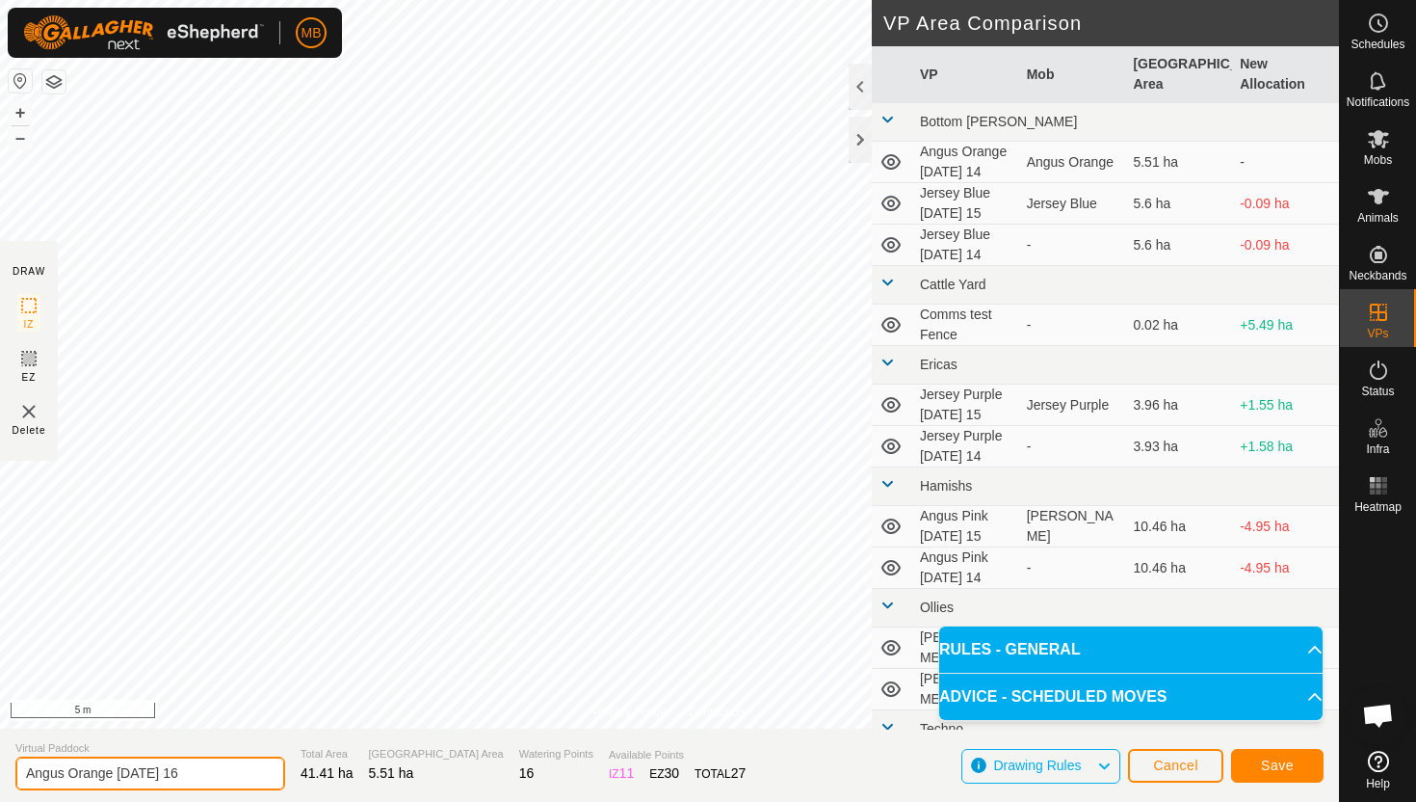
type input "Angus Orange Tuesday 16"
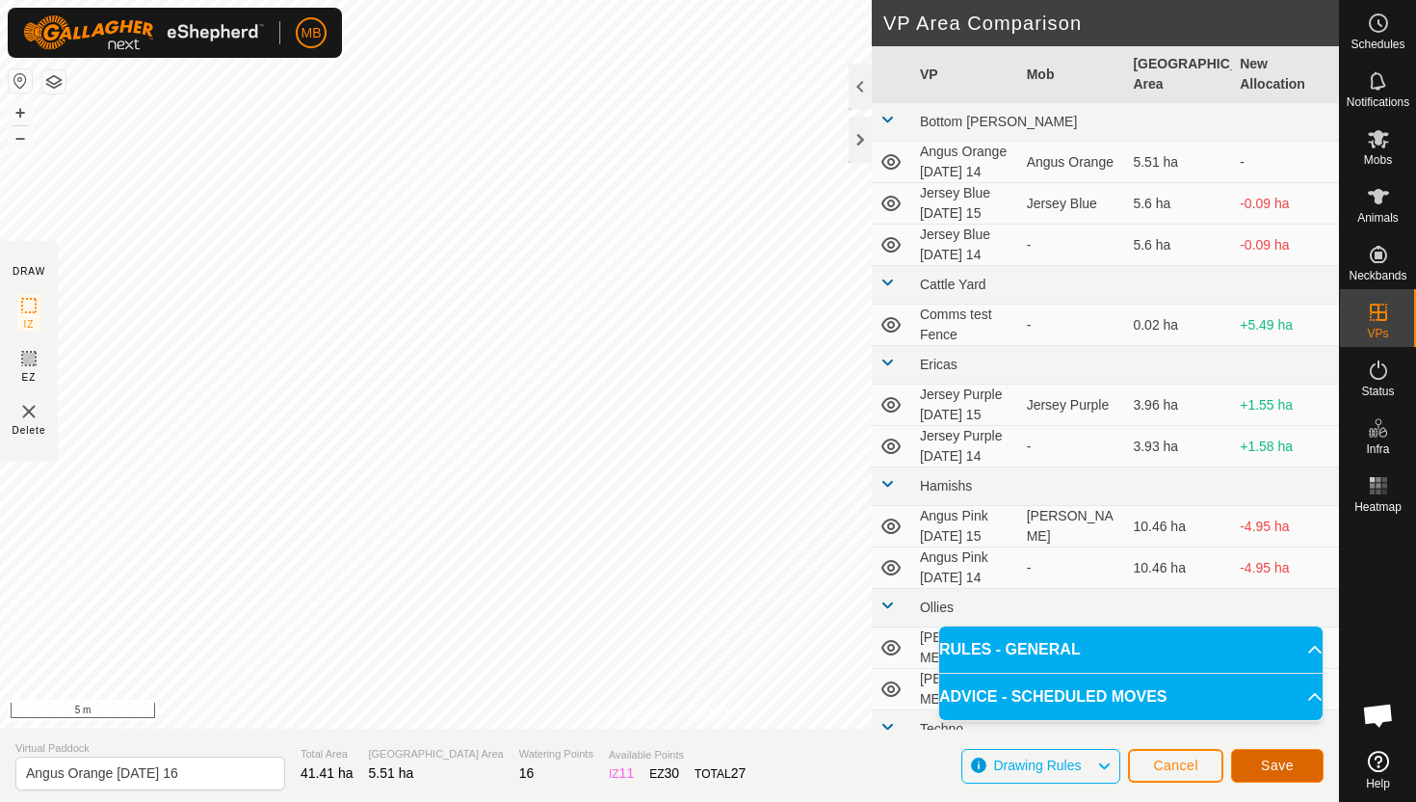
click at [1278, 757] on span "Save" at bounding box center [1277, 764] width 33 height 15
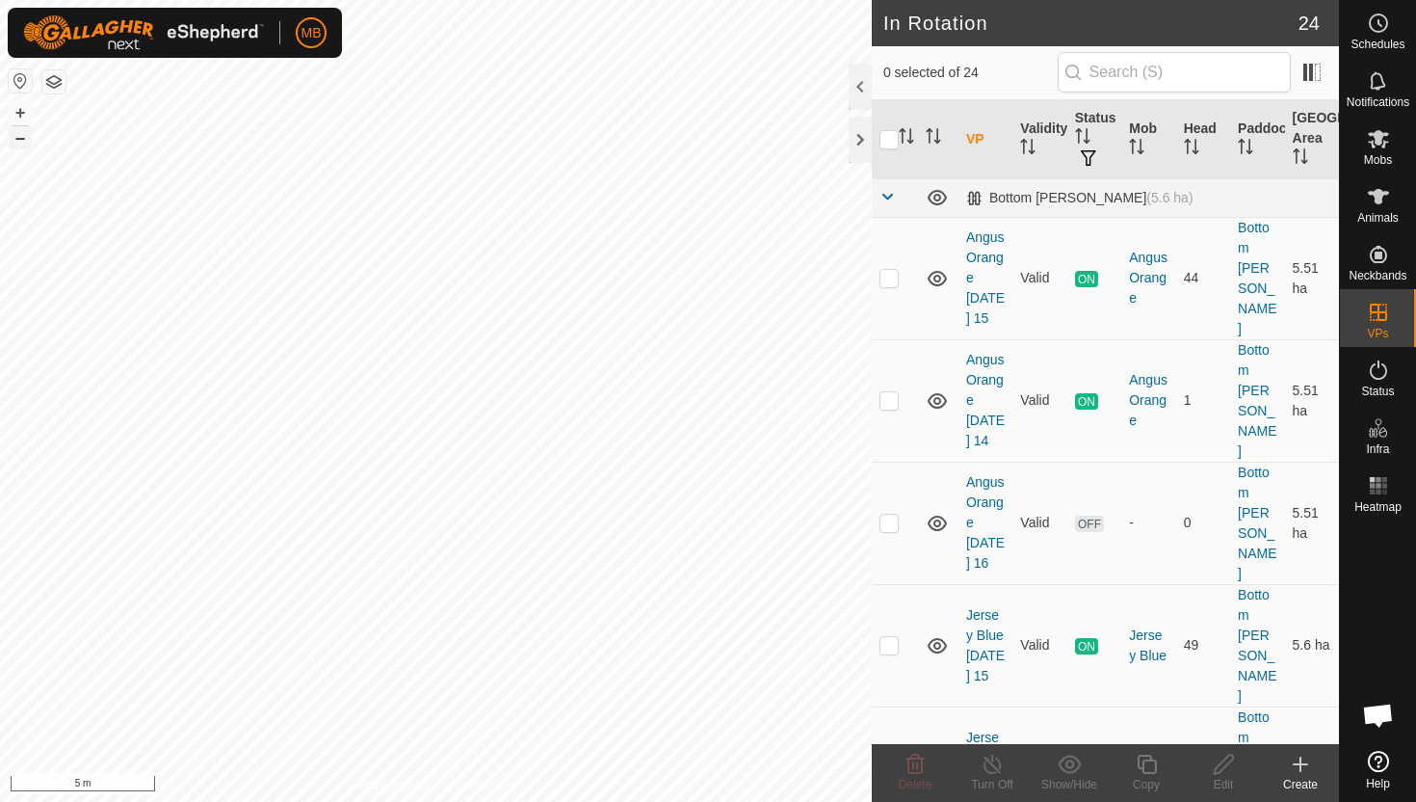
click at [22, 139] on button "–" at bounding box center [20, 137] width 23 height 23
click at [22, 140] on button "–" at bounding box center [20, 137] width 23 height 23
click at [889, 637] on p-checkbox at bounding box center [889, 644] width 19 height 15
checkbox input "true"
click at [1144, 761] on icon at bounding box center [1146, 763] width 19 height 19
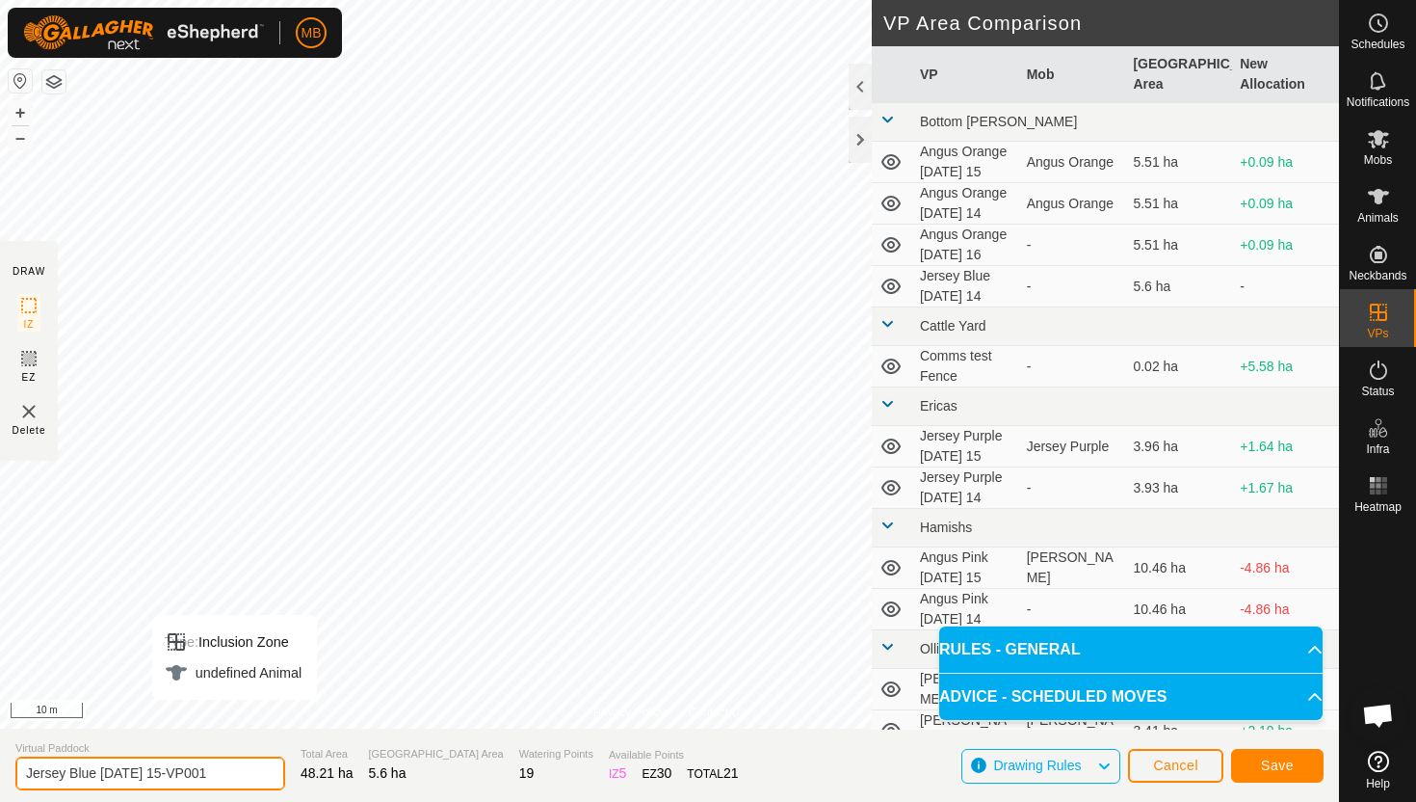
click at [220, 770] on input "Jersey Blue Monday 15-VP001" at bounding box center [150, 773] width 270 height 34
type input "Jersey Blue Tuesday 16"
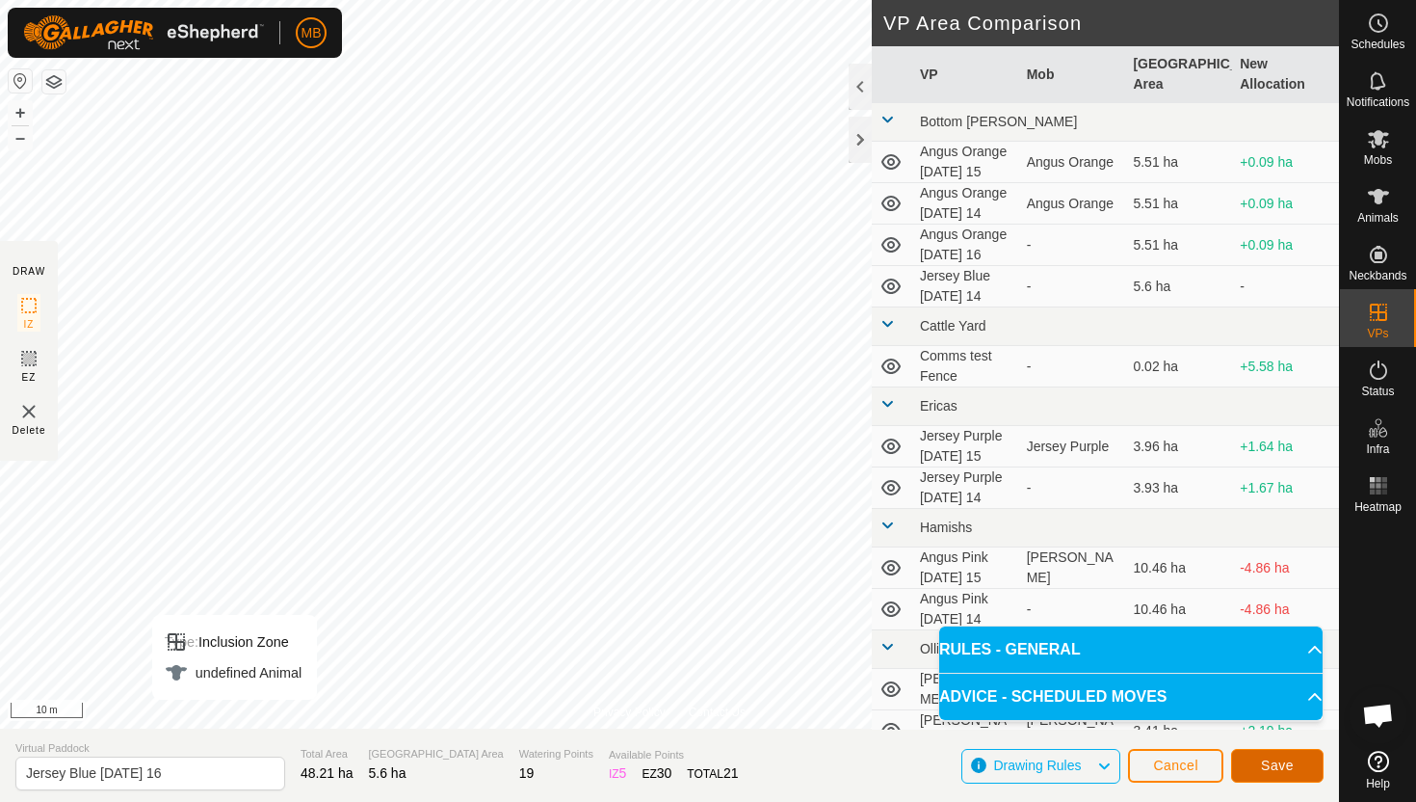
click at [1284, 766] on span "Save" at bounding box center [1277, 764] width 33 height 15
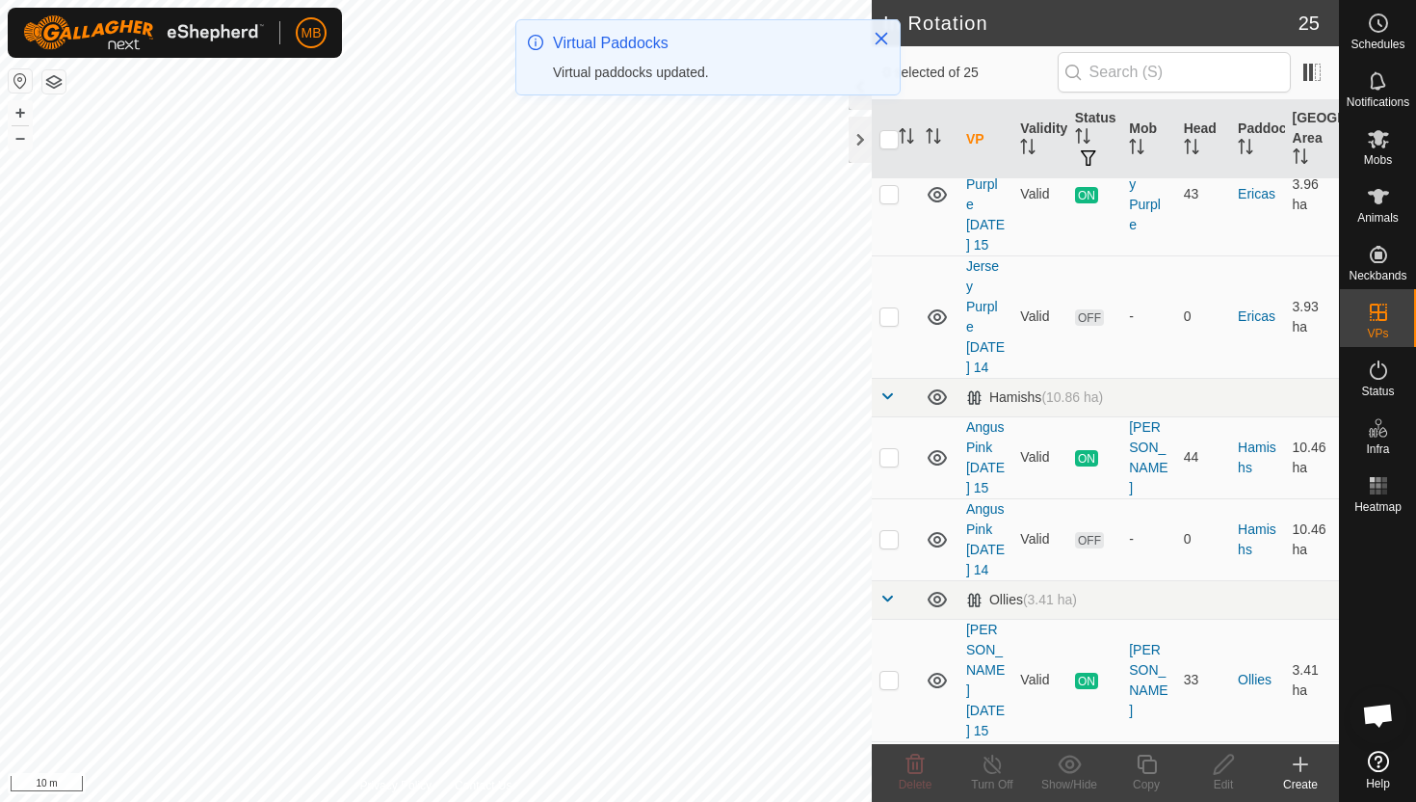
scroll to position [985, 0]
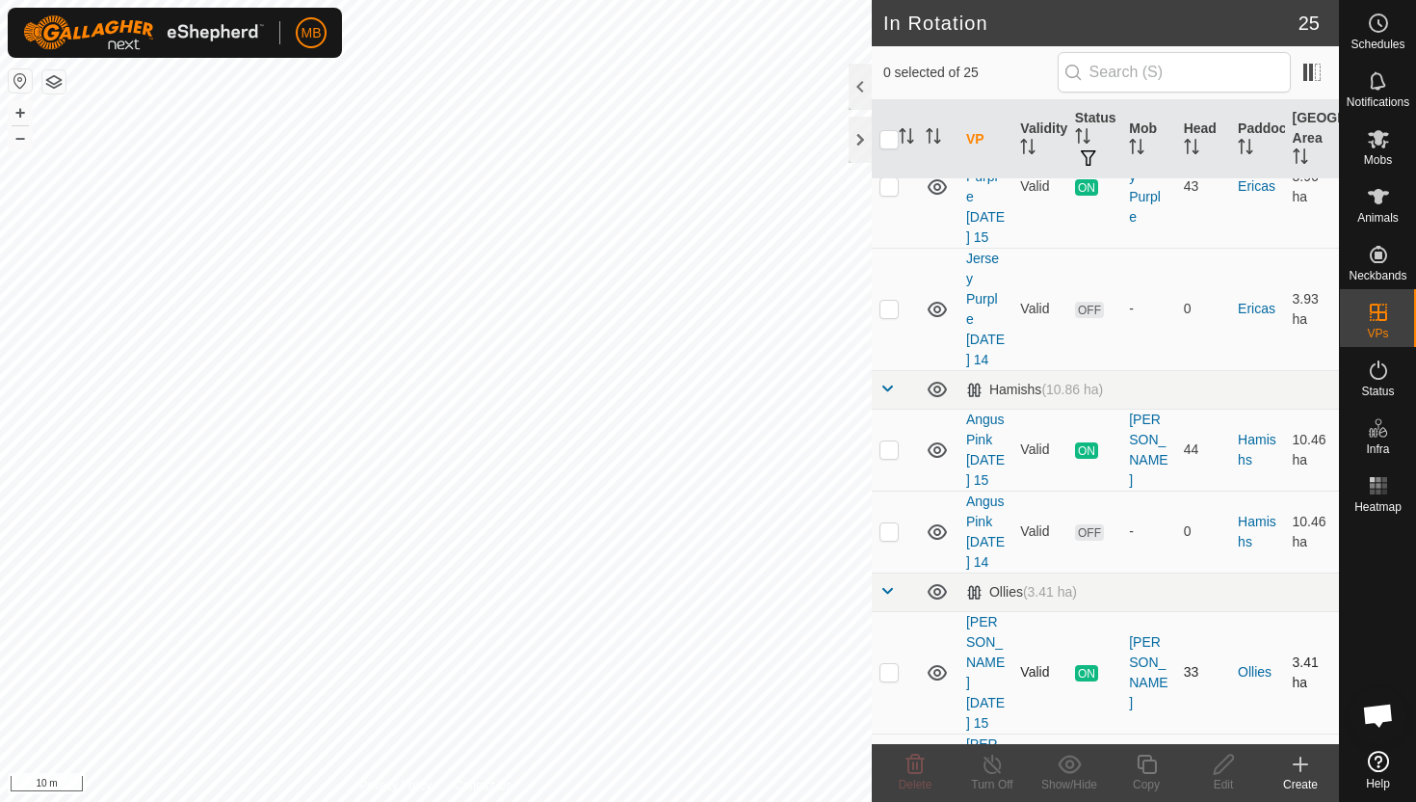
click at [887, 664] on p-checkbox at bounding box center [889, 671] width 19 height 15
checkbox input "true"
click at [1151, 762] on icon at bounding box center [1147, 763] width 24 height 23
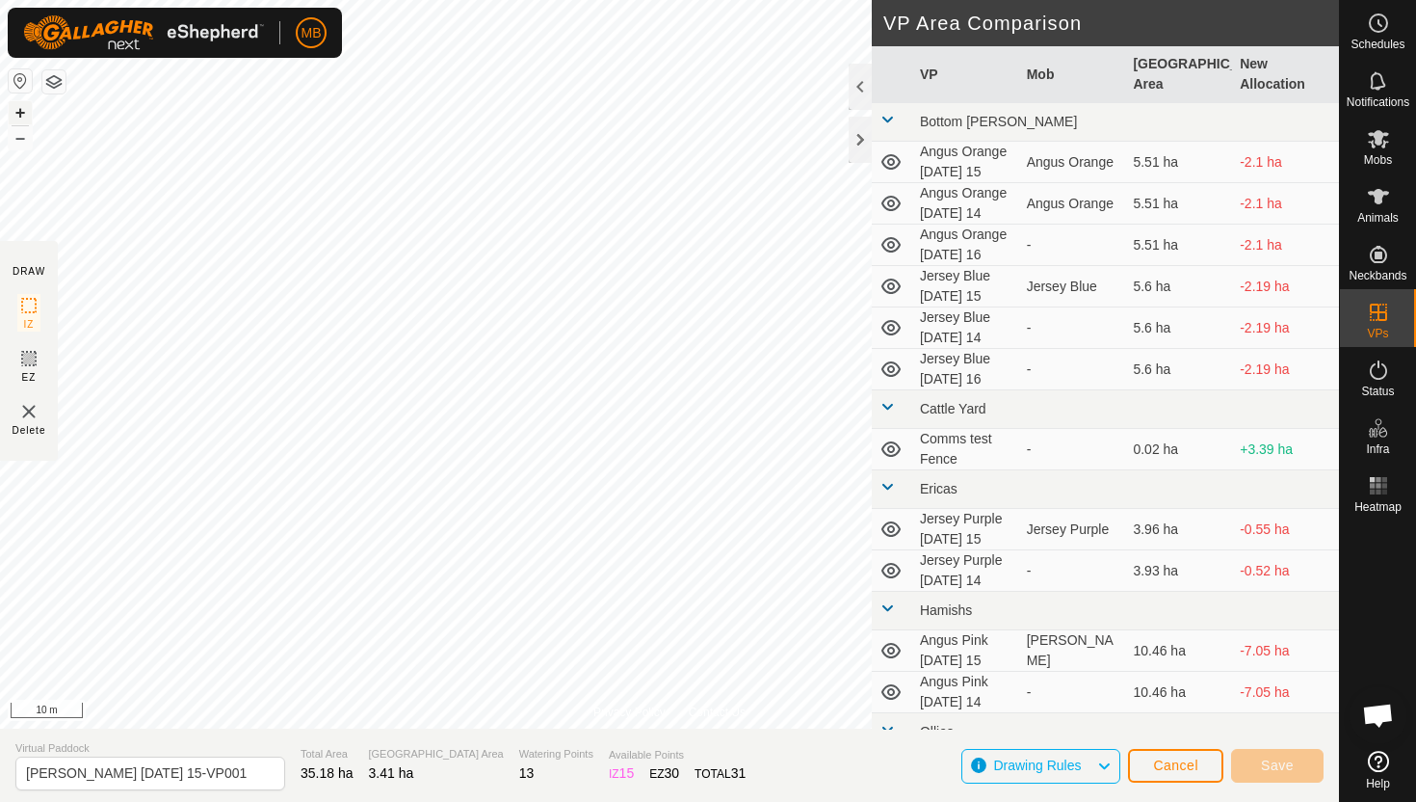
click at [15, 113] on button "+" at bounding box center [20, 112] width 23 height 23
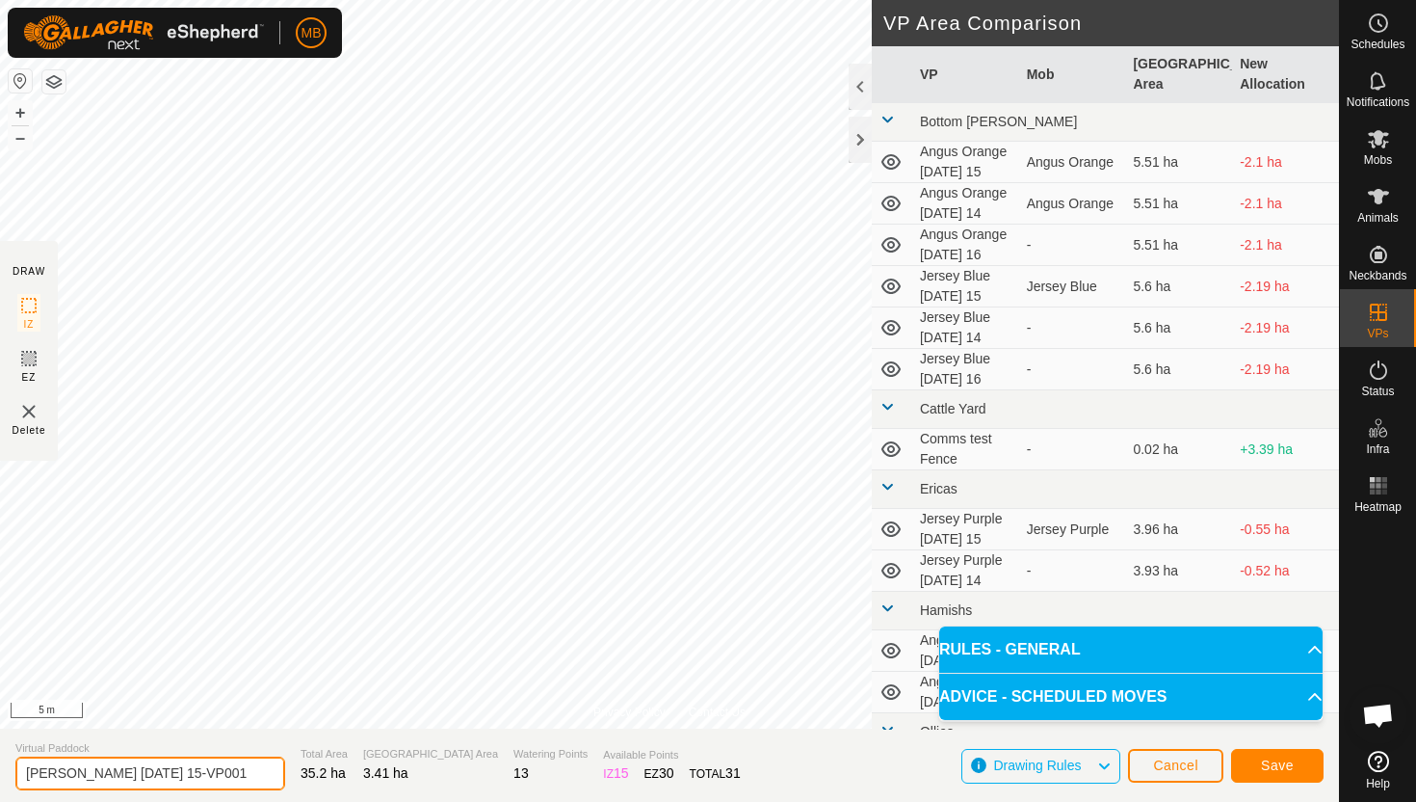
click at [225, 773] on input "Angus Green Monday 15-VP001" at bounding box center [150, 773] width 270 height 34
type input "Angus Green Tuesday 16"
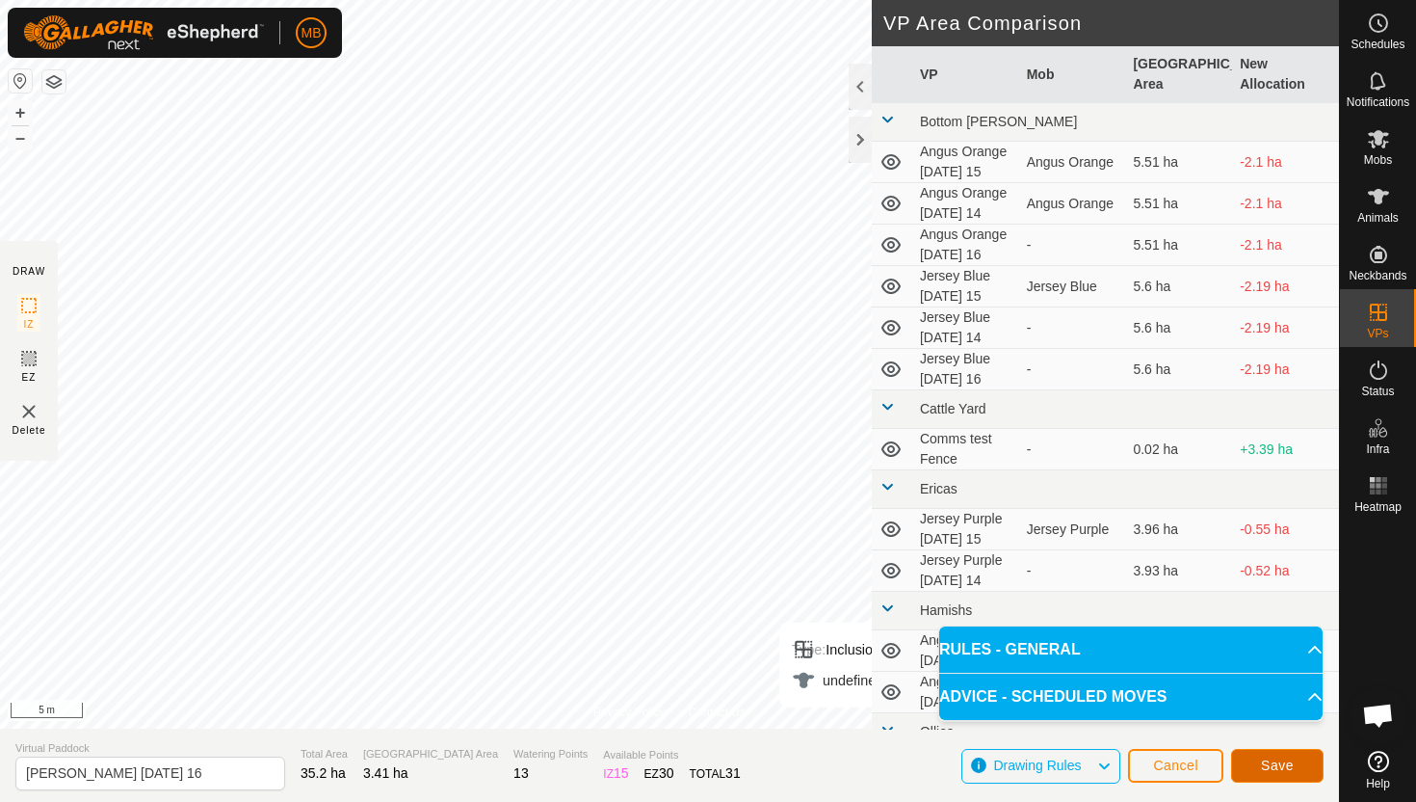
click at [1287, 755] on button "Save" at bounding box center [1277, 766] width 92 height 34
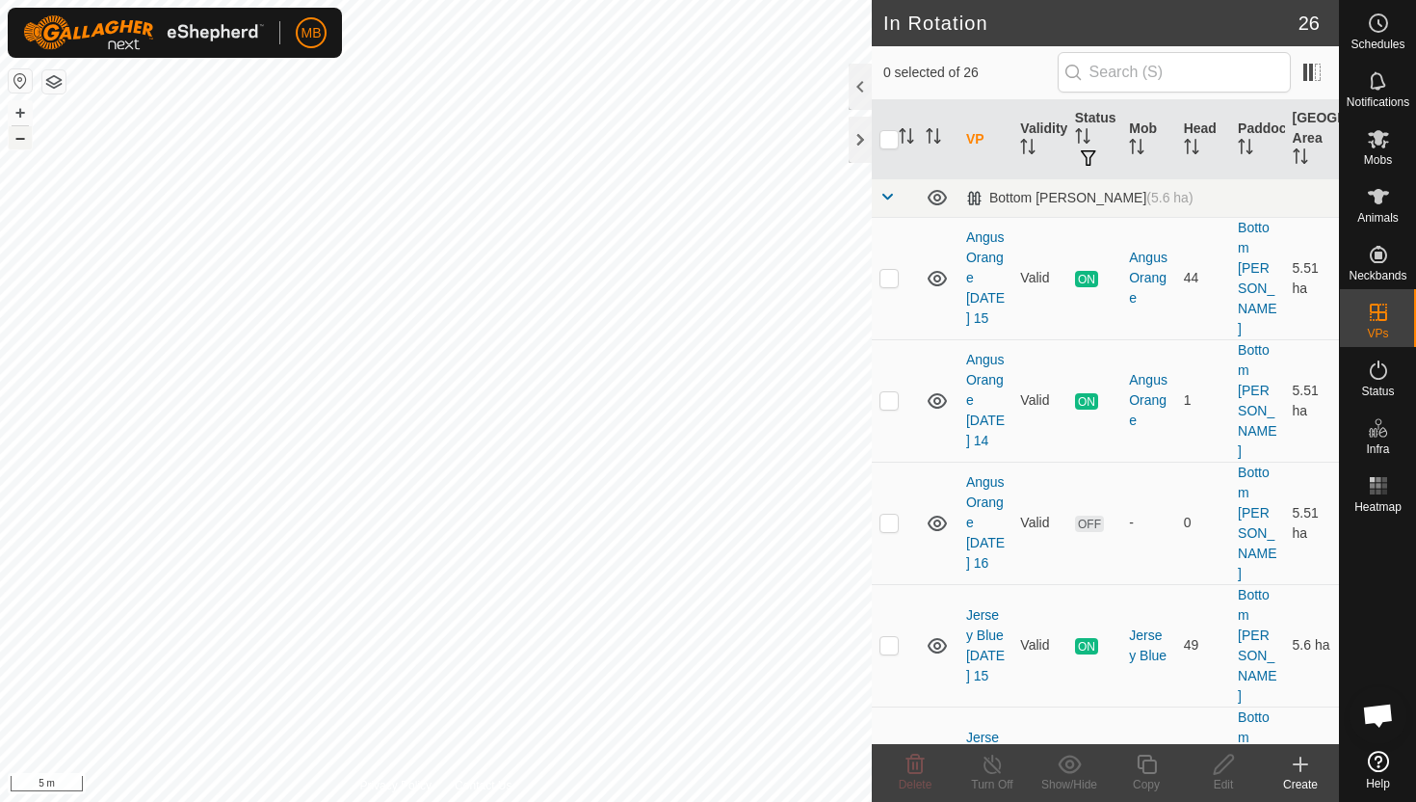
click at [18, 141] on button "–" at bounding box center [20, 137] width 23 height 23
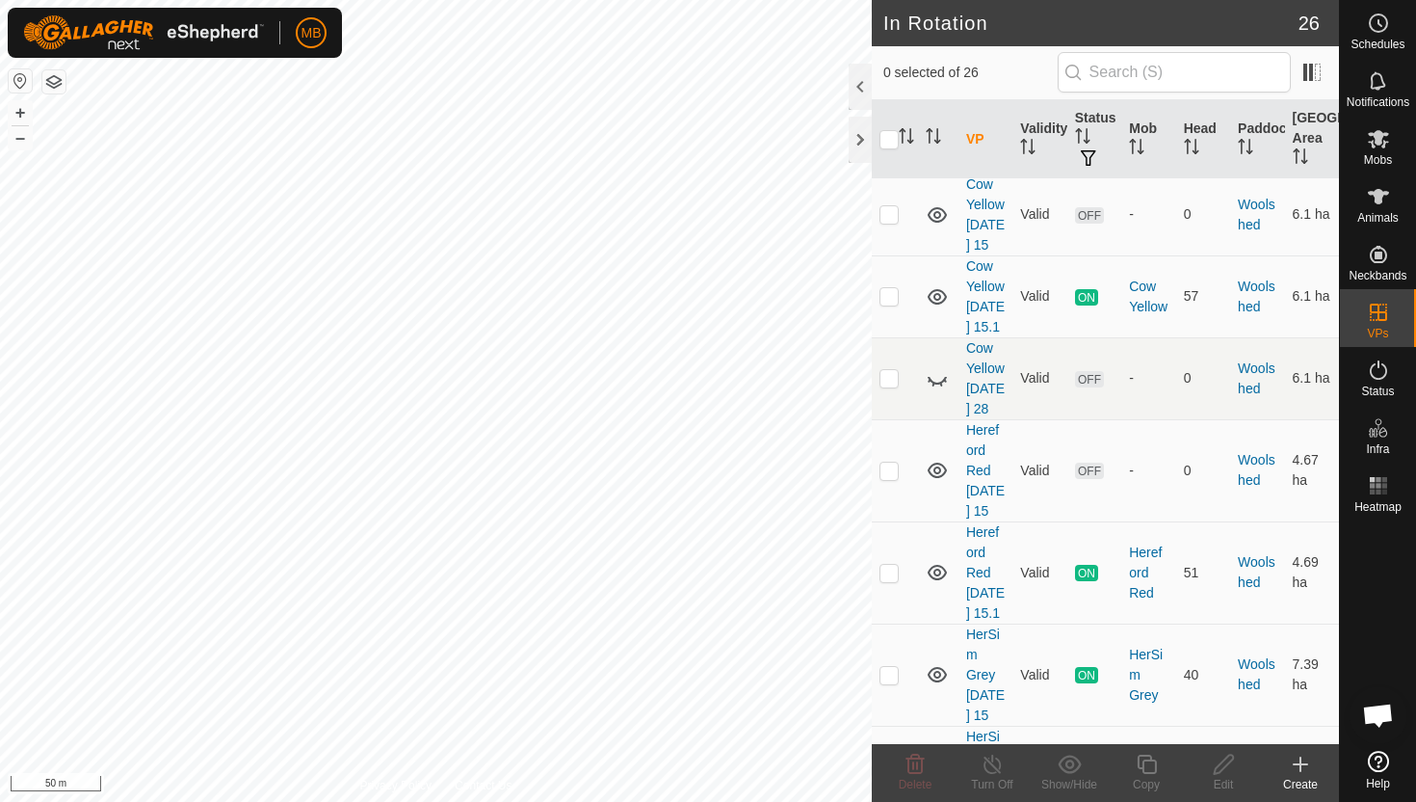
scroll to position [2177, 0]
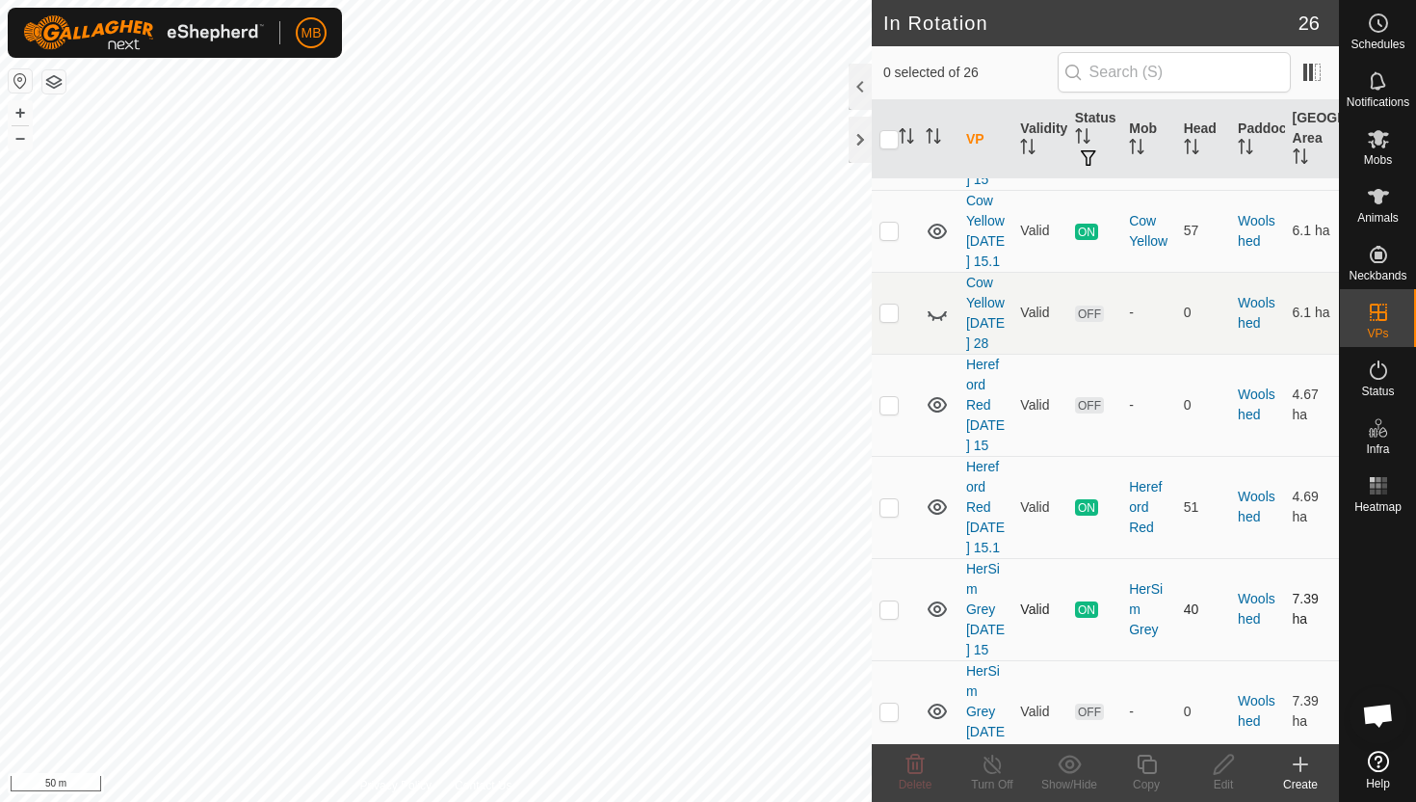
click at [890, 601] on p-checkbox at bounding box center [889, 608] width 19 height 15
checkbox input "true"
click at [1144, 764] on icon at bounding box center [1146, 763] width 19 height 19
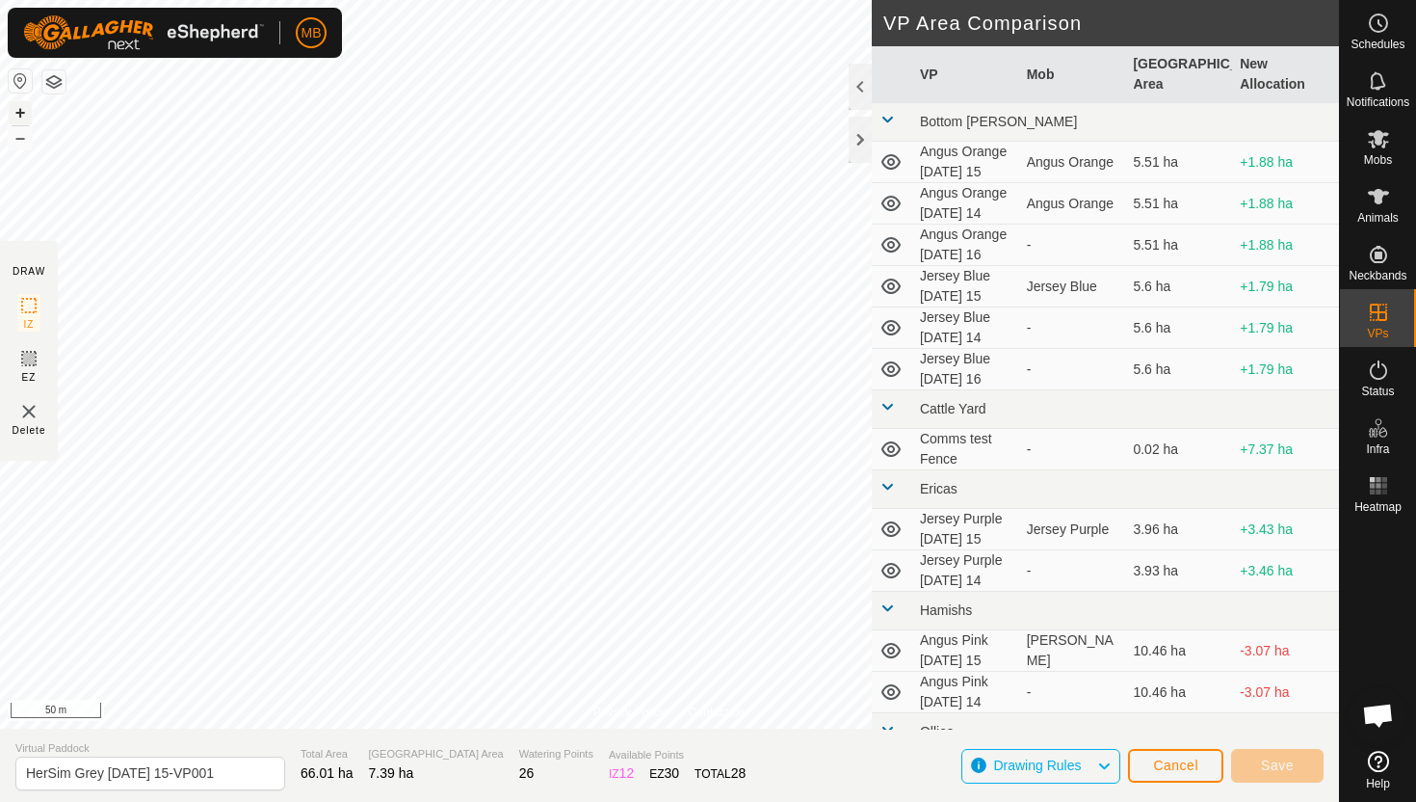
click at [23, 112] on button "+" at bounding box center [20, 112] width 23 height 23
click at [15, 111] on button "+" at bounding box center [20, 112] width 23 height 23
click at [19, 106] on button "+" at bounding box center [20, 112] width 23 height 23
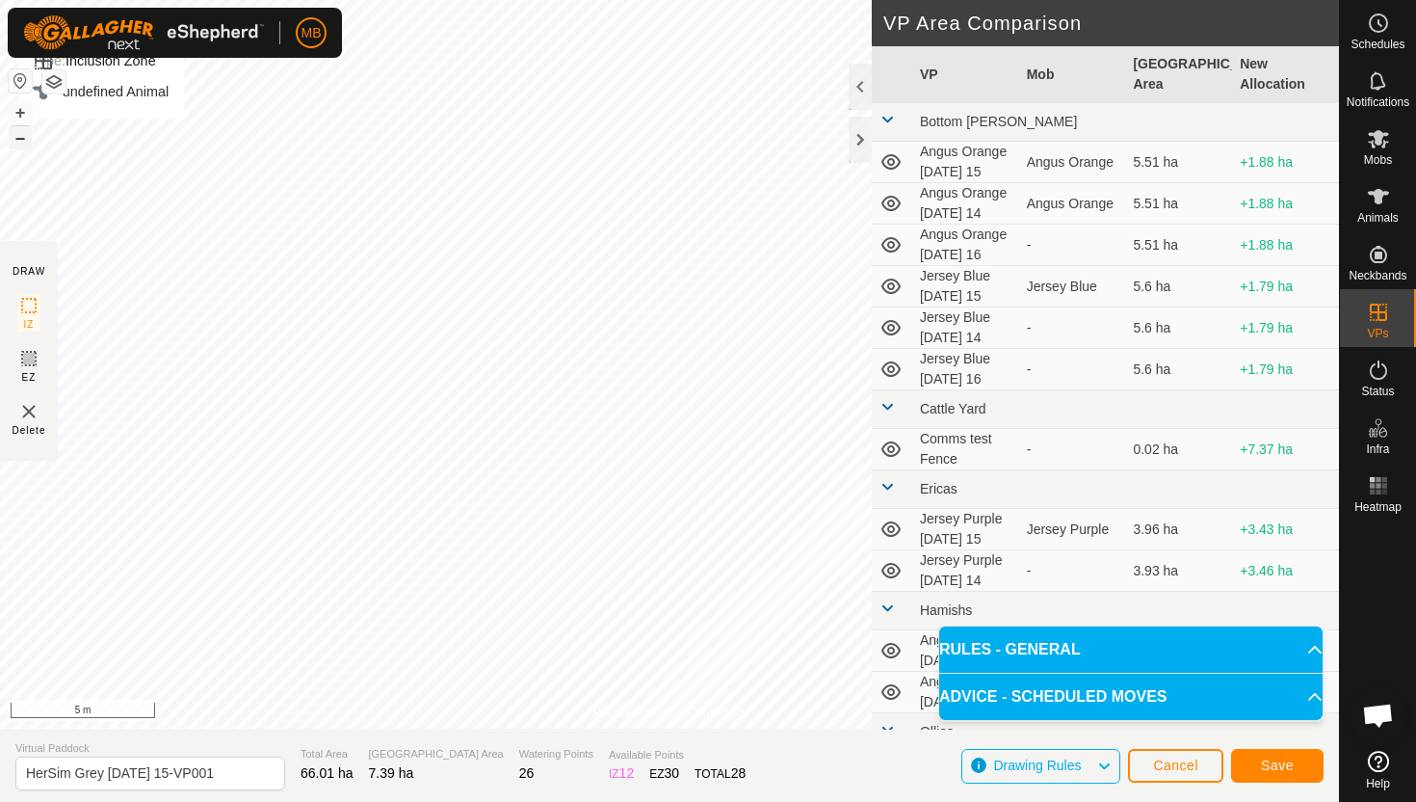
click at [24, 138] on button "–" at bounding box center [20, 137] width 23 height 23
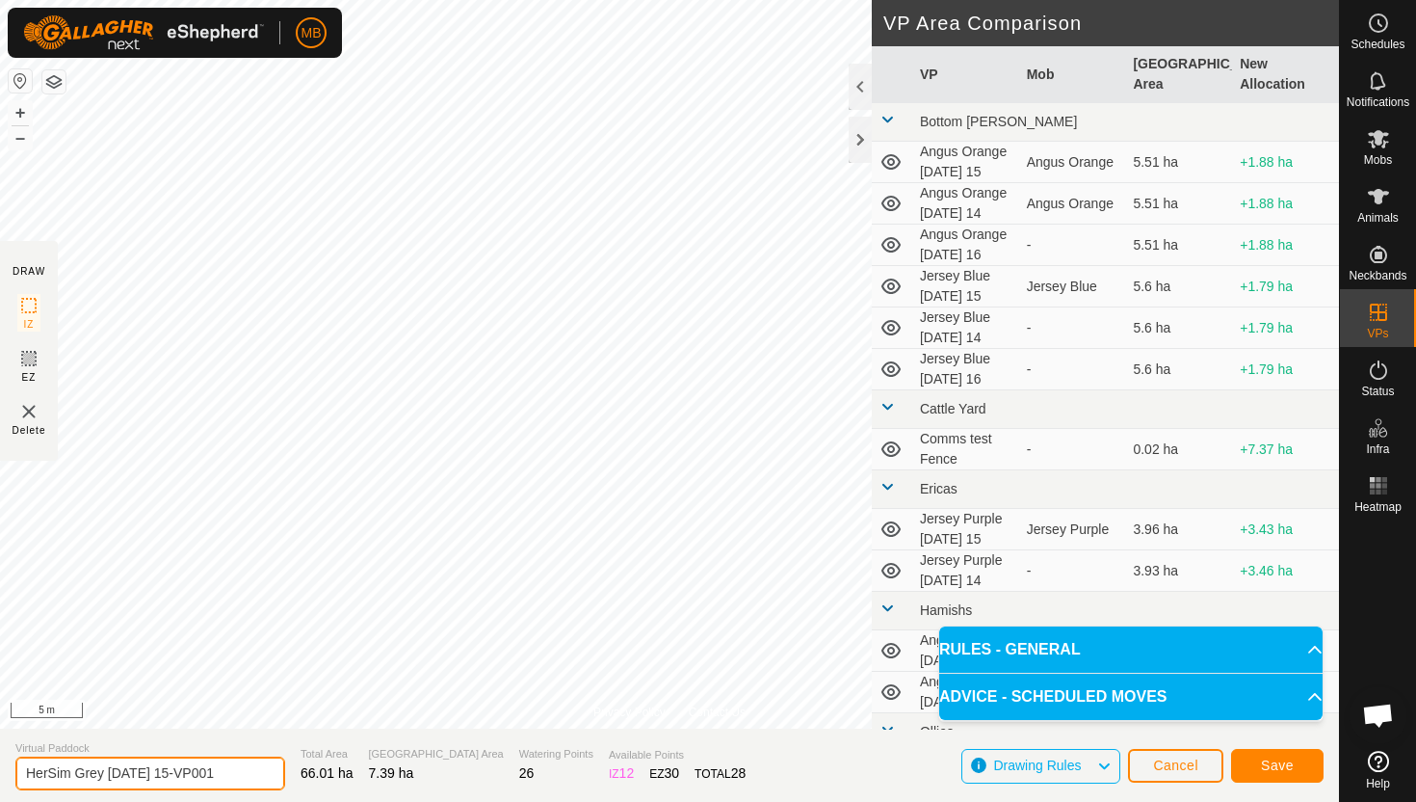
click at [229, 778] on input "HerSim Grey Monday 15-VP001" at bounding box center [150, 773] width 270 height 34
type input "HerSim Grey Tuesday 16"
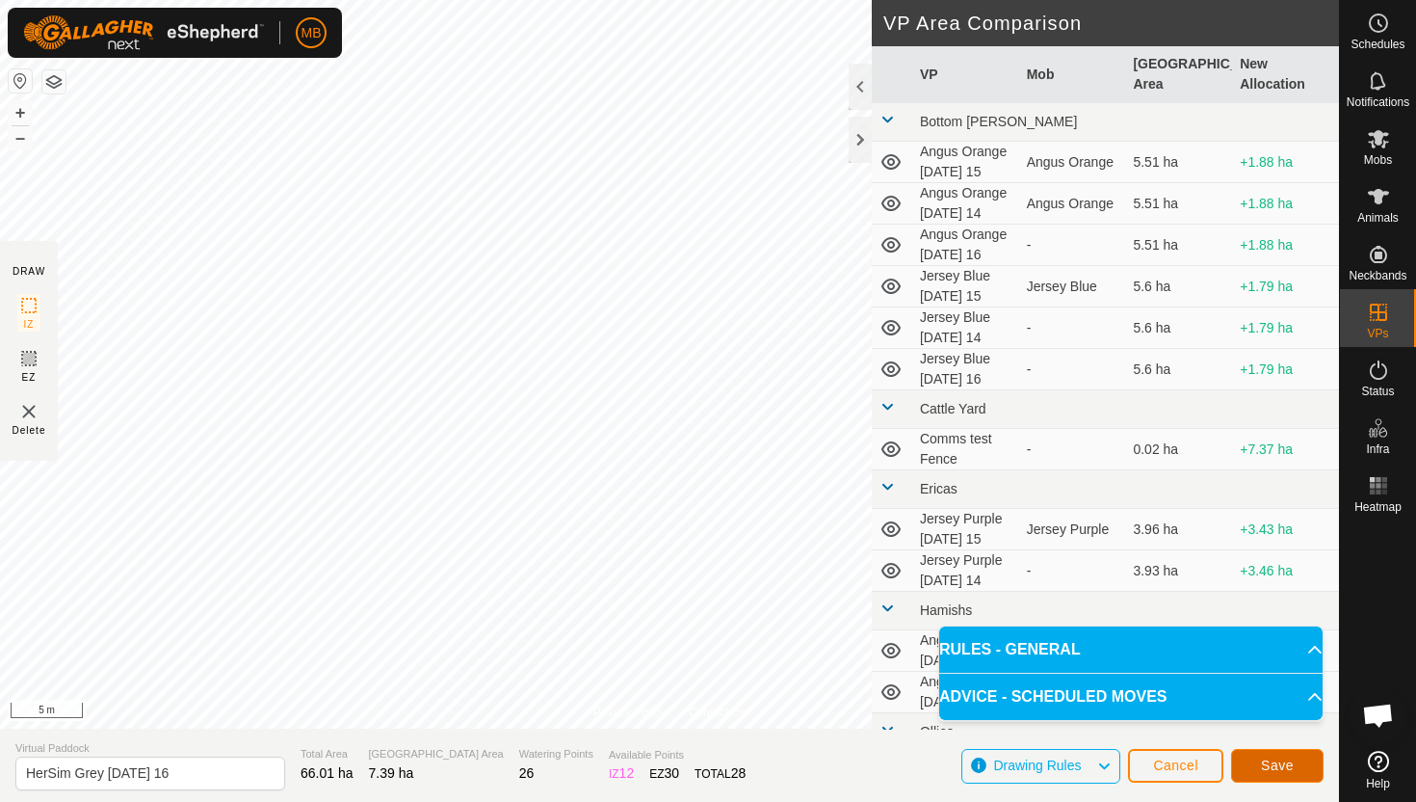
click at [1293, 762] on span "Save" at bounding box center [1277, 764] width 33 height 15
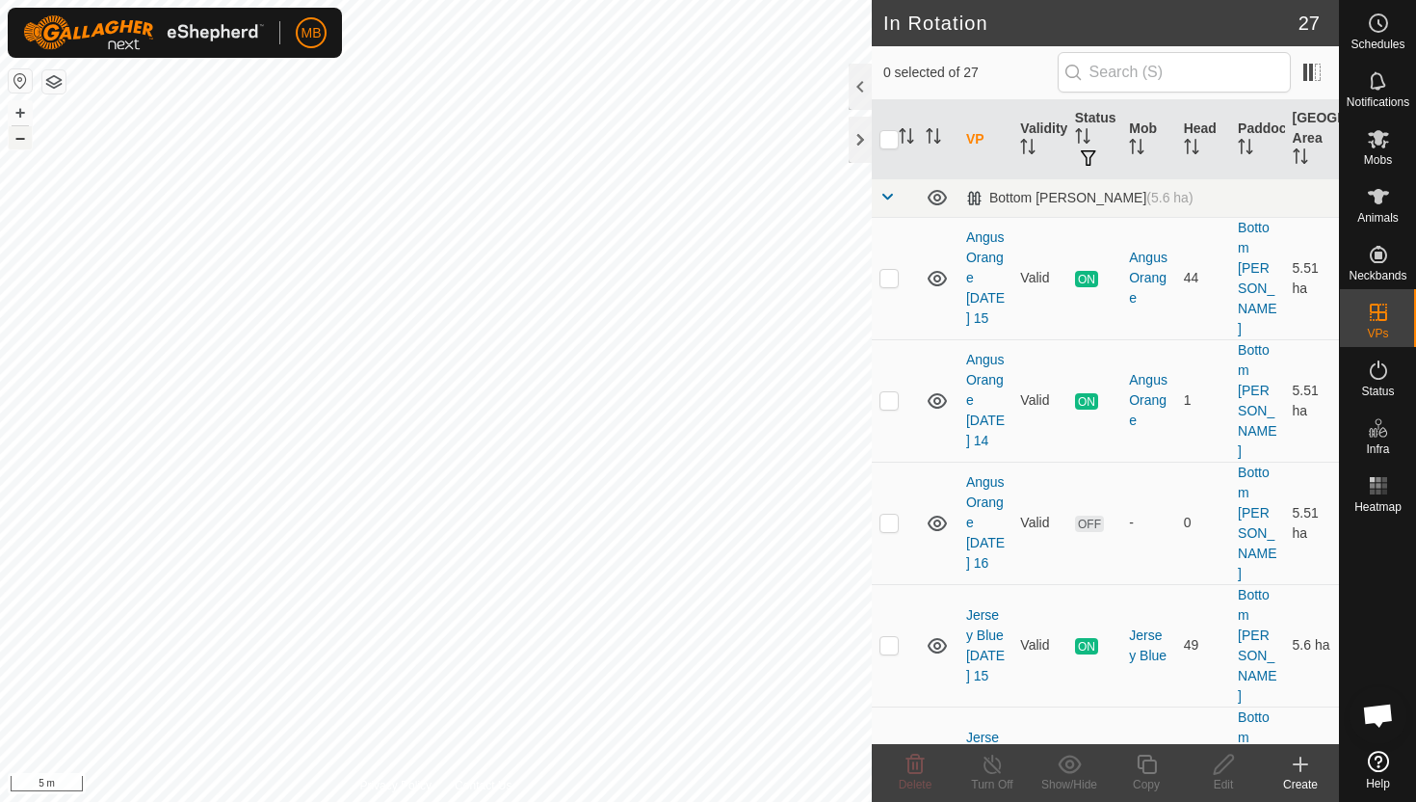
click at [16, 140] on button "–" at bounding box center [20, 137] width 23 height 23
click at [25, 112] on button "+" at bounding box center [20, 112] width 23 height 23
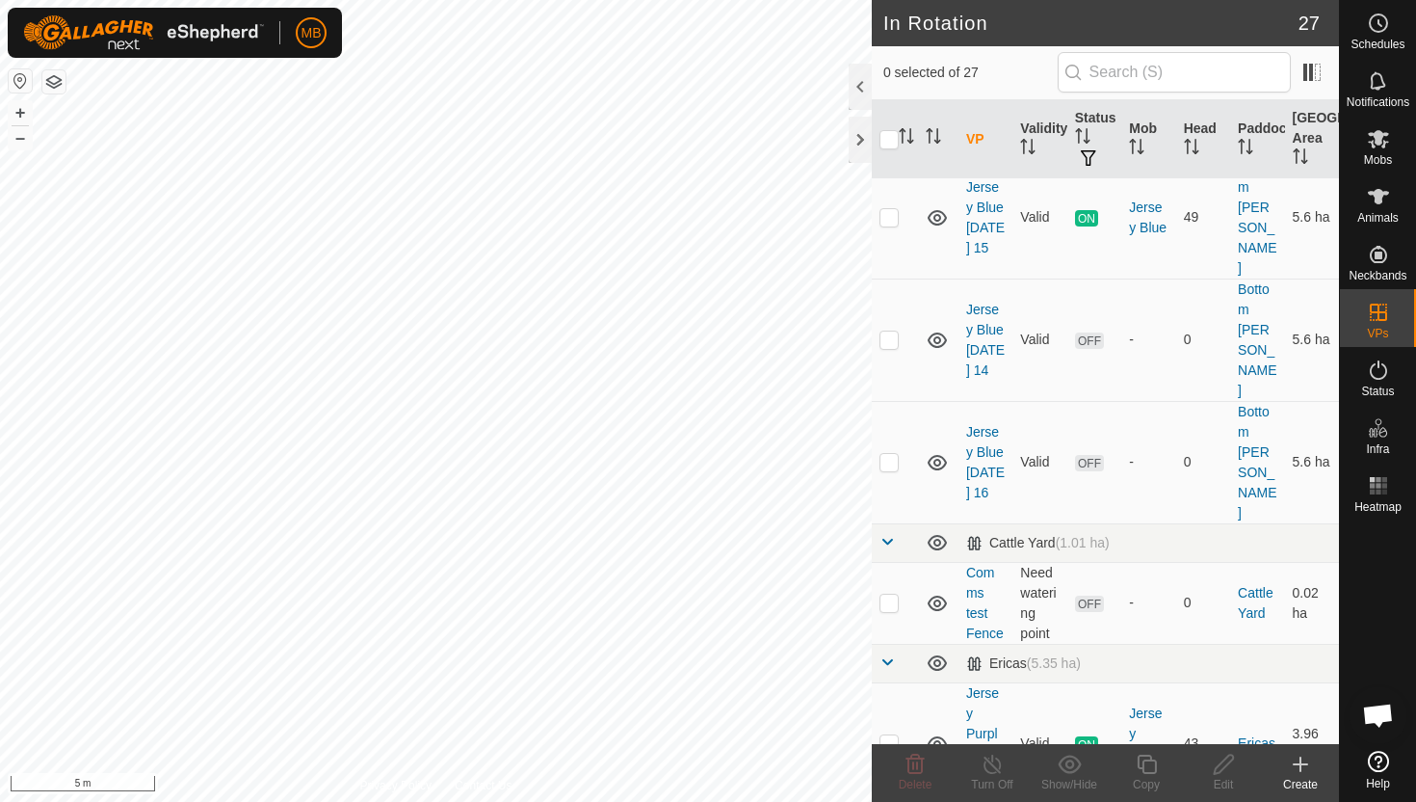
scroll to position [431, 0]
click at [883, 732] on p-checkbox at bounding box center [889, 739] width 19 height 15
checkbox input "true"
click at [1147, 772] on icon at bounding box center [1146, 763] width 19 height 19
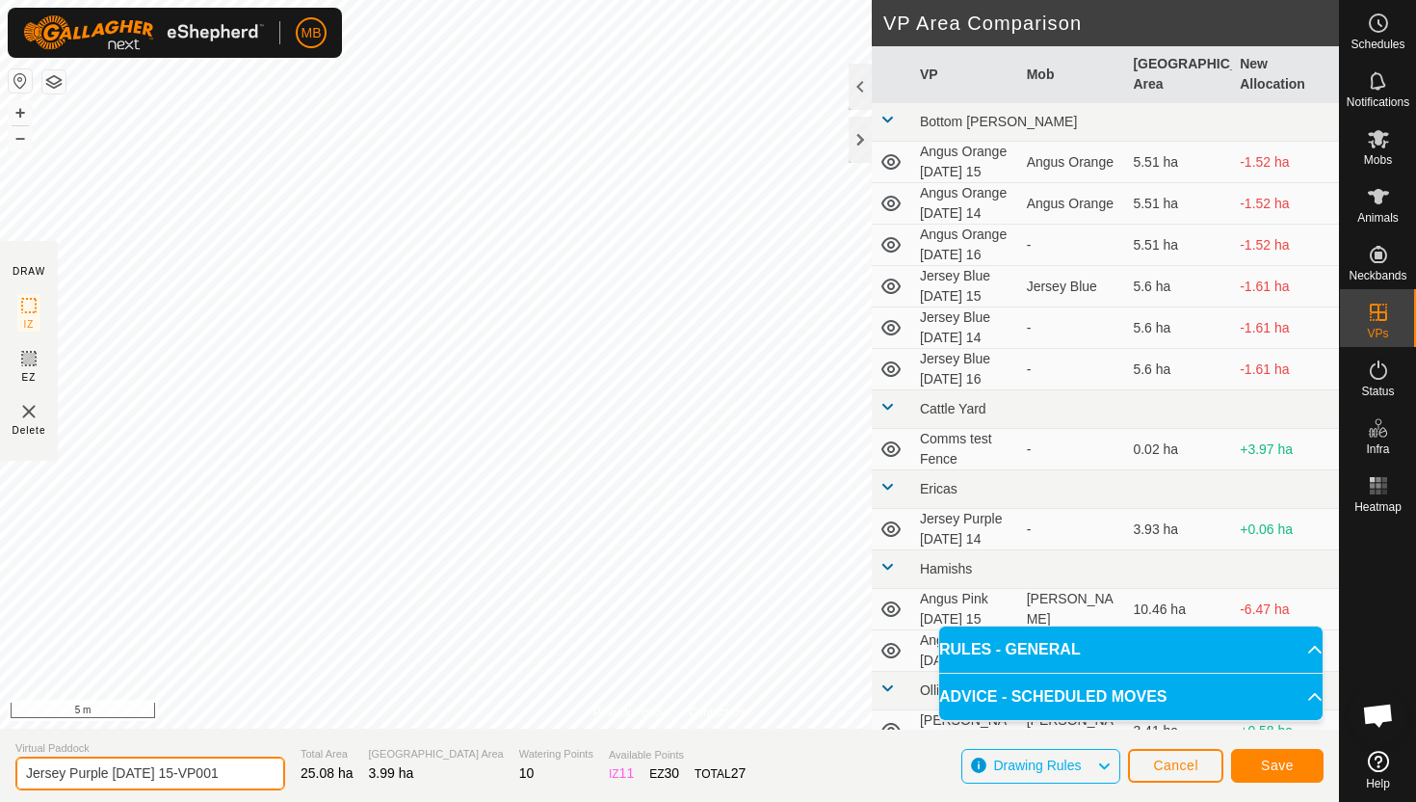
click at [229, 776] on input "Jersey Purple Monday 15-VP001" at bounding box center [150, 773] width 270 height 34
type input "Jersey Purple Tuesday 16"
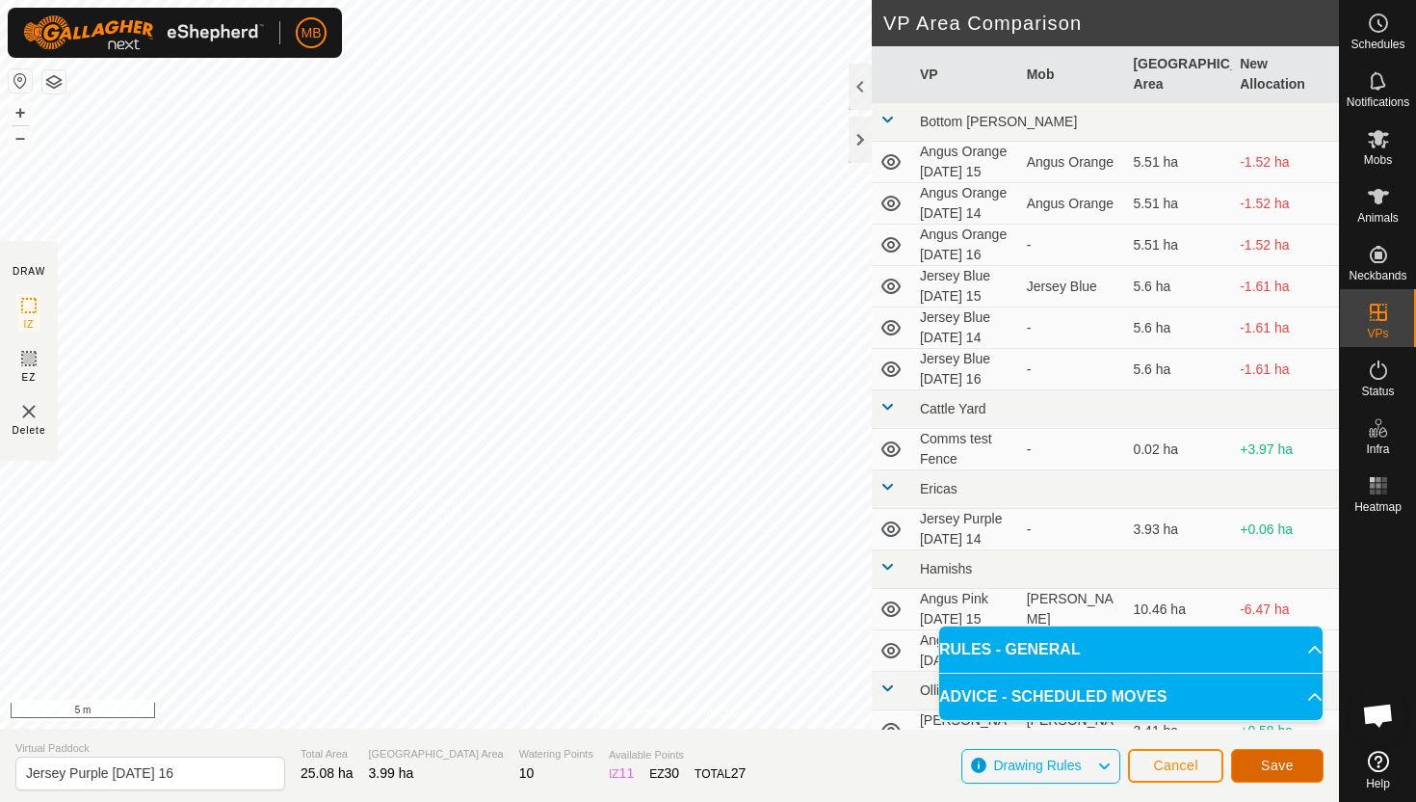
click at [1278, 763] on span "Save" at bounding box center [1277, 764] width 33 height 15
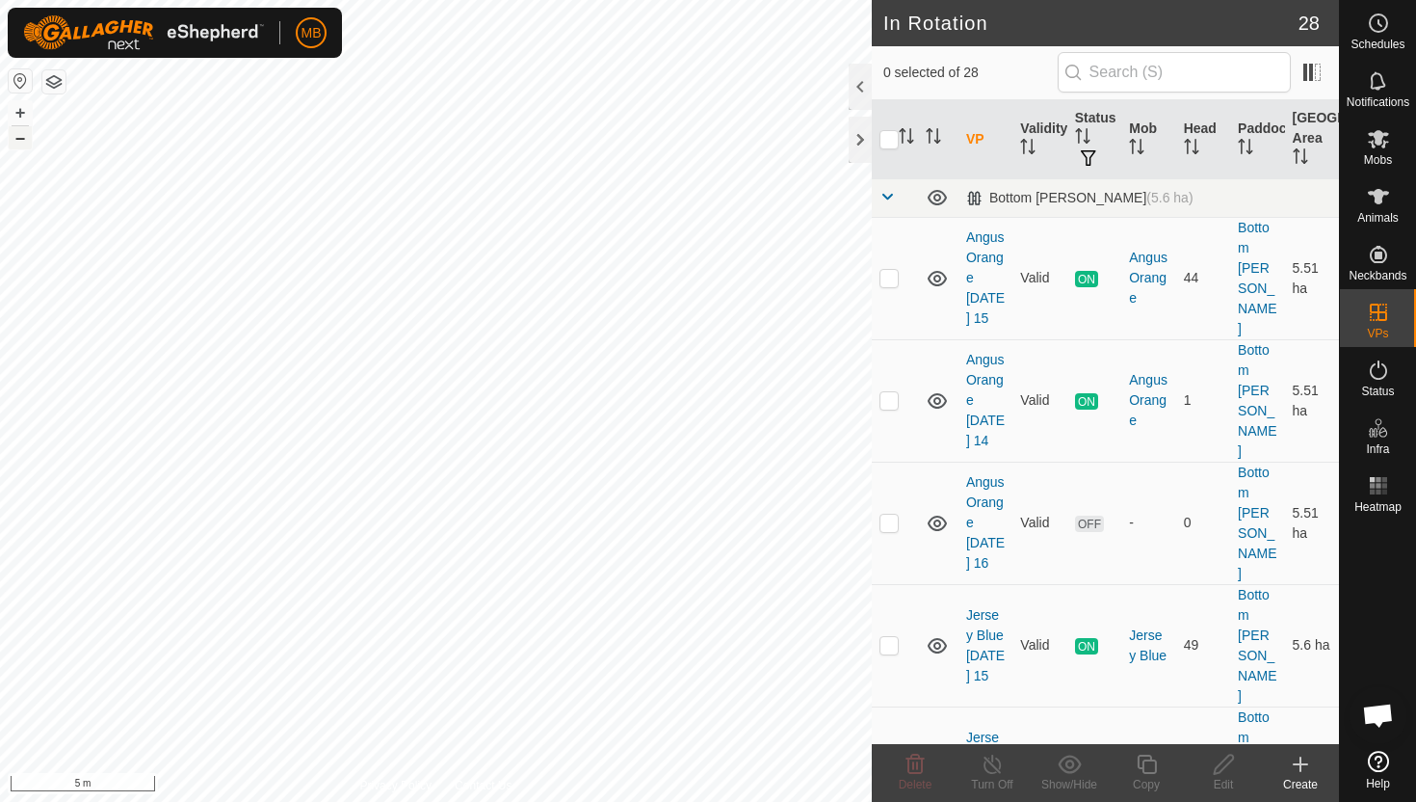
click at [23, 141] on button "–" at bounding box center [20, 137] width 23 height 23
